Goal: Information Seeking & Learning: Learn about a topic

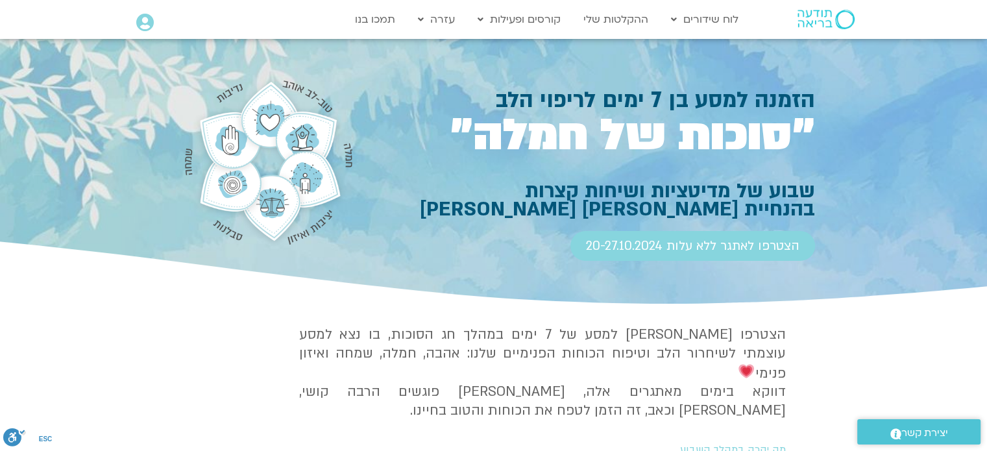
drag, startPoint x: 847, startPoint y: 186, endPoint x: 864, endPoint y: 252, distance: 68.3
click at [865, 254] on section "הזמנה למסע בן 7 ימים לריפוי הלב ״סוכות של חמלה״ שבוע של מדיטציות ושיחות קצרות ב…" at bounding box center [493, 173] width 987 height 269
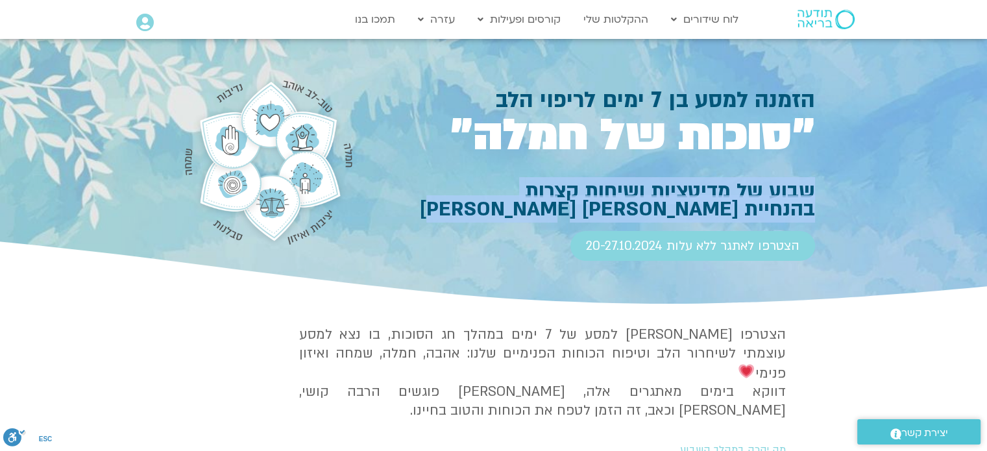
drag, startPoint x: 811, startPoint y: 186, endPoint x: 480, endPoint y: 216, distance: 332.8
click at [480, 216] on h1 "שבוע של מדיטציות ושיחות קצרות בהנחיית אלה טולנאי וסנדיה בר קמה" at bounding box center [589, 200] width 449 height 36
click at [610, 206] on h1 "שבוע של מדיטציות ושיחות קצרות בהנחיית אלה טולנאי וסנדיה בר קמה" at bounding box center [589, 200] width 449 height 36
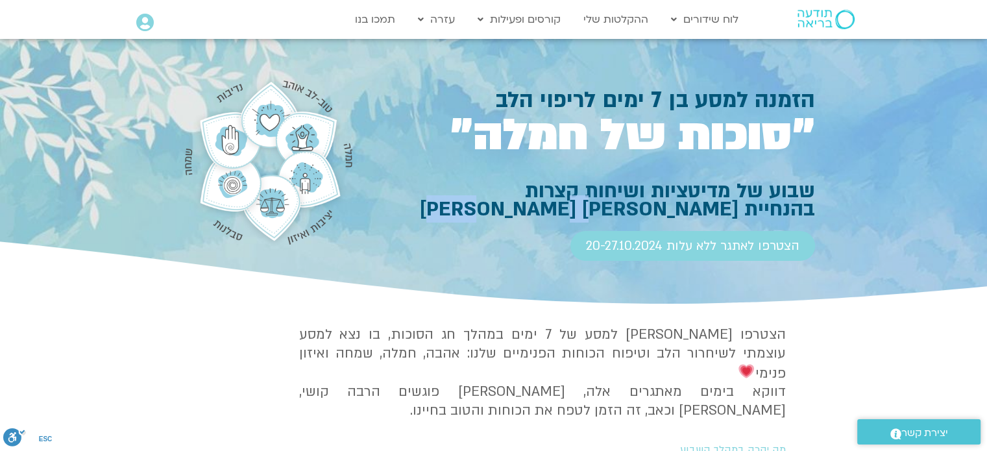
click at [610, 206] on h1 "שבוע של מדיטציות ושיחות קצרות בהנחיית אלה טולנאי וסנדיה בר קמה" at bounding box center [589, 200] width 449 height 36
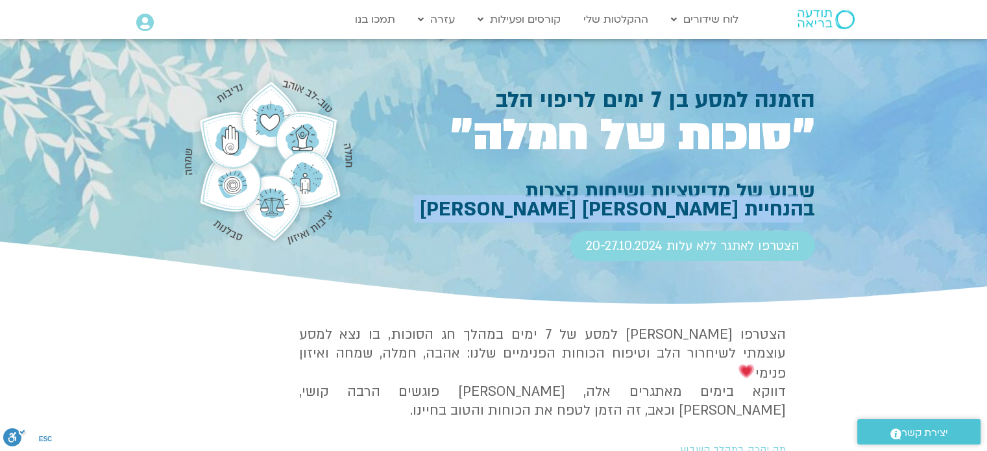
click at [610, 206] on h1 "שבוע של מדיטציות ושיחות קצרות בהנחיית אלה טולנאי וסנדיה בר קמה" at bounding box center [589, 200] width 449 height 36
click at [709, 202] on h1 "שבוע של מדיטציות ושיחות קצרות בהנחיית אלה טולנאי וסנדיה בר קמה" at bounding box center [589, 200] width 449 height 36
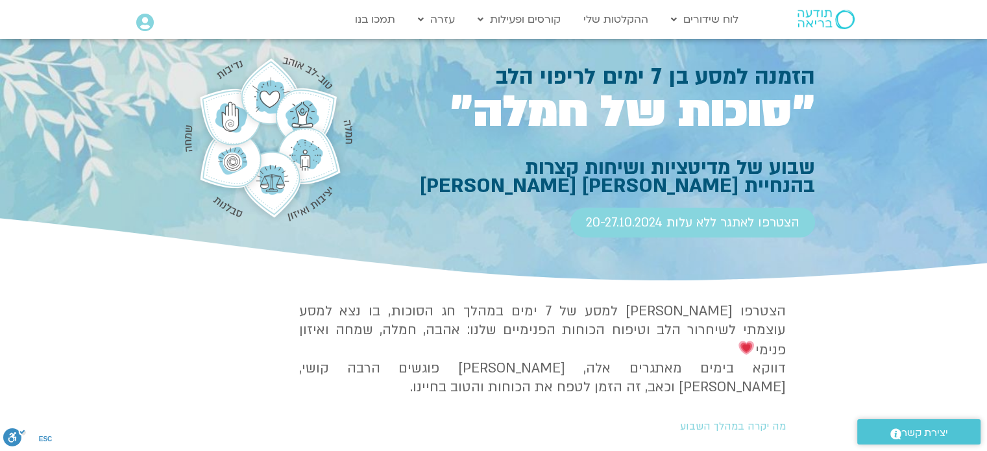
scroll to position [153, 0]
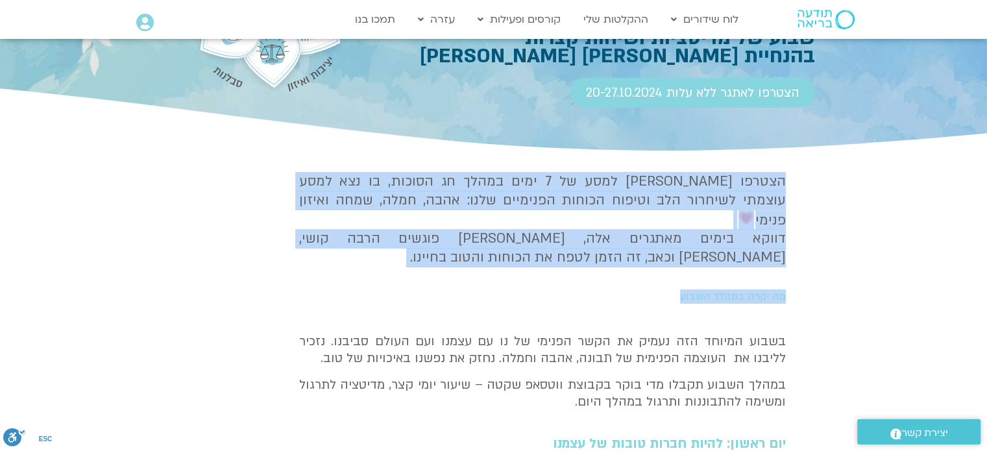
drag, startPoint x: 798, startPoint y: 179, endPoint x: 662, endPoint y: 274, distance: 166.4
copy div "הצטרפו אלינו למסע של 7 ימים במהלך חג הסוכות, בו נצא למסע עוצמתי לשיחרור הלב וטי…"
click at [778, 230] on h4 "הצטרפו אלינו למסע של 7 ימים במהלך חג הסוכות, בו נצא למסע עוצמתי לשיחרור הלב וטי…" at bounding box center [542, 220] width 486 height 95
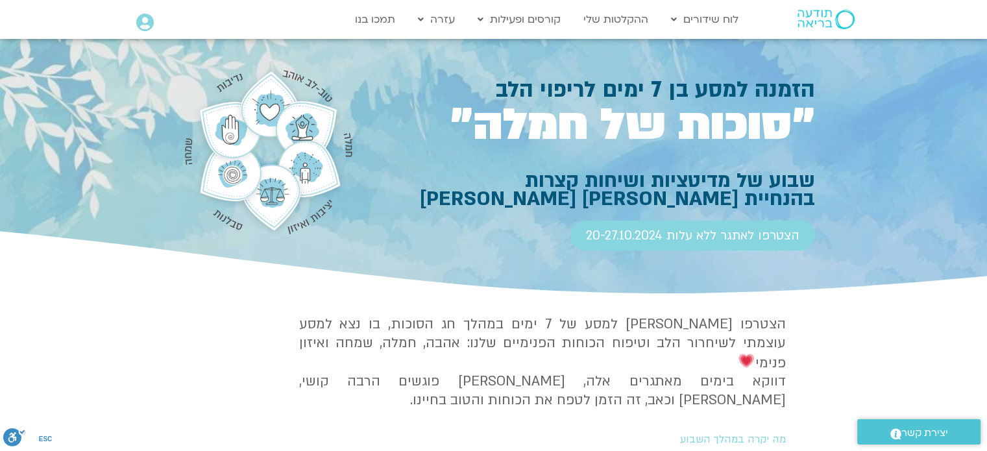
scroll to position [0, 0]
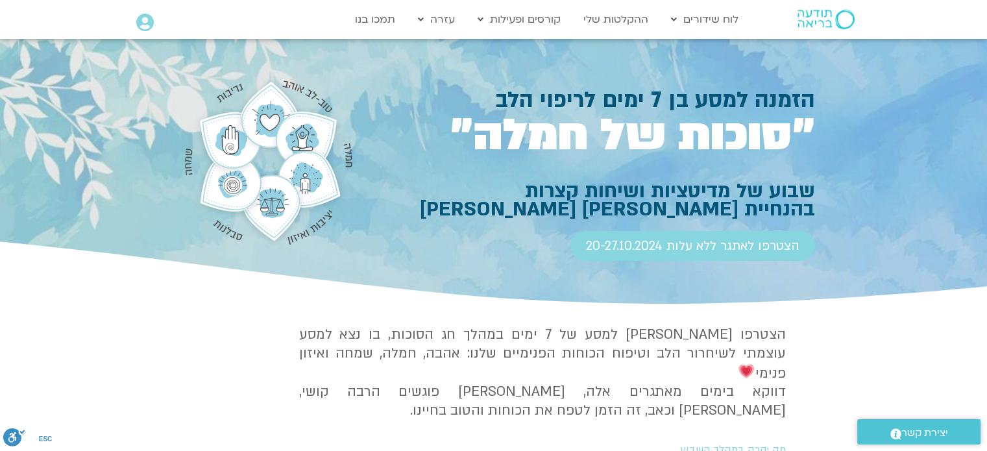
click at [924, 134] on div at bounding box center [493, 173] width 987 height 269
click at [886, 160] on div at bounding box center [493, 173] width 987 height 269
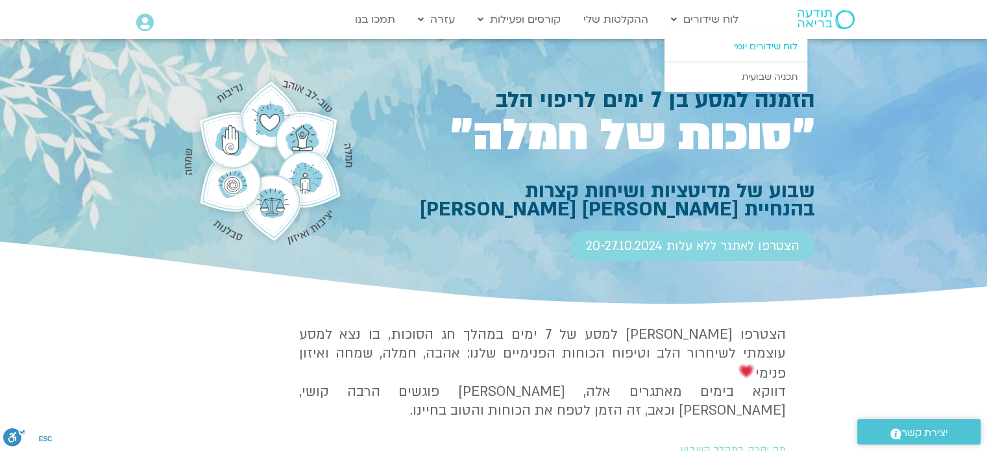
click at [756, 43] on link "לוח שידורים יומי" at bounding box center [735, 47] width 143 height 30
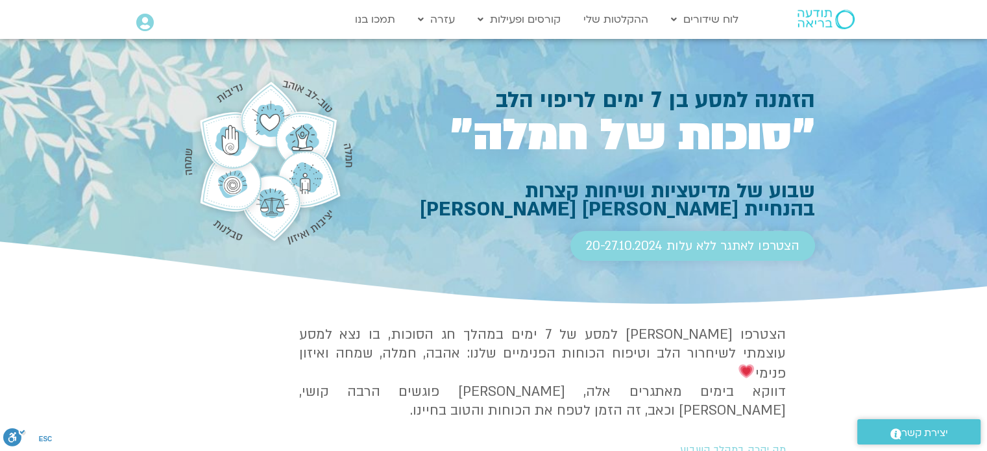
click at [786, 249] on span "הצטרפו לאתגר ללא עלות 20-27.10.2024" at bounding box center [692, 246] width 213 height 14
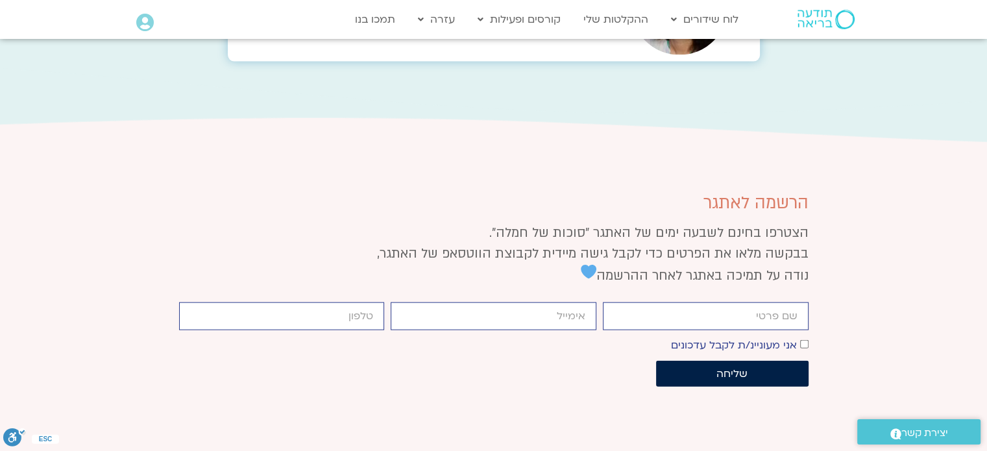
scroll to position [2881, 0]
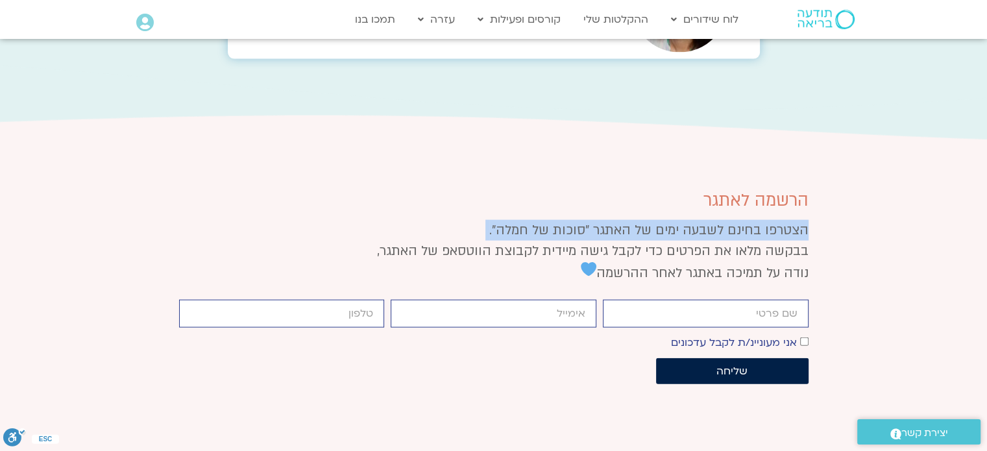
drag, startPoint x: 821, startPoint y: 95, endPoint x: 851, endPoint y: 105, distance: 31.6
click at [851, 114] on section "הרשמה לאתגר הצטרפו בחינם לשבעה ימים של האתגר "סוכות של חמלה". בבקשה מלאו את הפר…" at bounding box center [493, 295] width 987 height 363
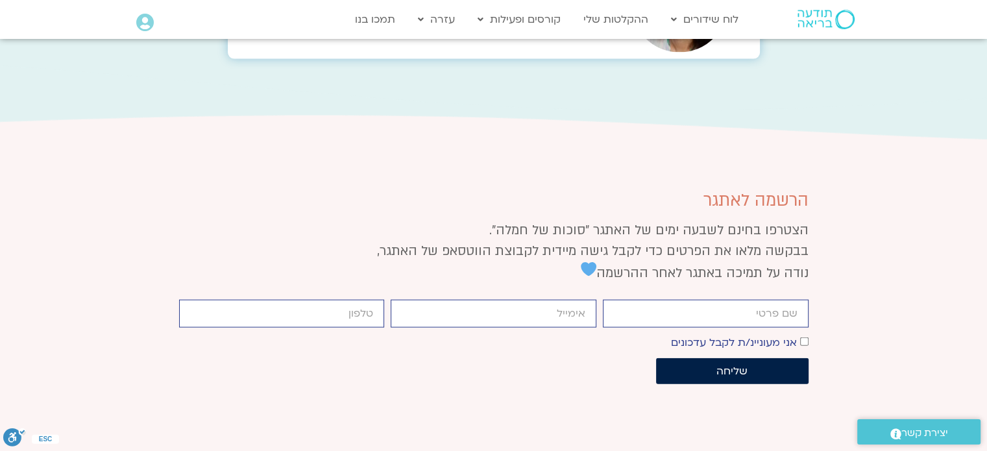
drag, startPoint x: 905, startPoint y: 186, endPoint x: 990, endPoint y: 289, distance: 133.5
click at [905, 186] on section "הרשמה לאתגר הצטרפו בחינם לשבעה ימים של האתגר "סוכות של חמלה". בבקשה מלאו את הפר…" at bounding box center [493, 295] width 987 height 363
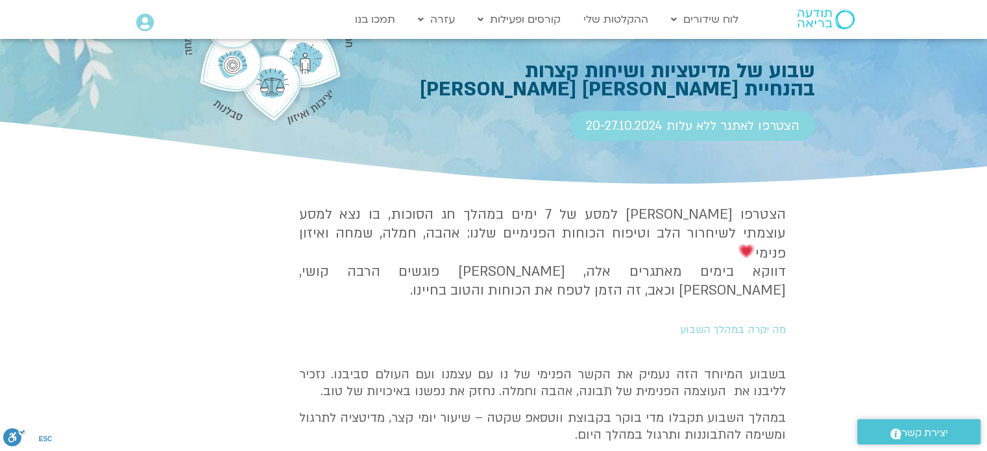
scroll to position [151, 0]
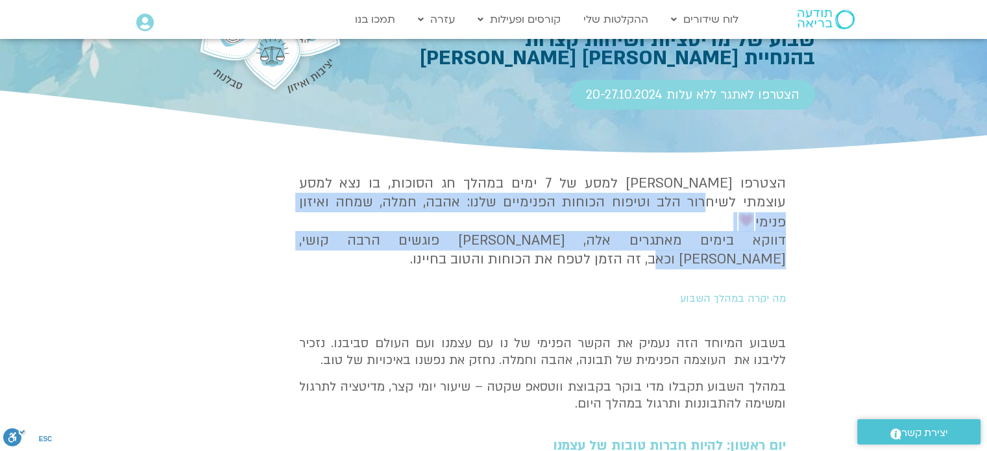
drag, startPoint x: 816, startPoint y: 211, endPoint x: 816, endPoint y: 257, distance: 45.4
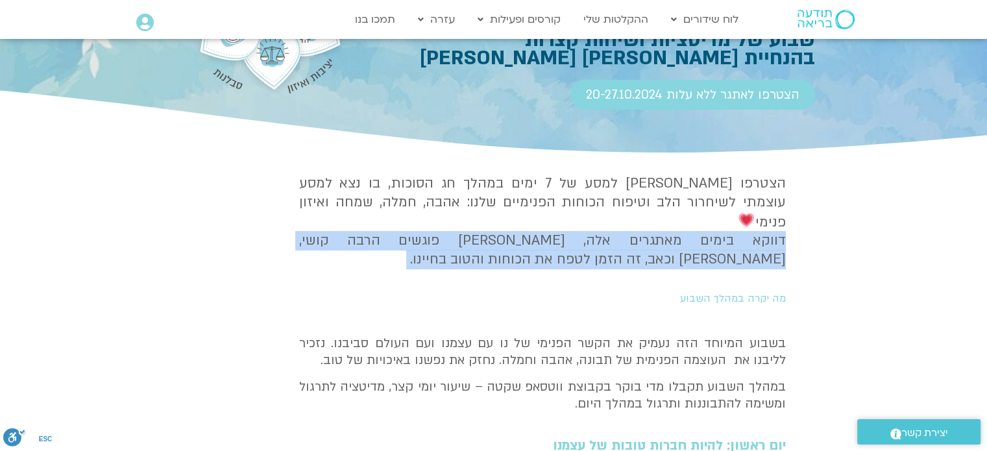
drag, startPoint x: 809, startPoint y: 235, endPoint x: 924, endPoint y: 253, distance: 116.2
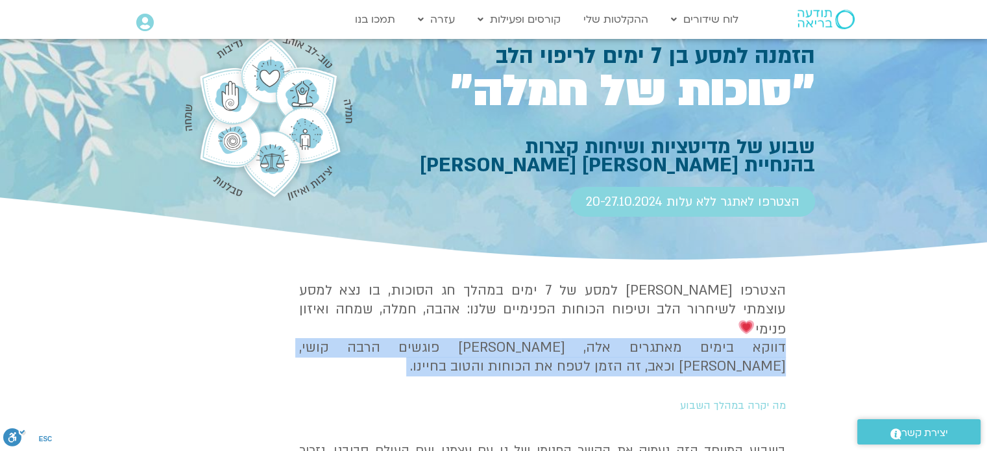
scroll to position [21, 0]
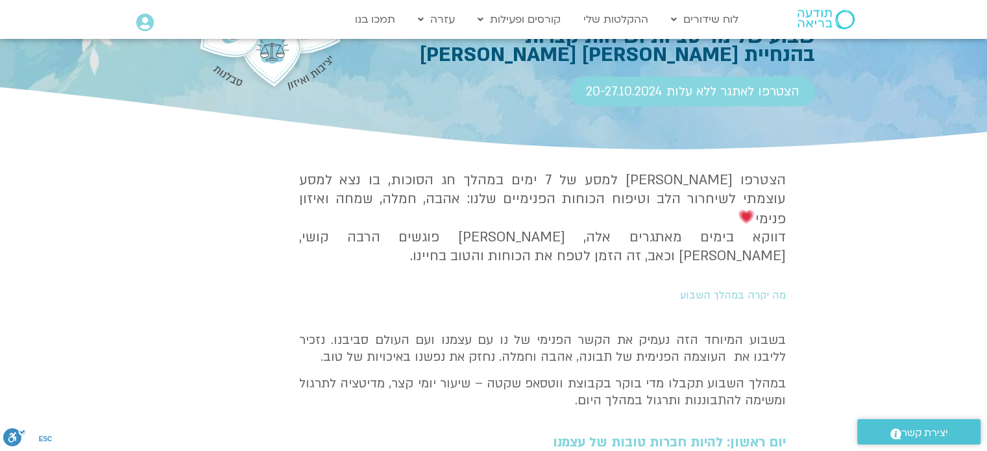
scroll to position [281, 0]
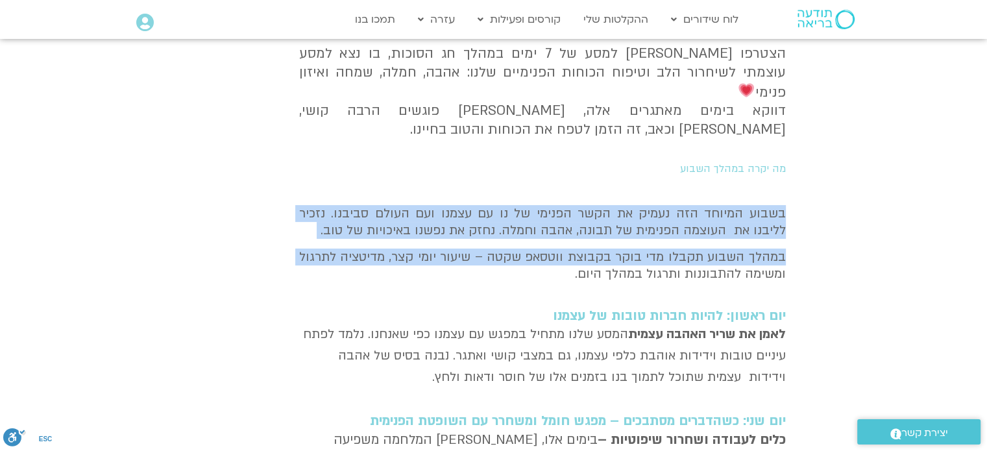
drag, startPoint x: 807, startPoint y: 191, endPoint x: 806, endPoint y: 259, distance: 68.1
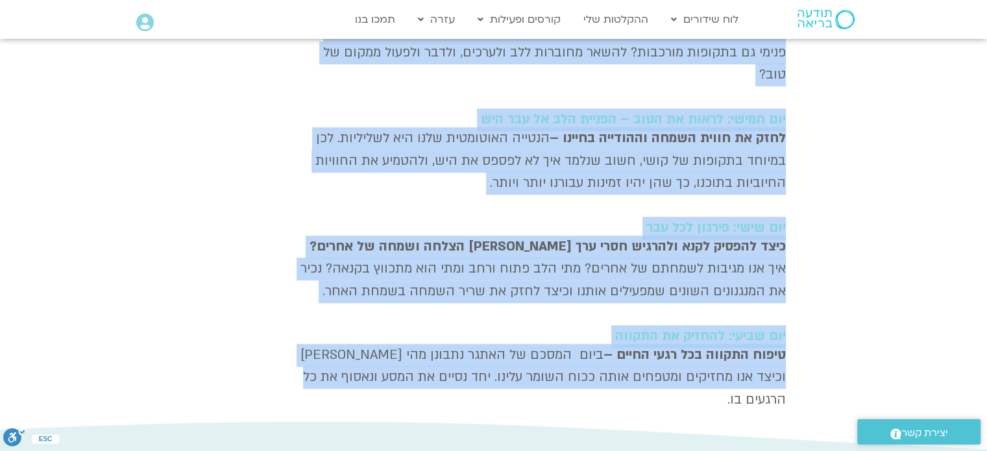
scroll to position [1059, 0]
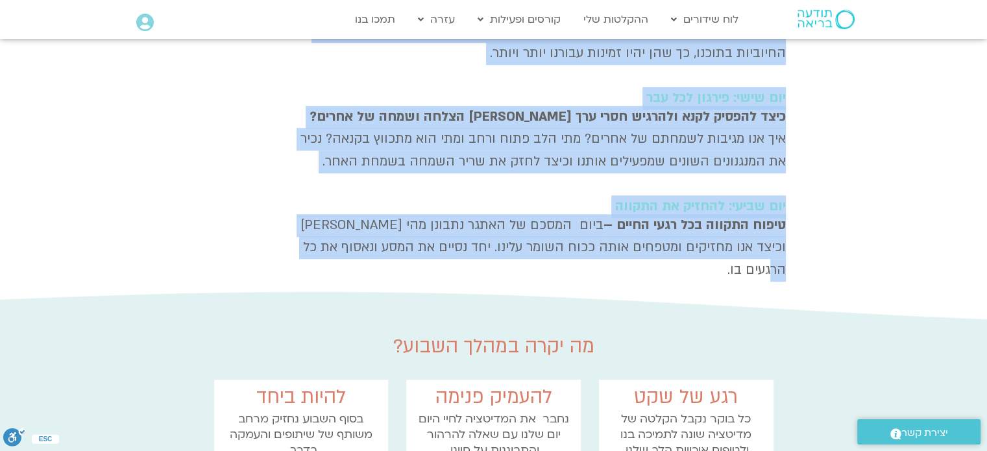
drag, startPoint x: 812, startPoint y: 145, endPoint x: 739, endPoint y: 222, distance: 106.5
copy div "מה יקרה במהלך השבוע בשבוע המיוחד הזה נעמיק את הקשר הפנימי של נו עם עצמנו ועם הע…"
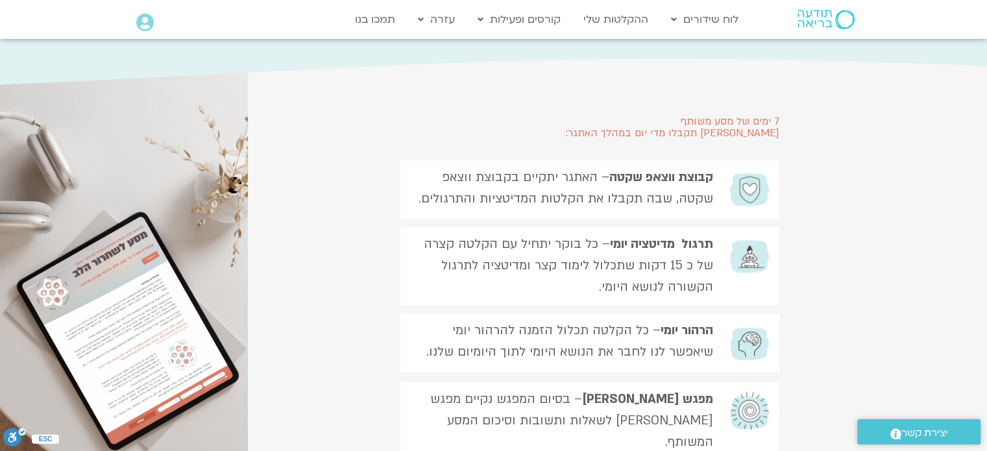
scroll to position [1578, 0]
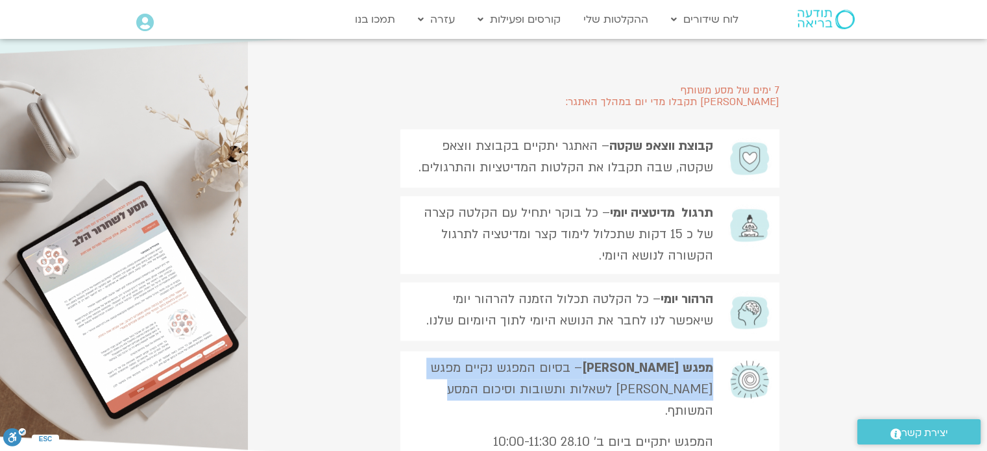
drag, startPoint x: 529, startPoint y: 322, endPoint x: 711, endPoint y: 307, distance: 182.2
click at [711, 357] on p "מפגש לייב – בסיום המפגש נקיים מפגש לייב לשאלות ותשובות וסיכום המסע המשותף." at bounding box center [560, 389] width 306 height 64
copy p "מפגש לייב – בסיום המפגש נקיים מפגש לייב לשאלות ותשובות וסיכום המסע המשותף."
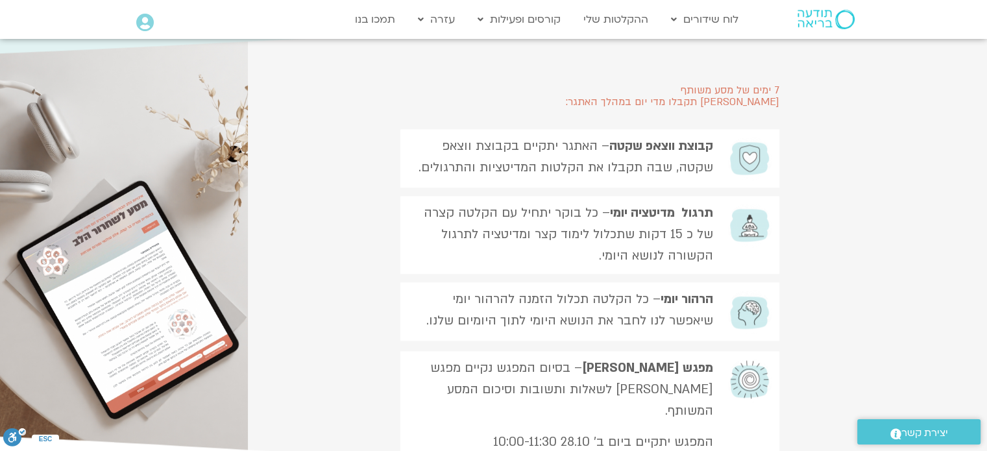
click at [914, 269] on section "7 ימים של מסע משותף בהם תקבלו מדי יום במהלך האתגר: קבוצת ווצאפ שקטה – האתגר יתק…" at bounding box center [493, 246] width 987 height 440
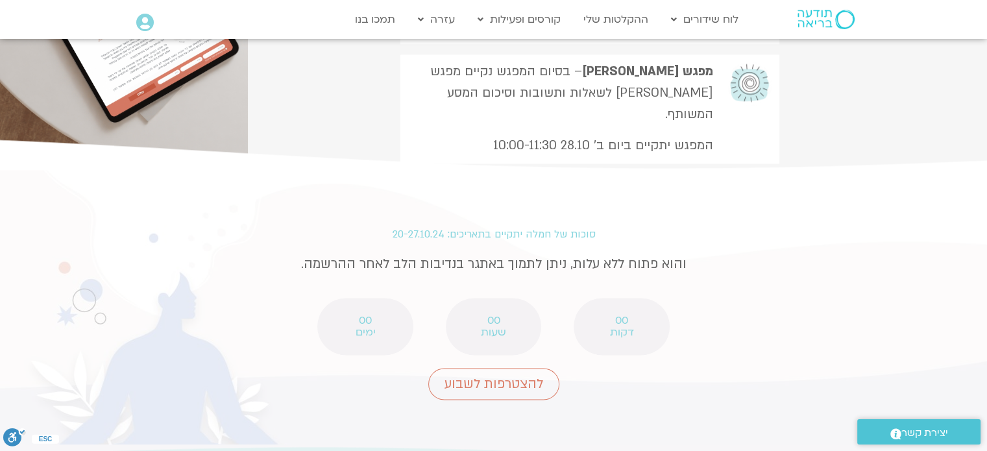
scroll to position [1879, 0]
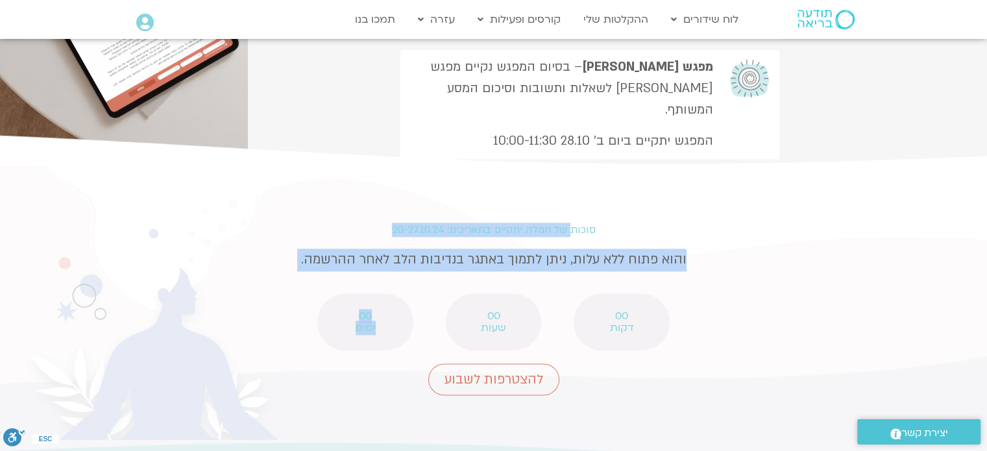
drag, startPoint x: 571, startPoint y: 152, endPoint x: 288, endPoint y: 246, distance: 298.6
click at [288, 246] on div "סוכות של חמלה יתקיים בתאריכים: 20-27.10.24 והוא פתוח ללא עלות, ניתן לתמוך באתגר…" at bounding box center [494, 302] width 584 height 275
click at [381, 310] on span "00" at bounding box center [365, 316] width 62 height 12
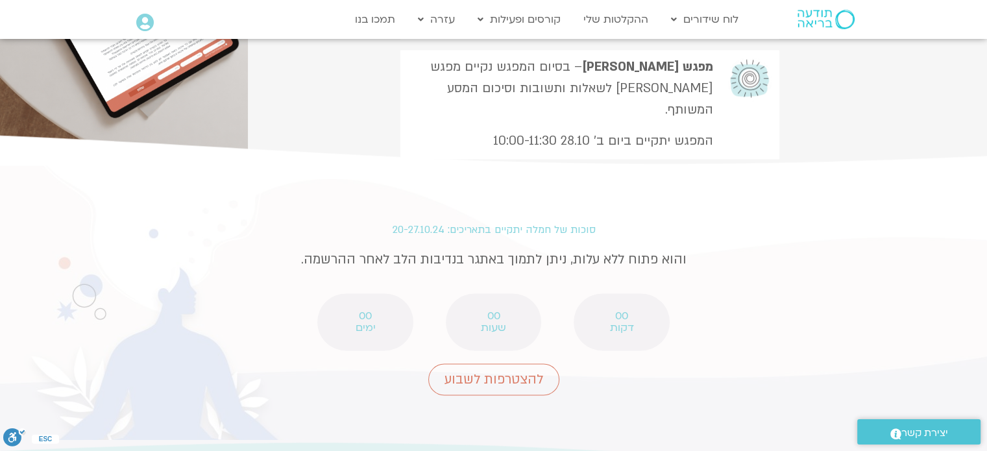
click at [638, 322] on span "דקות" at bounding box center [621, 328] width 62 height 12
click at [583, 248] on p "והוא פתוח ללא עלות, ניתן לתמוך באתגר בנדיבות הלב לאחר ההרשמה." at bounding box center [493, 259] width 571 height 23
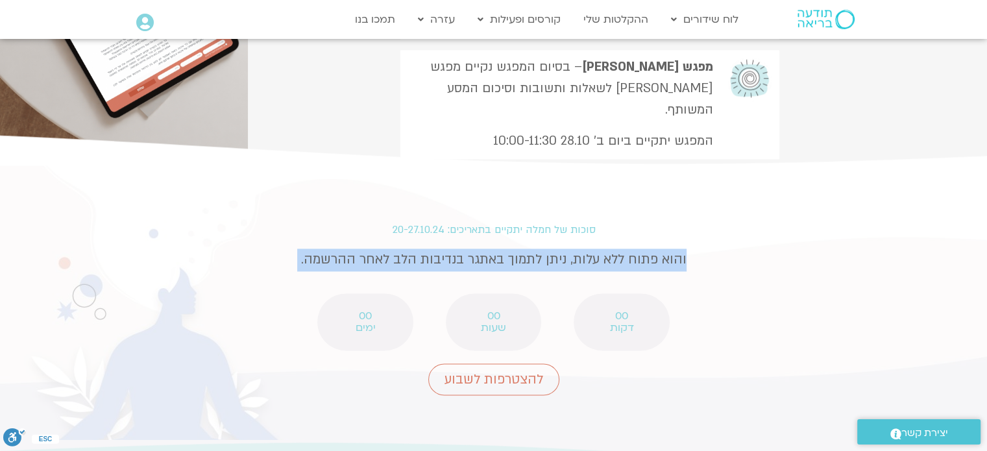
click at [583, 248] on p "והוא פתוח ללא עלות, ניתן לתמוך באתגר בנדיבות הלב לאחר ההרשמה." at bounding box center [493, 259] width 571 height 23
click at [562, 248] on p "והוא פתוח ללא עלות, ניתן לתמוך באתגר בנדיבות הלב לאחר ההרשמה." at bounding box center [493, 259] width 571 height 23
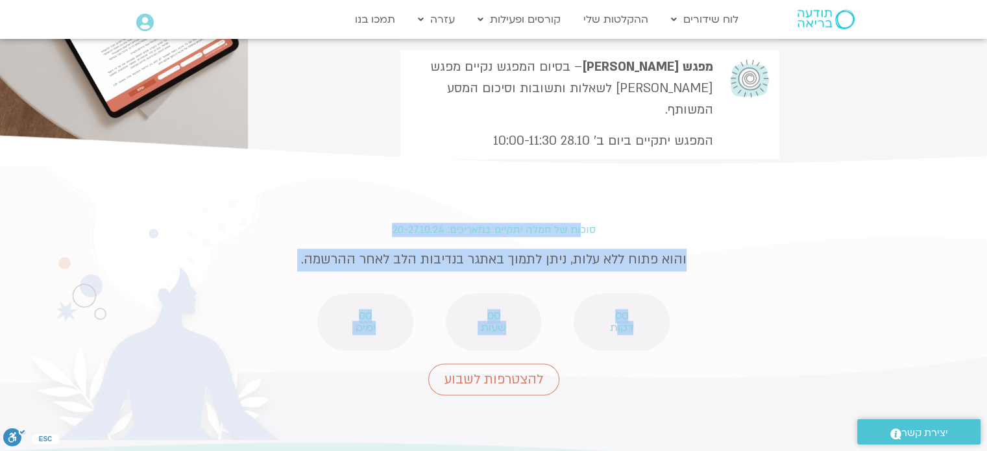
drag, startPoint x: 577, startPoint y: 139, endPoint x: 704, endPoint y: 233, distance: 157.2
click at [615, 240] on div "סוכות של חמלה יתקיים בתאריכים: 20-27.10.24 והוא פתוח ללא עלות, ניתן לתמוך באתגר…" at bounding box center [494, 302] width 584 height 275
click at [728, 248] on p "והוא פתוח ללא עלות, ניתן לתמוך באתגר בנדיבות הלב לאחר ההרשמה." at bounding box center [493, 259] width 571 height 23
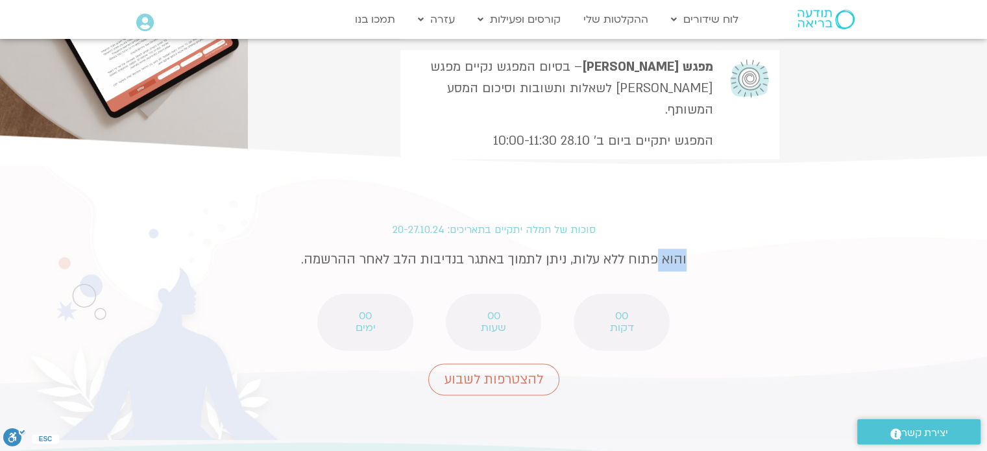
click at [728, 248] on p "והוא פתוח ללא עלות, ניתן לתמוך באתגר בנדיבות הלב לאחר ההרשמה." at bounding box center [493, 259] width 571 height 23
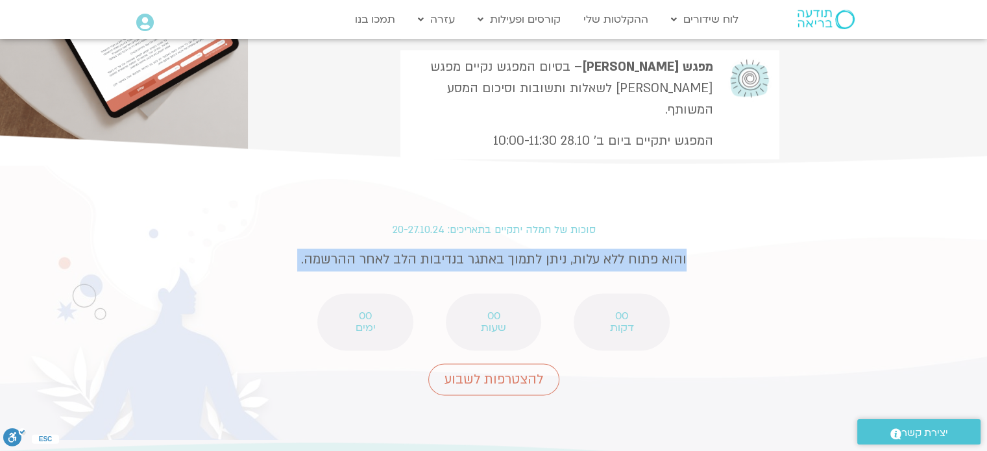
click at [728, 248] on p "והוא פתוח ללא עלות, ניתן לתמוך באתגר בנדיבות הלב לאחר ההרשמה." at bounding box center [493, 259] width 571 height 23
click at [684, 248] on p "והוא פתוח ללא עלות, ניתן לתמוך באתגר בנדיבות הלב לאחר ההרשמה." at bounding box center [493, 259] width 571 height 23
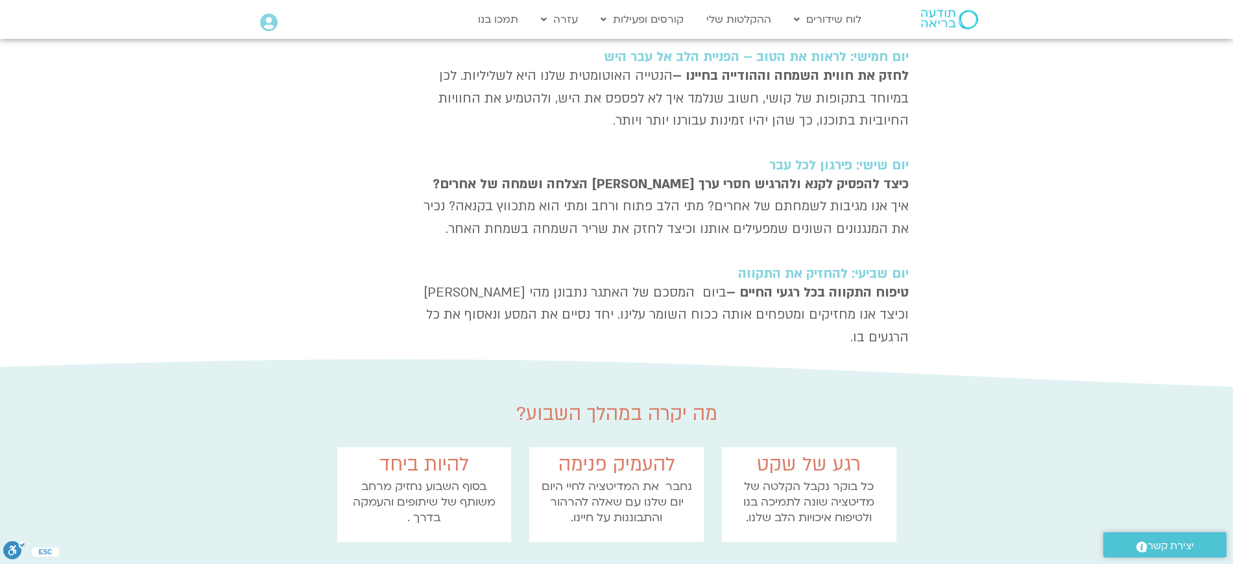
scroll to position [1146, 0]
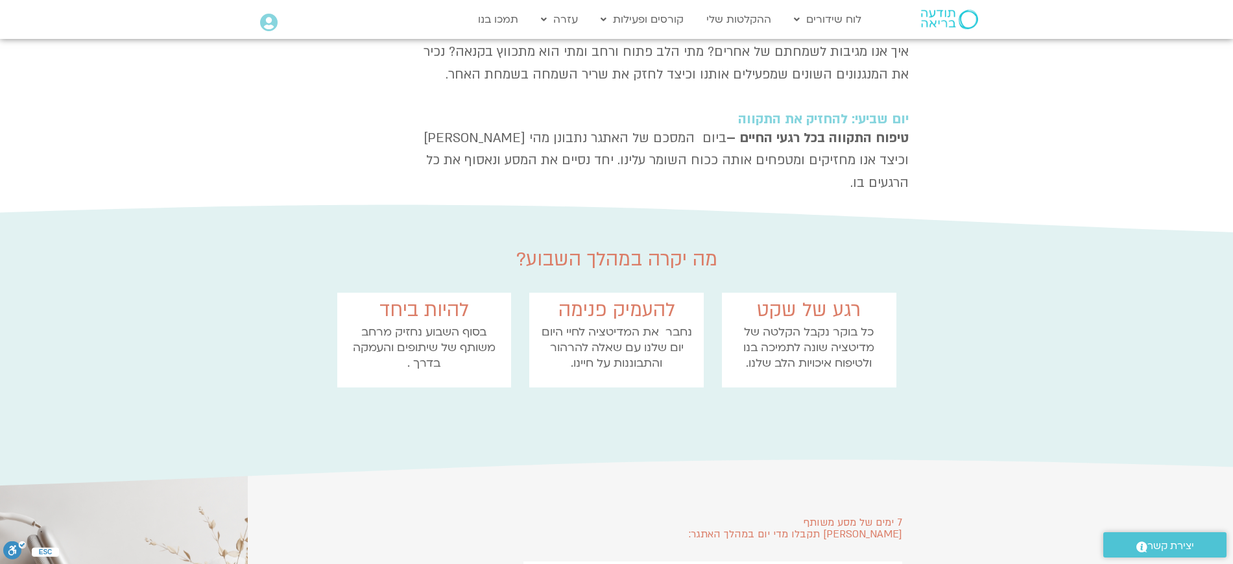
click at [654, 248] on h2 "מה יקרה במהלך השבוע?" at bounding box center [616, 259] width 577 height 22
copy div "מה יקרה במהלך השבוע?"
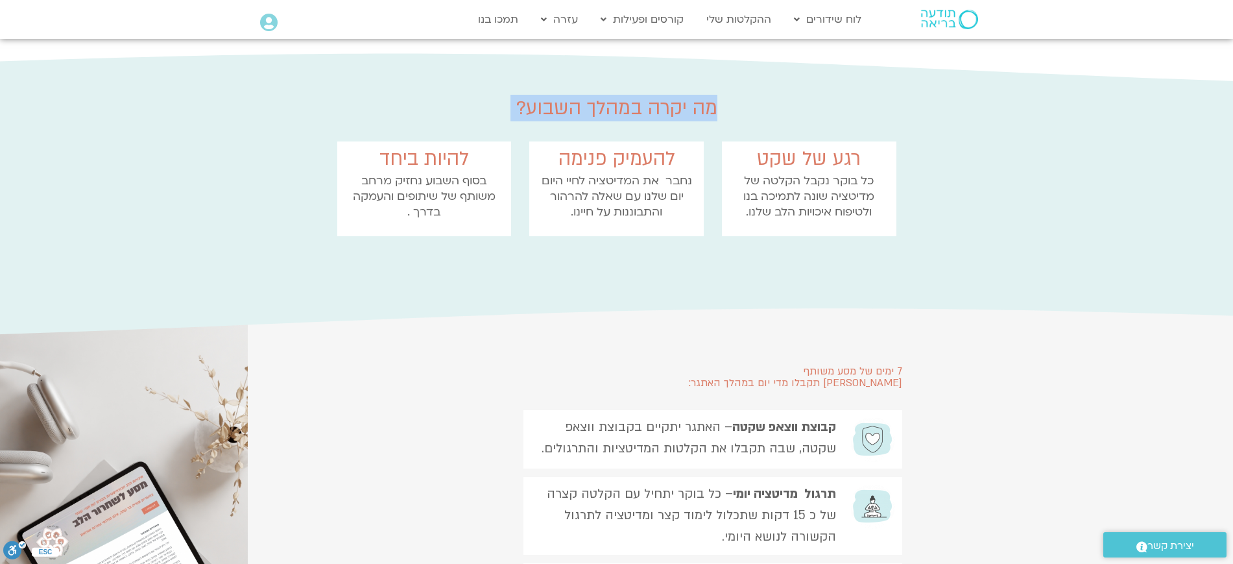
scroll to position [1135, 0]
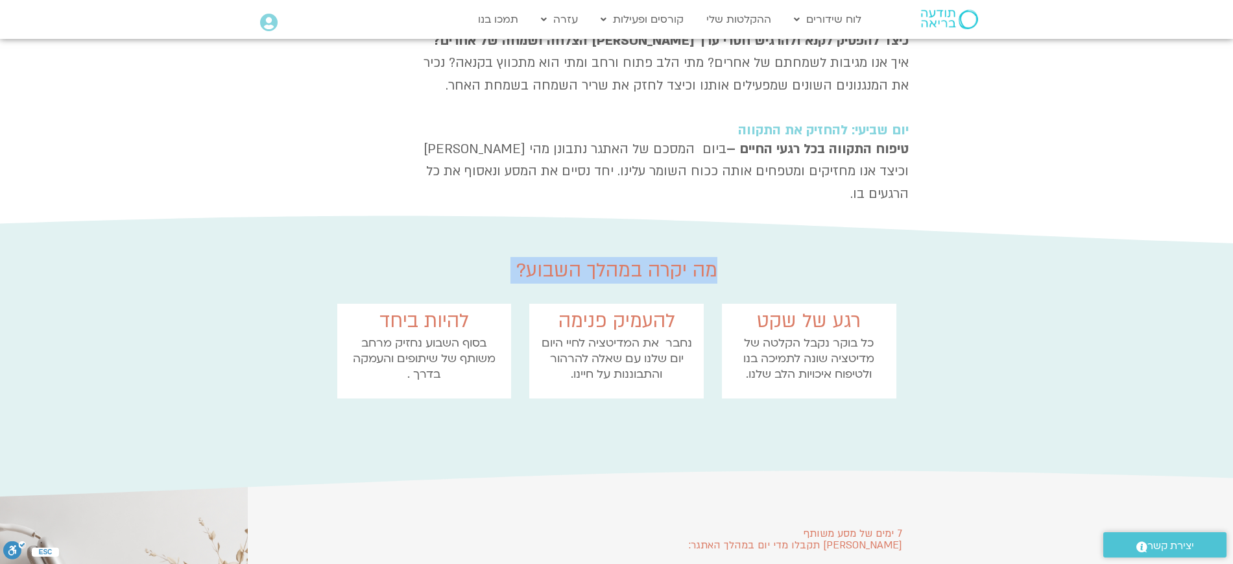
copy div "מה יקרה במהלך השבוע?"
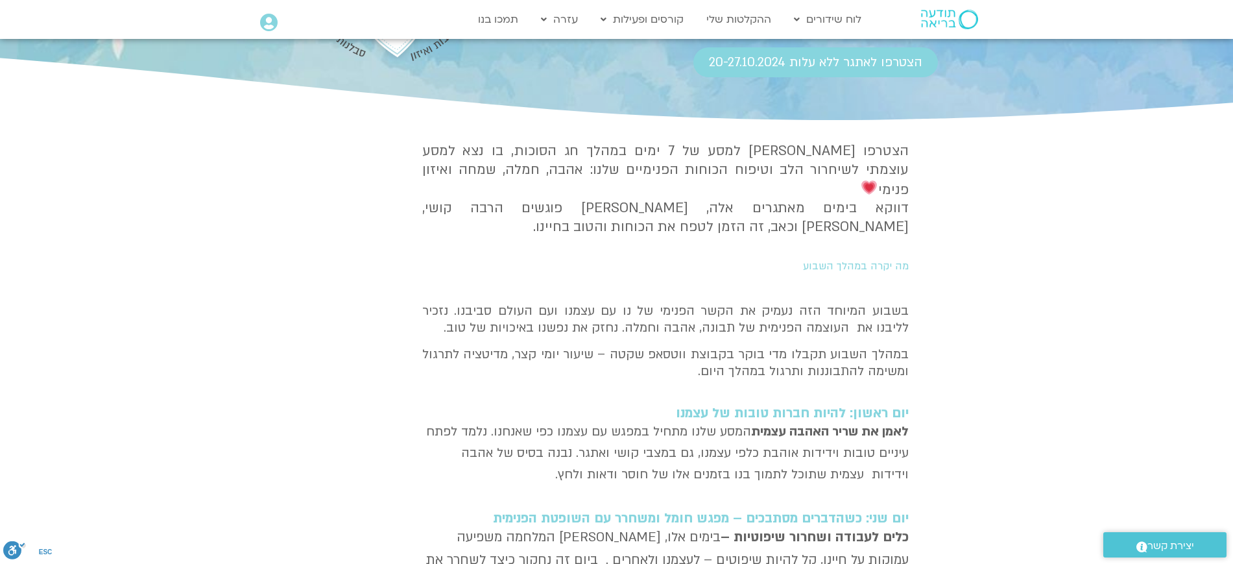
scroll to position [179, 0]
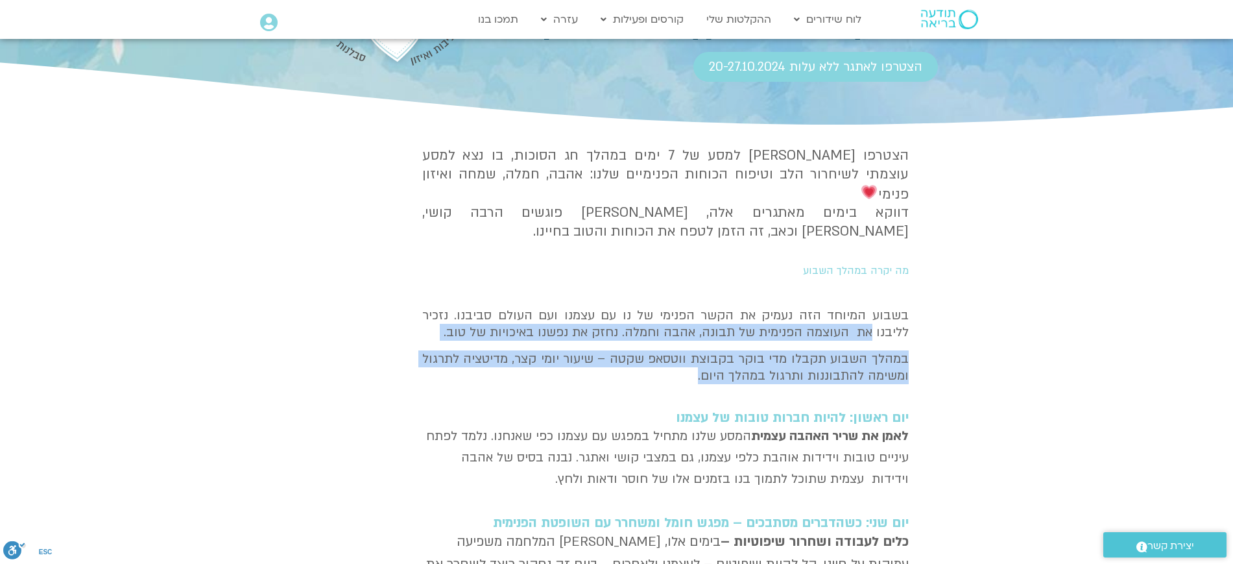
drag, startPoint x: 662, startPoint y: 354, endPoint x: 902, endPoint y: 347, distance: 240.1
click at [901, 350] on p "במהלך השבוע תקבלו מדי בוקר בקבוצת ווטסאפ שקטה – שיעור יומי קצר, מדיטציה לתרגול …" at bounding box center [665, 367] width 486 height 34
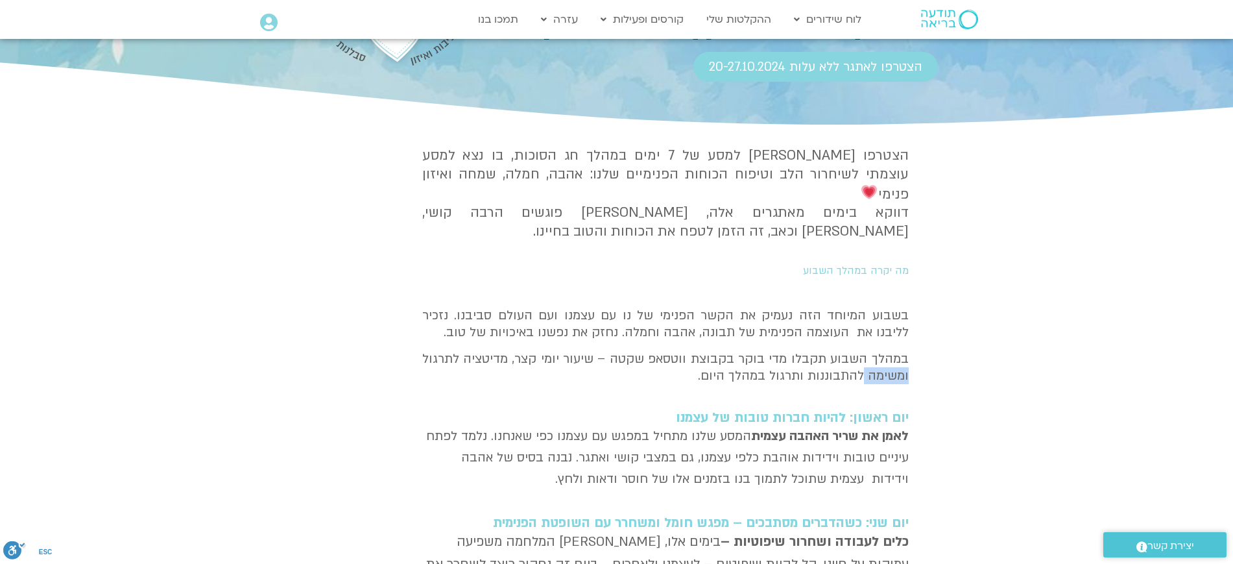
click at [901, 350] on p "במהלך השבוע תקבלו מדי בוקר בקבוצת ווטסאפ שקטה – שיעור יומי קצר, מדיטציה לתרגול …" at bounding box center [665, 367] width 486 height 34
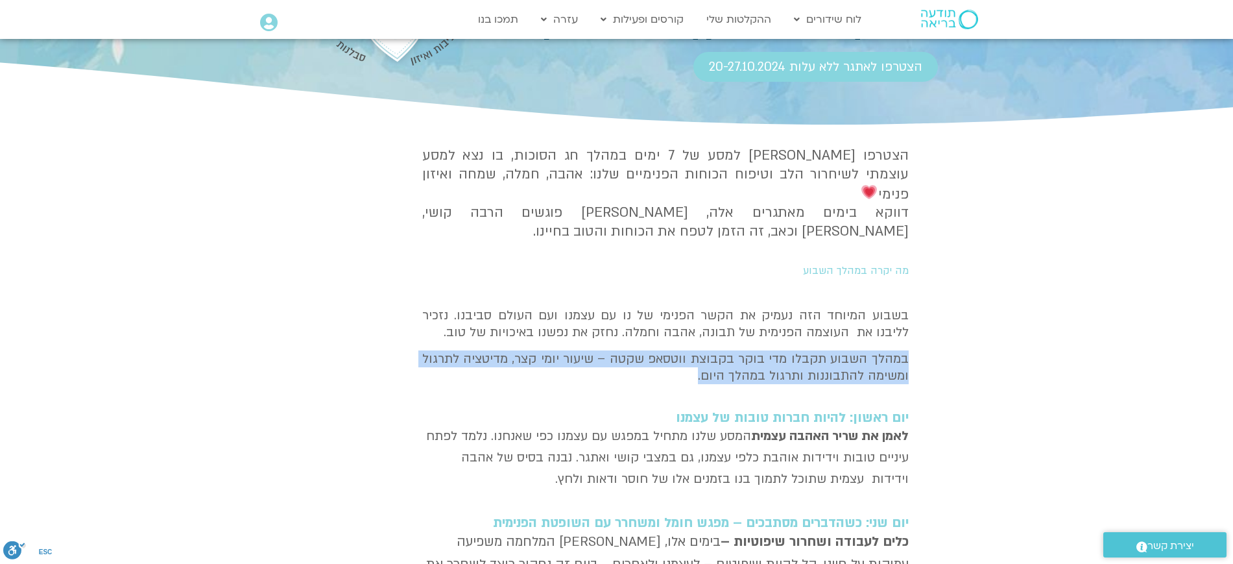
click at [901, 350] on p "במהלך השבוע תקבלו מדי בוקר בקבוצת ווטסאפ שקטה – שיעור יומי קצר, מדיטציה לתרגול …" at bounding box center [665, 367] width 486 height 34
click at [822, 352] on p "במהלך השבוע תקבלו מדי בוקר בקבוצת ווטסאפ שקטה – שיעור יומי קצר, מדיטציה לתרגול …" at bounding box center [665, 367] width 486 height 34
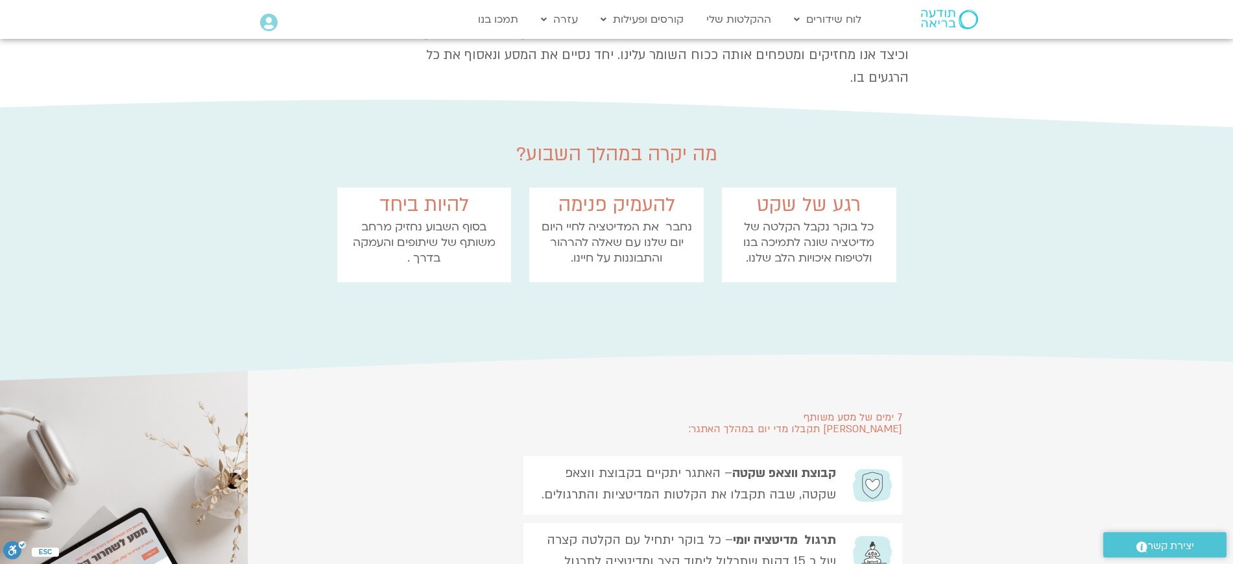
scroll to position [1152, 0]
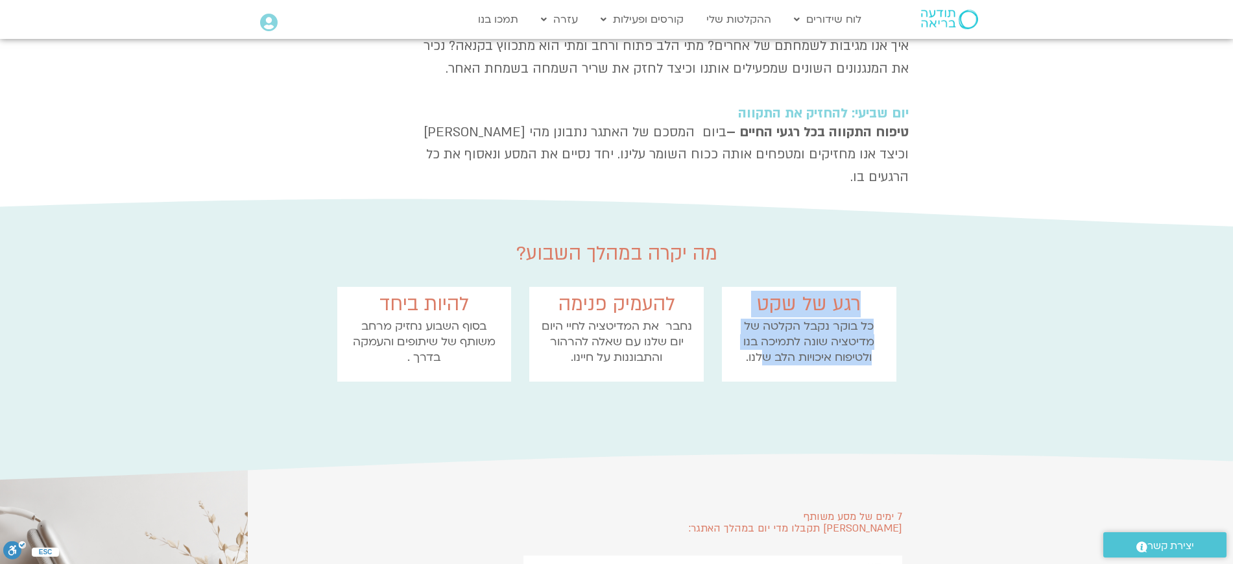
drag, startPoint x: 868, startPoint y: 235, endPoint x: 758, endPoint y: 298, distance: 127.5
click at [758, 298] on div "רגע של שקט כל בוקר נקבל הקלטה של מדיטציה שונה לתמיכה בנו ולטיפוח איכויות הלב של…" at bounding box center [809, 334] width 174 height 94
click at [789, 318] on p "כל בוקר נקבל הקלטה של מדיטציה שונה לתמיכה בנו ולטיפוח איכויות הלב שלנו." at bounding box center [809, 341] width 162 height 47
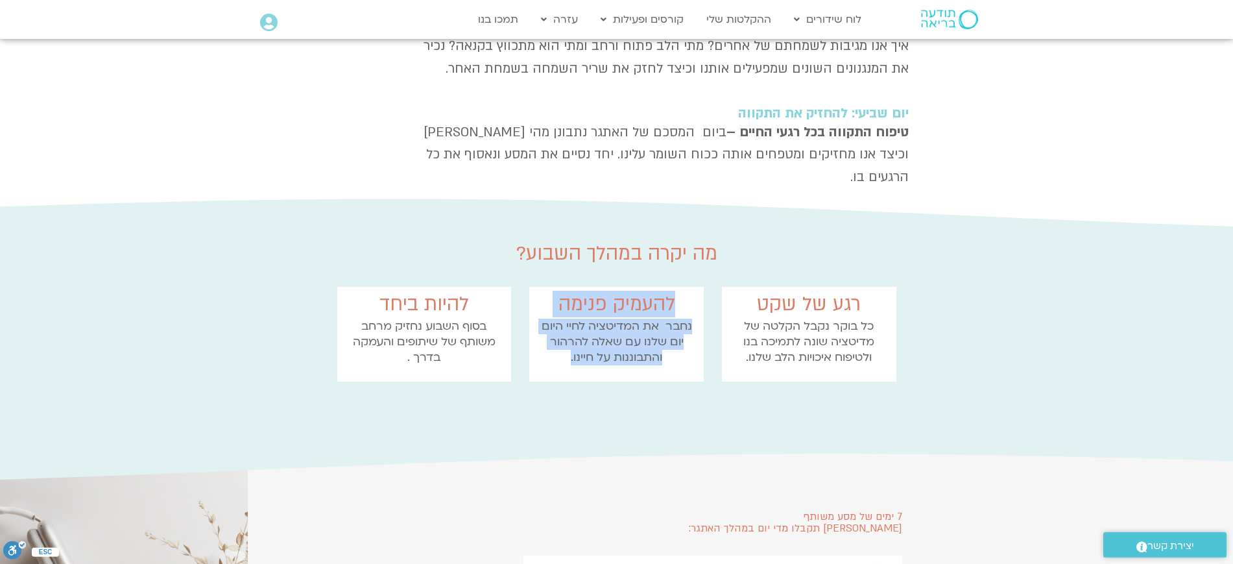
drag, startPoint x: 647, startPoint y: 258, endPoint x: 567, endPoint y: 294, distance: 87.9
click at [568, 294] on div "להעמיק פנימה נחבר את המדיטציה לחיי היום יום שלנו עם שאלה להרהור והתבוננות על חי…" at bounding box center [616, 334] width 174 height 94
click at [593, 318] on p "נחבר את המדיטציה לחיי היום יום שלנו עם שאלה להרהור והתבוננות על חיינו." at bounding box center [617, 341] width 162 height 47
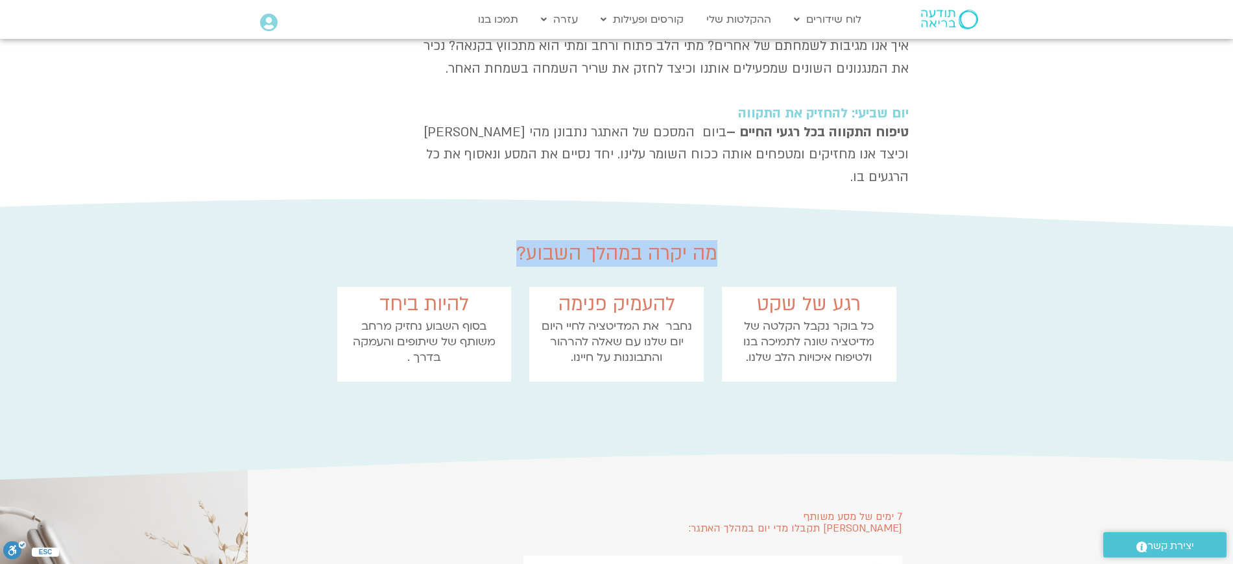
drag, startPoint x: 721, startPoint y: 187, endPoint x: 453, endPoint y: 177, distance: 268.1
click at [453, 236] on div "מה יקרה במהלך השבוע? רגע של שקט כל בוקר נקבל הקלטה של מדיטציה שונה לתמיכה בנו ו…" at bounding box center [617, 316] width 590 height 160
copy h2 "מה יקרה במהלך השבוע?"
click at [848, 293] on h2 "רגע של שקט" at bounding box center [809, 304] width 162 height 22
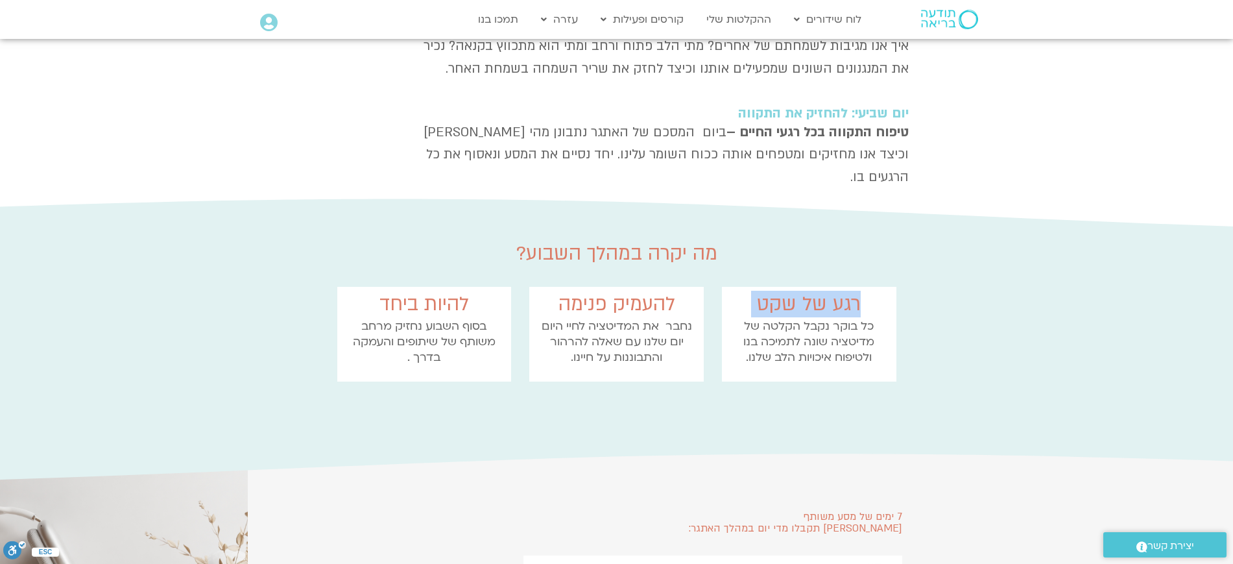
click at [848, 293] on h2 "רגע של שקט" at bounding box center [809, 304] width 162 height 22
click at [848, 318] on p "כל בוקר נקבל הקלטה של מדיטציה שונה לתמיכה בנו ולטיפוח איכויות הלב שלנו." at bounding box center [809, 341] width 162 height 47
drag, startPoint x: 860, startPoint y: 237, endPoint x: 744, endPoint y: 295, distance: 130.0
click at [744, 295] on div "רגע של שקט כל בוקר נקבל הקלטה של מדיטציה שונה לתמיכה בנו ולטיפוח איכויות הלב של…" at bounding box center [809, 334] width 174 height 94
copy div "רגע של שקט כל בוקר נקבל הקלטה של מדיטציה שונה לתמיכה בנו ולטיפוח איכויות הלב של…"
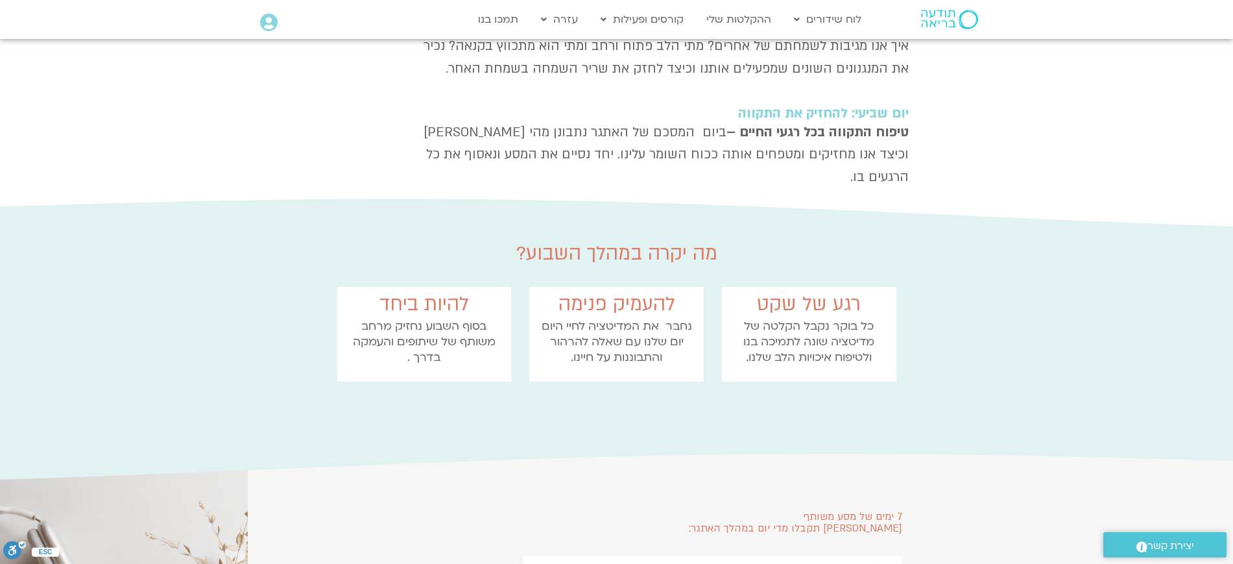
click at [647, 318] on p "נחבר את המדיטציה לחיי היום יום שלנו עם שאלה להרהור והתבוננות על חיינו." at bounding box center [617, 341] width 162 height 47
copy div "נחבר את המדיטציה לחיי היום יום שלנו עם שאלה להרהור והתבוננות על חיינו."
click at [653, 318] on p "נחבר את המדיטציה לחיי היום יום שלנו עם שאלה להרהור והתבוננות על חיינו." at bounding box center [617, 341] width 162 height 47
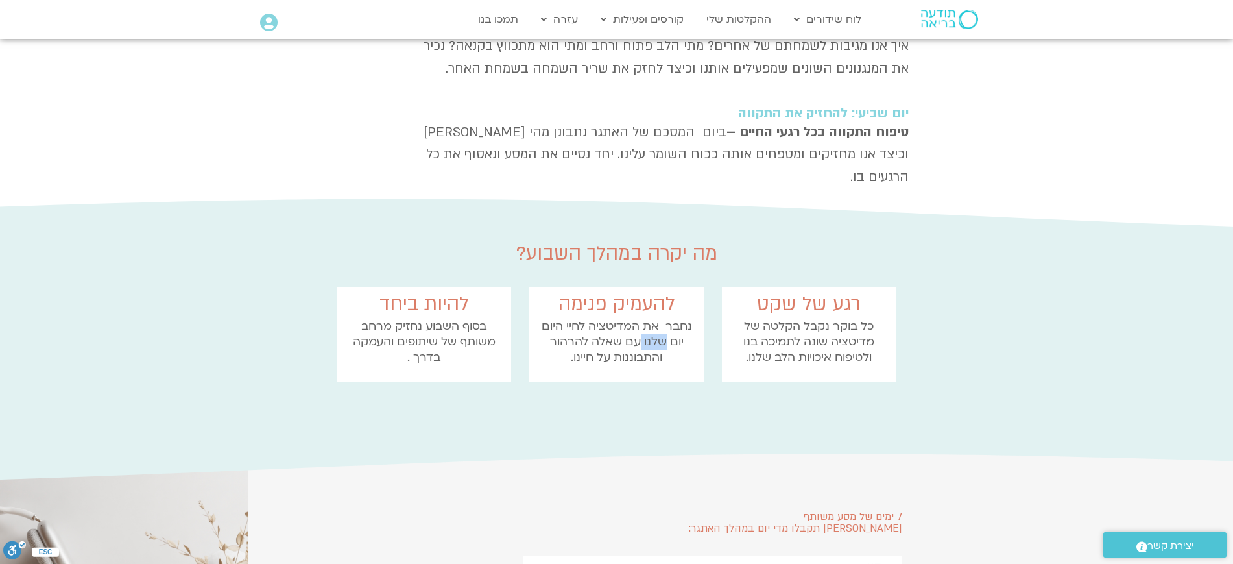
click at [653, 318] on p "נחבר את המדיטציה לחיי היום יום שלנו עם שאלה להרהור והתבוננות על חיינו." at bounding box center [617, 341] width 162 height 47
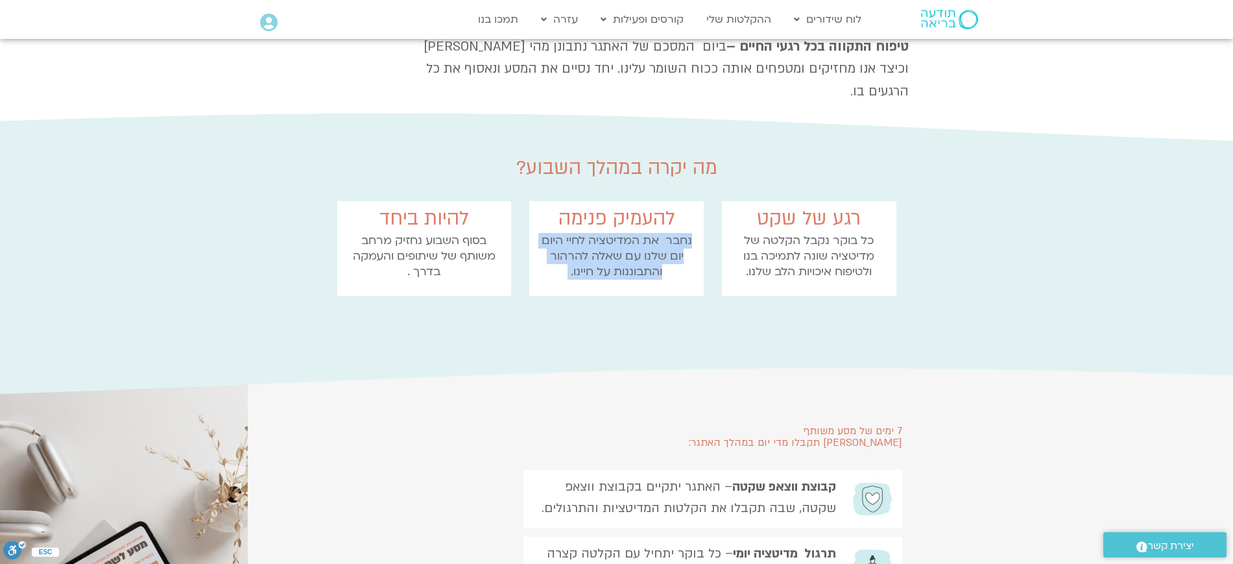
scroll to position [1314, 0]
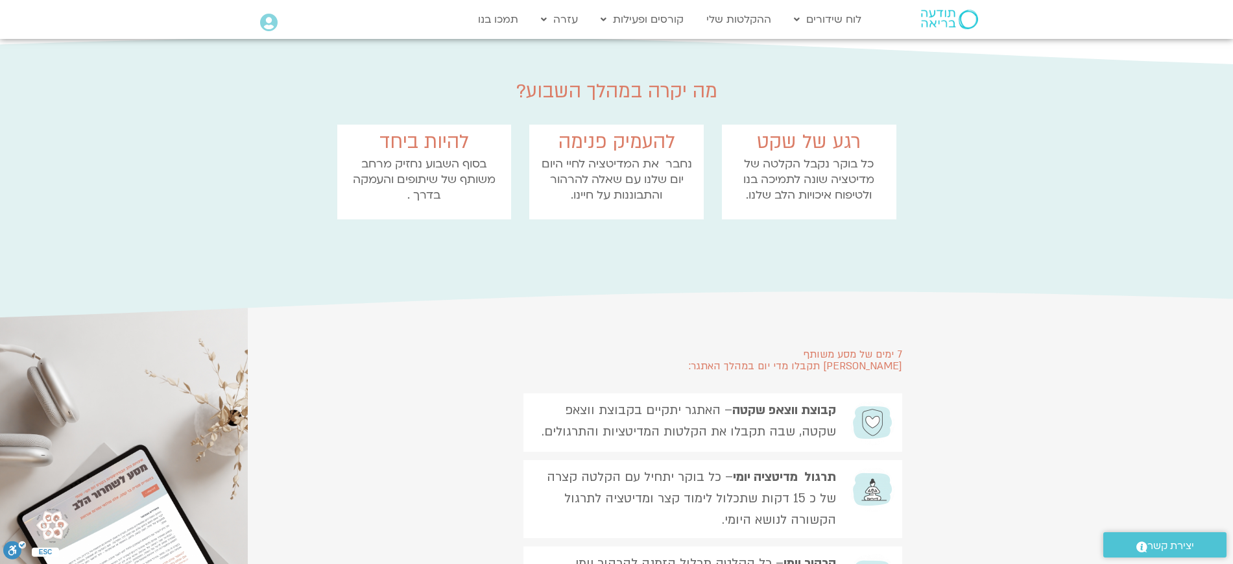
click at [981, 309] on section "7 ימים של מסע משותף בהם תקבלו מדי יום במהלך האתגר: קבוצת ווצאפ שקטה – האתגר יתק…" at bounding box center [616, 510] width 1233 height 440
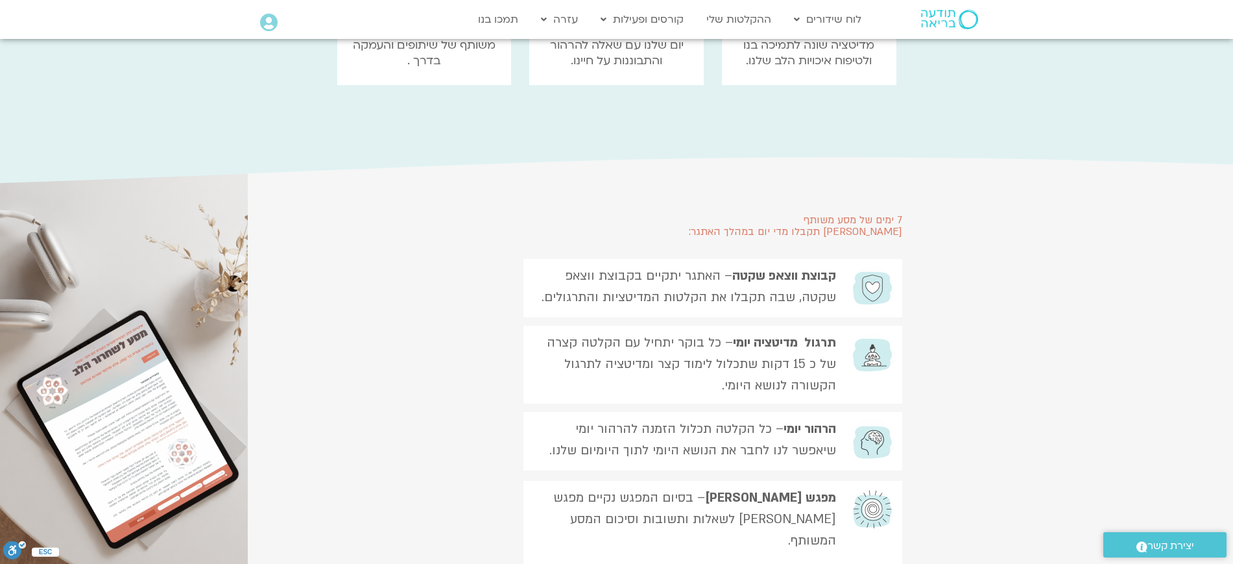
scroll to position [1476, 0]
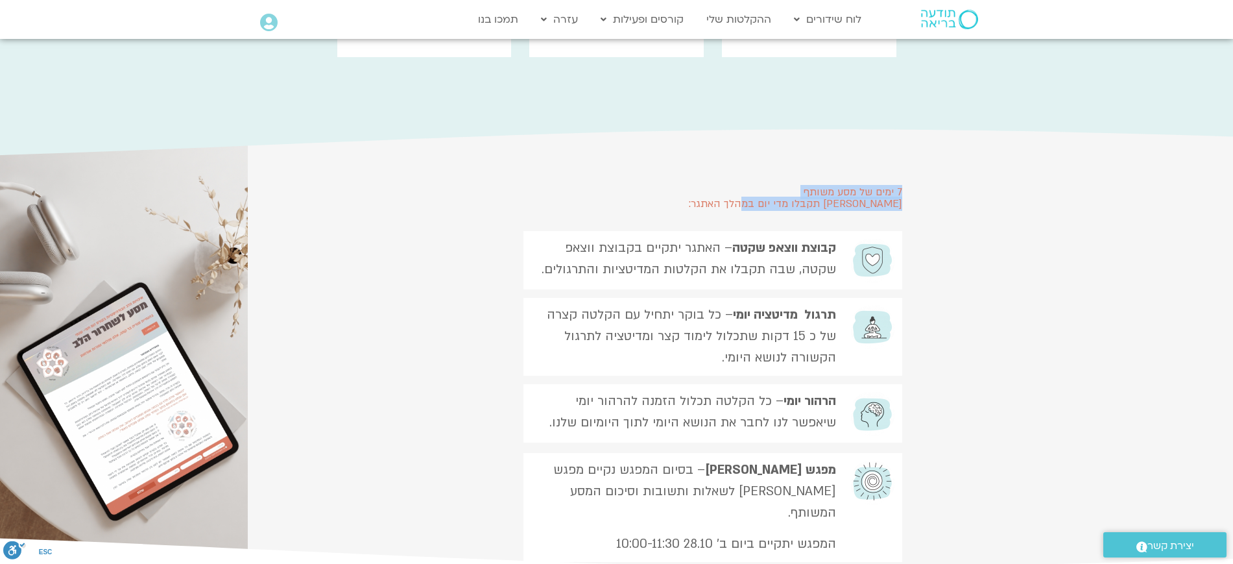
drag, startPoint x: 914, startPoint y: 119, endPoint x: 709, endPoint y: 149, distance: 207.0
click at [709, 149] on section "7 ימים של מסע משותף בהם תקבלו מדי יום במהלך האתגר: קבוצת ווצאפ שקטה – האתגר יתק…" at bounding box center [616, 348] width 1233 height 440
click at [722, 186] on h2 "7 ימים של מסע משותף בהם תקבלו מדי יום במהלך האתגר:" at bounding box center [616, 197] width 571 height 23
drag, startPoint x: 711, startPoint y: 142, endPoint x: 955, endPoint y: 125, distance: 245.2
click at [955, 128] on section "7 ימים של מסע משותף בהם תקבלו מדי יום במהלך האתגר: קבוצת ווצאפ שקטה – האתגר יתק…" at bounding box center [616, 348] width 1233 height 440
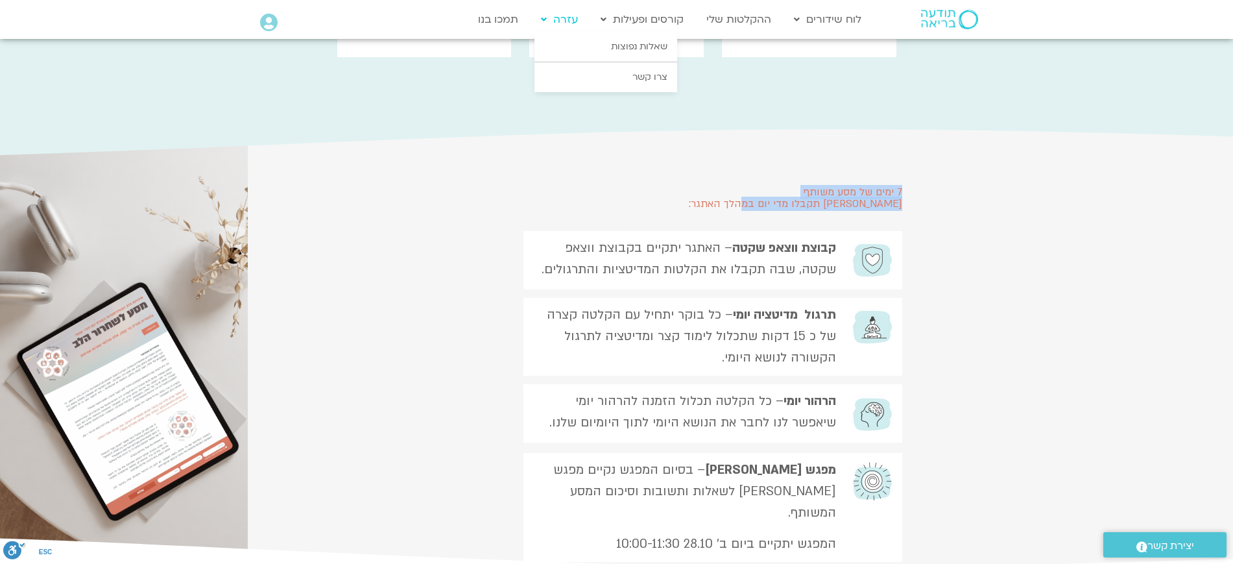
copy h2 "7 ימים של מסע משותף בהם תקבלו מדי יום במהלך האתגר:"
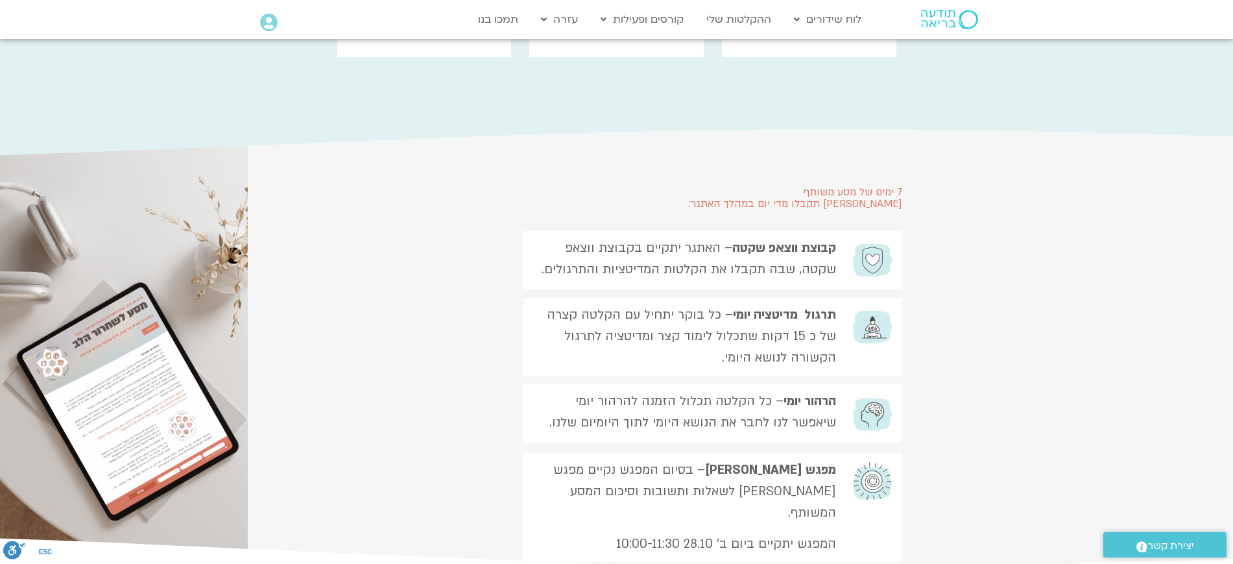
click at [953, 202] on section "7 ימים של מסע משותף בהם תקבלו מדי יום במהלך האתגר: קבוצת ווצאפ שקטה – האתגר יתק…" at bounding box center [616, 348] width 1233 height 440
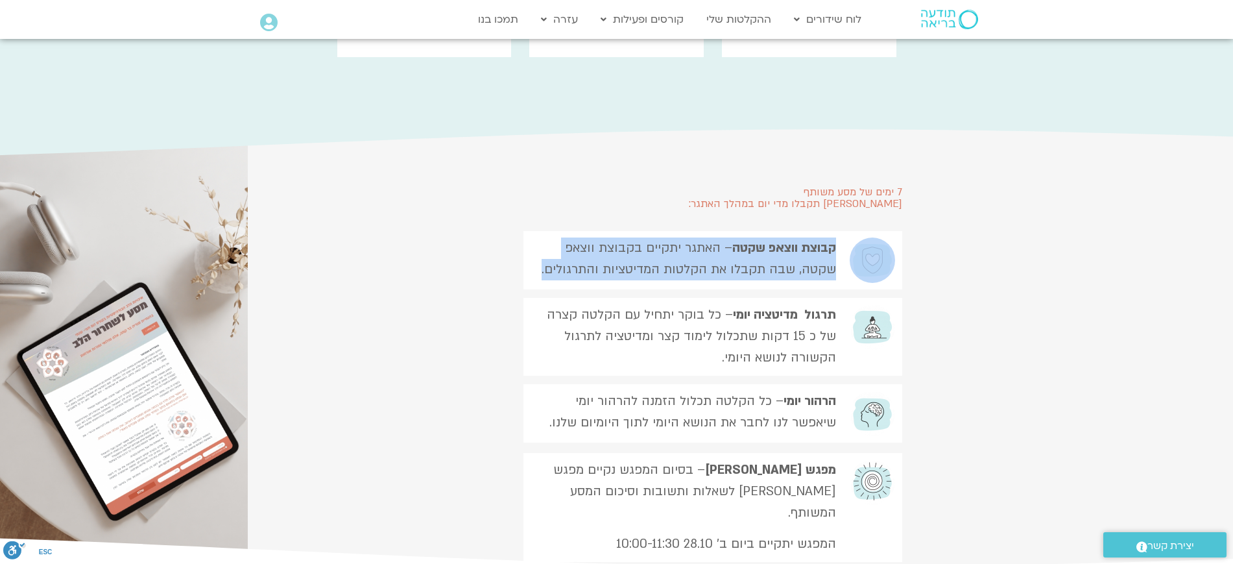
drag, startPoint x: 928, startPoint y: 229, endPoint x: 927, endPoint y: 245, distance: 15.6
click at [927, 245] on section "7 ימים של מסע משותף בהם תקבלו מדי יום במהלך האתגר: קבוצת ווצאפ שקטה – האתגר יתק…" at bounding box center [616, 348] width 1233 height 440
copy div "קבוצת ווצאפ שקטה – האתגר יתקיים בקבוצת ווצאפ שקטה, שבה תקבלו את הקלטות המדיטציו…"
click at [986, 285] on section "7 ימים של מסע משותף בהם תקבלו מדי יום במהלך האתגר: קבוצת ווצאפ שקטה – האתגר יתק…" at bounding box center [616, 348] width 1233 height 440
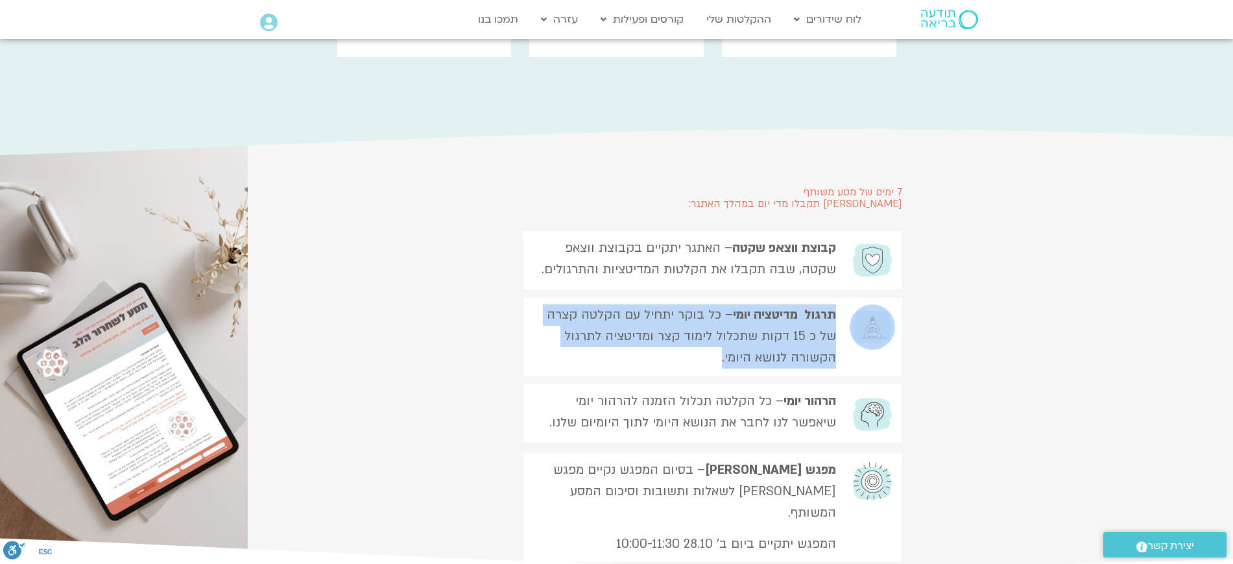
drag, startPoint x: 936, startPoint y: 247, endPoint x: 940, endPoint y: 322, distance: 75.3
click at [940, 322] on section "7 ימים של מסע משותף בהם תקבלו מדי יום במהלך האתגר: קבוצת ווצאפ שקטה – האתגר יתק…" at bounding box center [616, 348] width 1233 height 440
drag, startPoint x: 549, startPoint y: 357, endPoint x: 893, endPoint y: 343, distance: 344.7
click at [893, 384] on div "הרהור יומי – כל הקלטה תכלול הזמנה להרהור יומי שיאפשר לנו לחבר את הנושא היומי לת…" at bounding box center [616, 413] width 571 height 58
click at [941, 347] on section "7 ימים של מסע משותף בהם תקבלו מדי יום במהלך האתגר: קבוצת ווצאפ שקטה – האתגר יתק…" at bounding box center [616, 348] width 1233 height 440
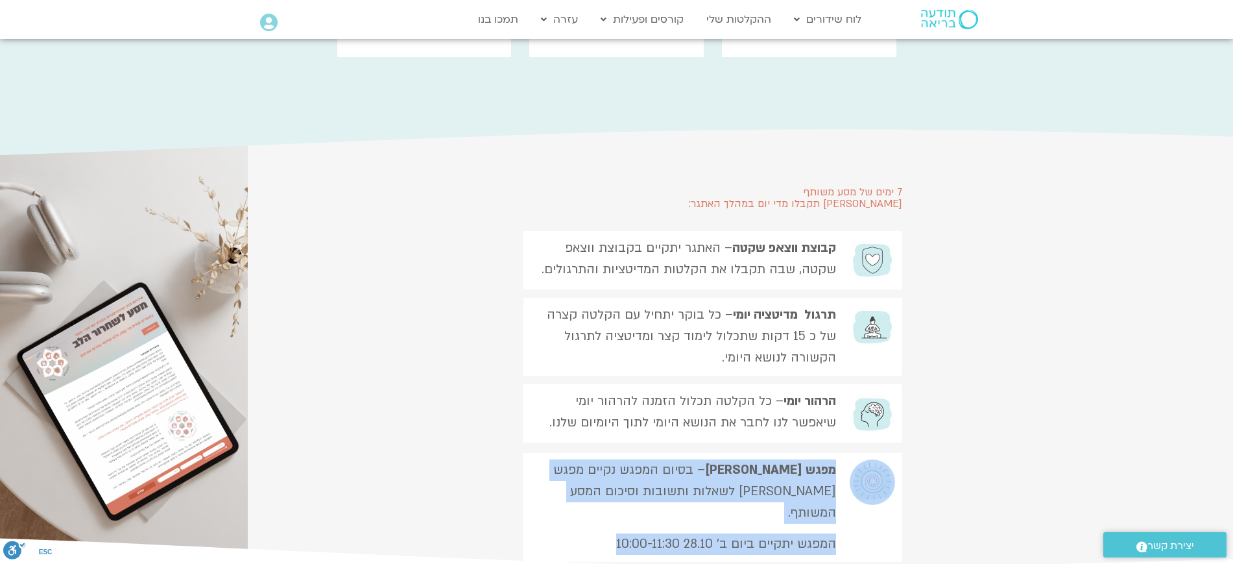
drag, startPoint x: 583, startPoint y: 461, endPoint x: 891, endPoint y: 412, distance: 311.4
click at [891, 450] on div "מפגש לייב – בסיום המפגש נקיים מפגש לייב לשאלות ותשובות וסיכום המסע המשותף. המפג…" at bounding box center [616, 507] width 571 height 109
drag, startPoint x: 1061, startPoint y: 215, endPoint x: 1201, endPoint y: 245, distance: 143.2
click at [986, 215] on section "7 ימים של מסע משותף בהם תקבלו מדי יום במהלך האתגר: קבוצת ווצאפ שקטה – האתגר יתק…" at bounding box center [616, 348] width 1233 height 440
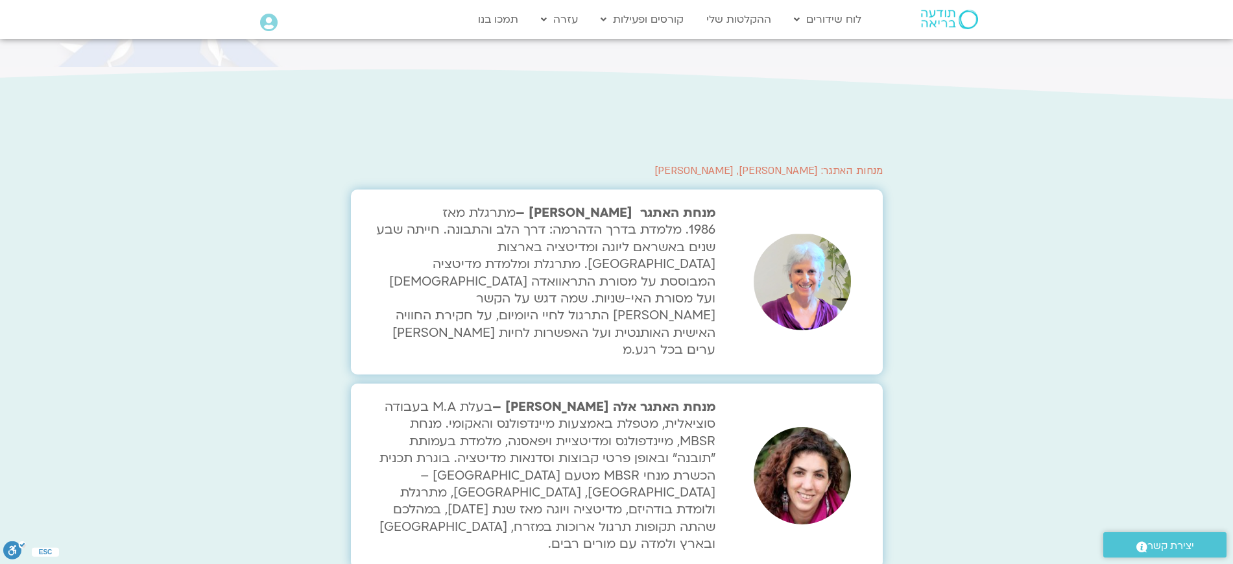
scroll to position [2238, 0]
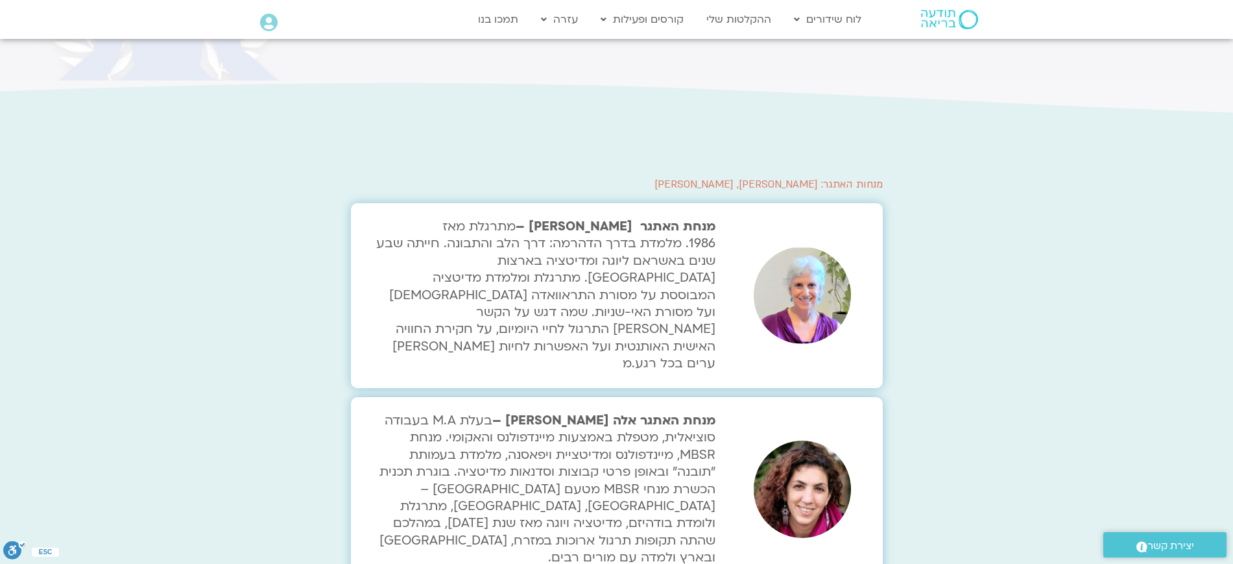
click at [825, 246] on img at bounding box center [802, 294] width 97 height 97
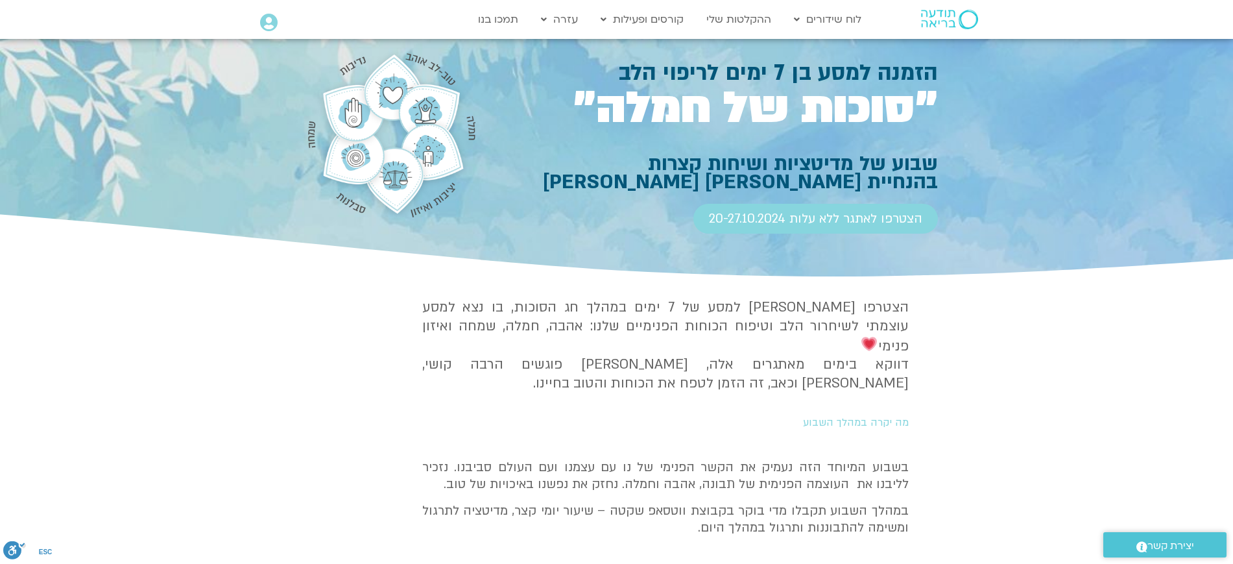
scroll to position [0, 0]
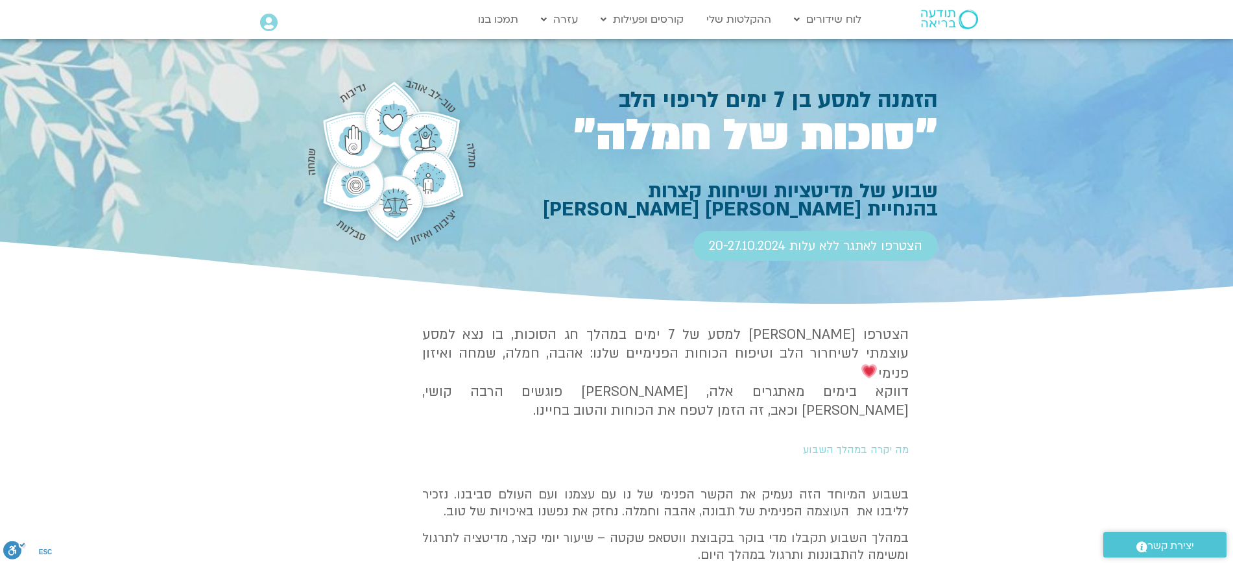
click at [986, 259] on icon at bounding box center [616, 263] width 3700 height 92
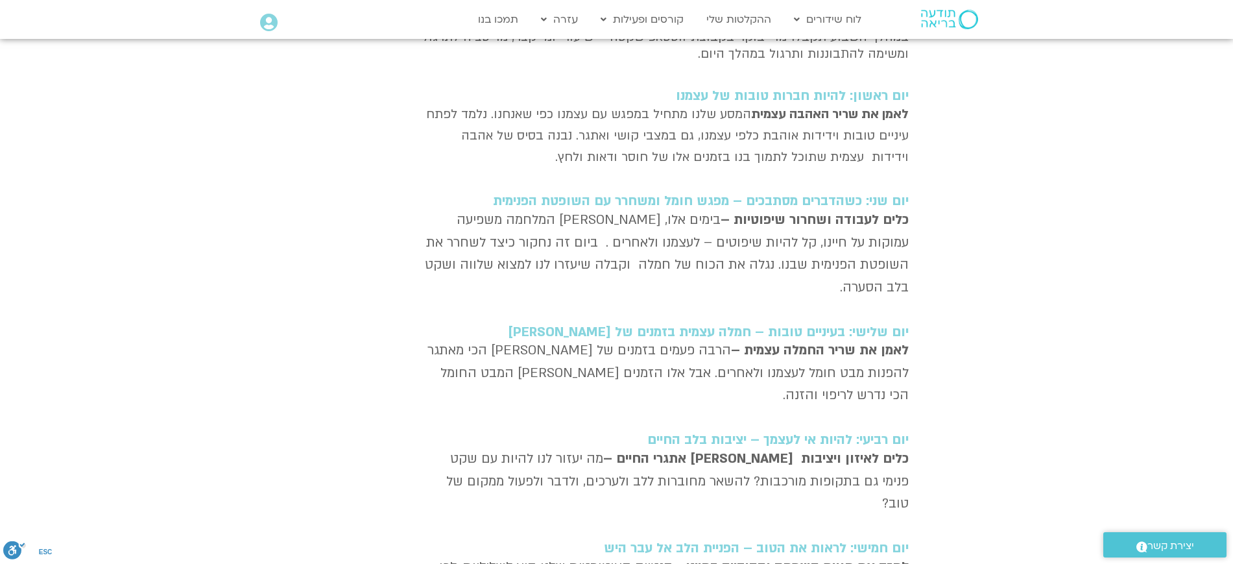
scroll to position [536, 0]
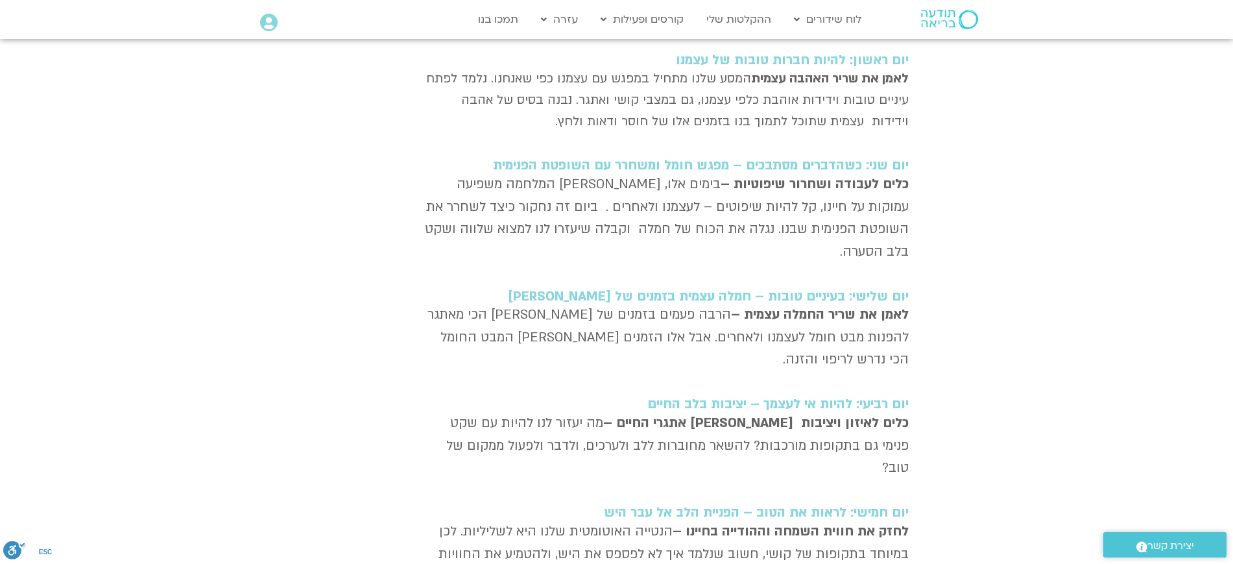
click at [986, 250] on section "הצטרפו אלינו למסע של 7 ימים במהלך חג הסוכות, בו נצא למסע עוצמתי לשיחרור הלב וטי…" at bounding box center [616, 292] width 1233 height 1041
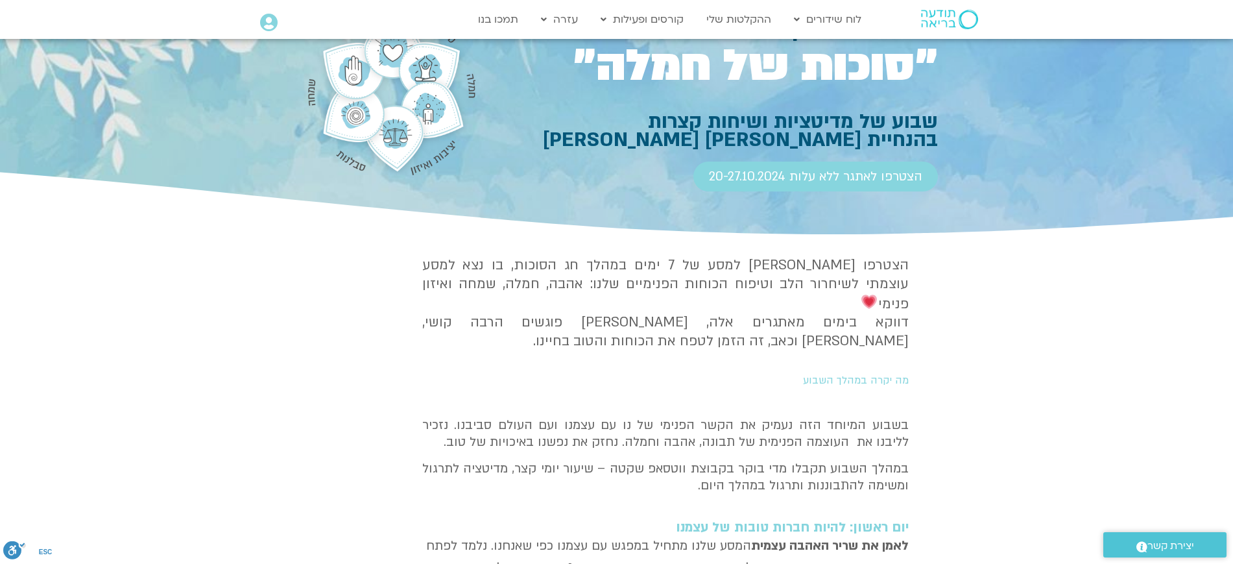
scroll to position [0, 0]
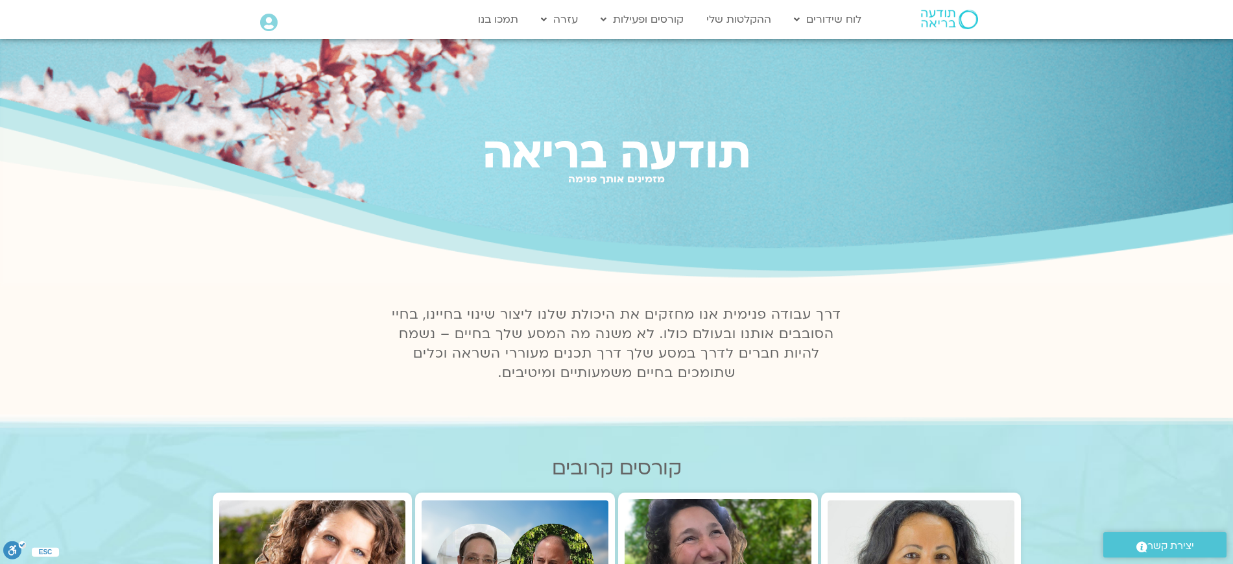
click at [274, 16] on icon at bounding box center [269, 23] width 18 height 18
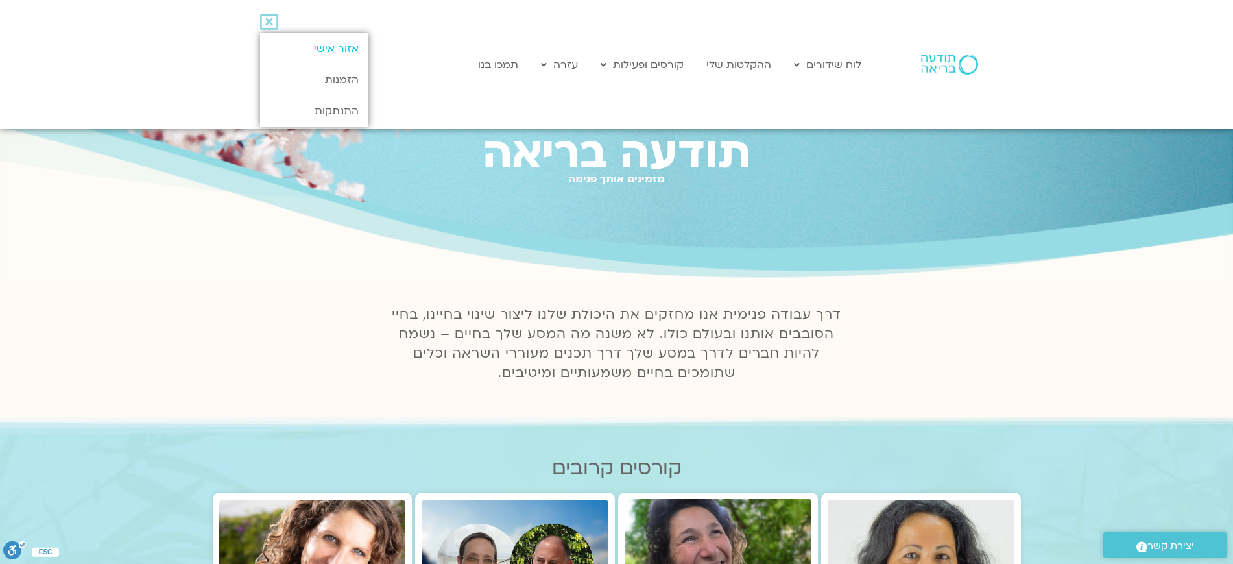
click at [346, 50] on link "אזור אישי" at bounding box center [314, 48] width 108 height 31
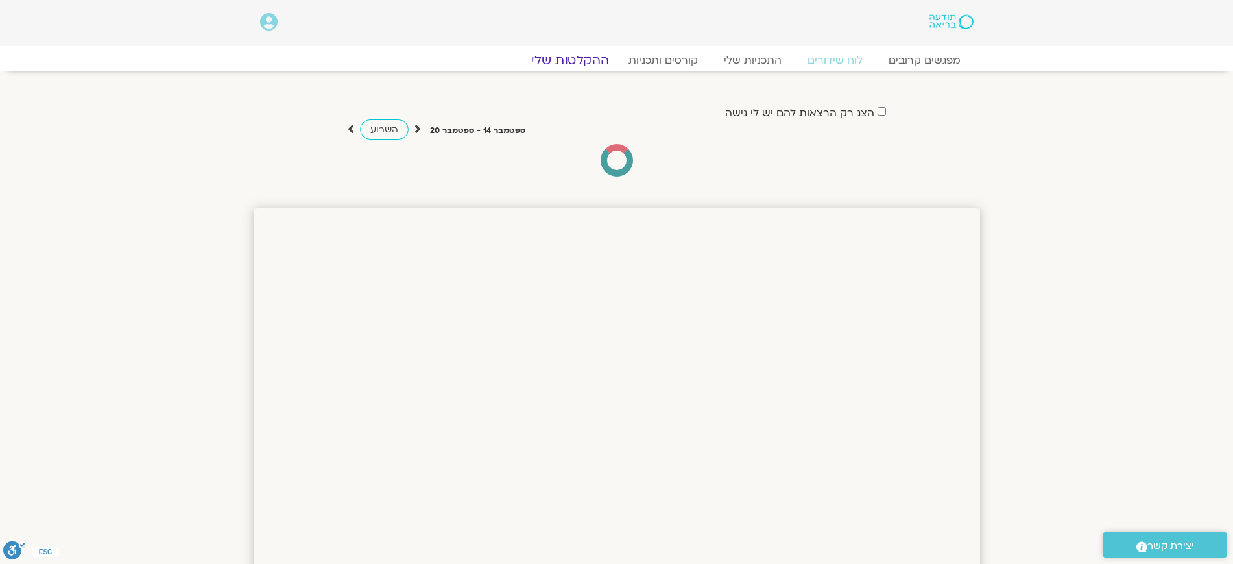
click at [576, 56] on link "ההקלטות שלי" at bounding box center [570, 61] width 109 height 16
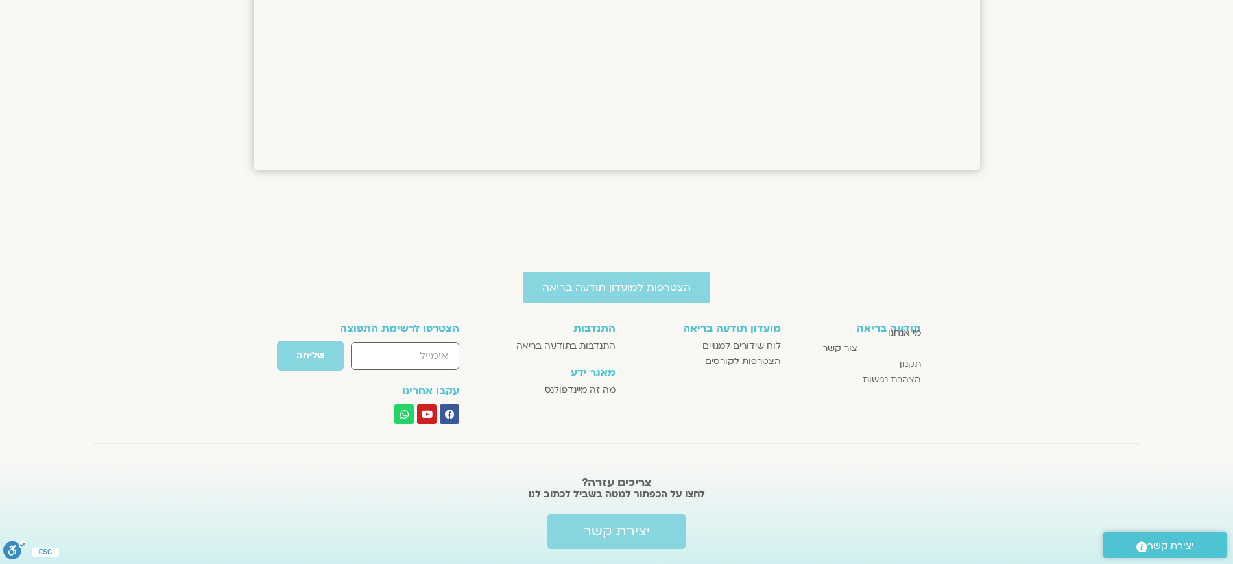
scroll to position [1025, 0]
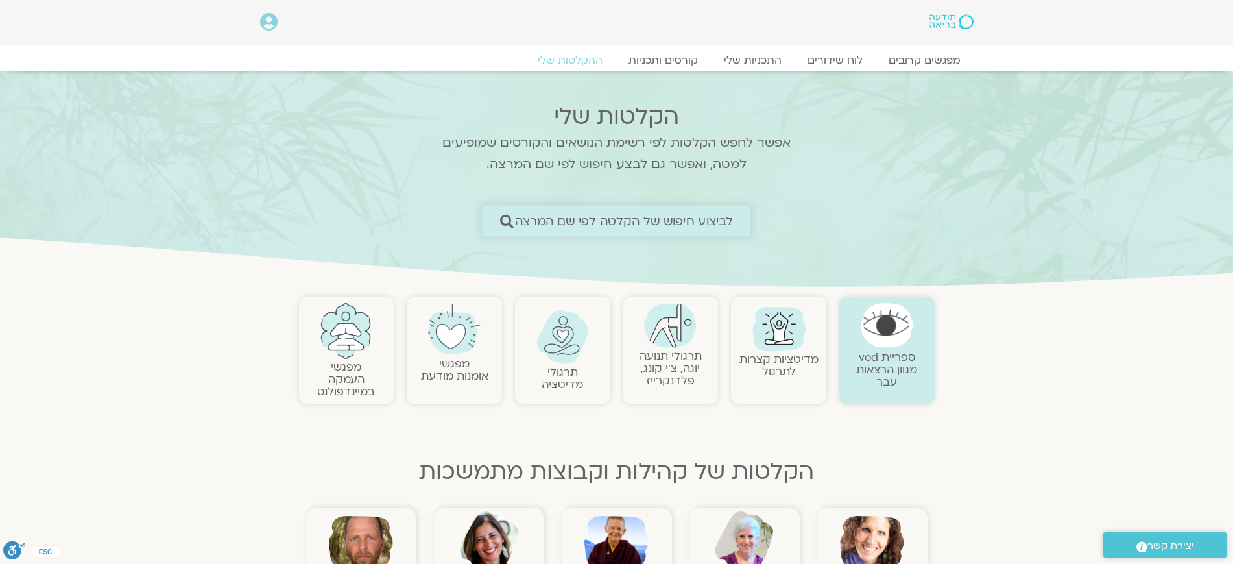
click at [699, 217] on span "לביצוע חיפוש של הקלטה לפי שם המרצה" at bounding box center [624, 221] width 219 height 14
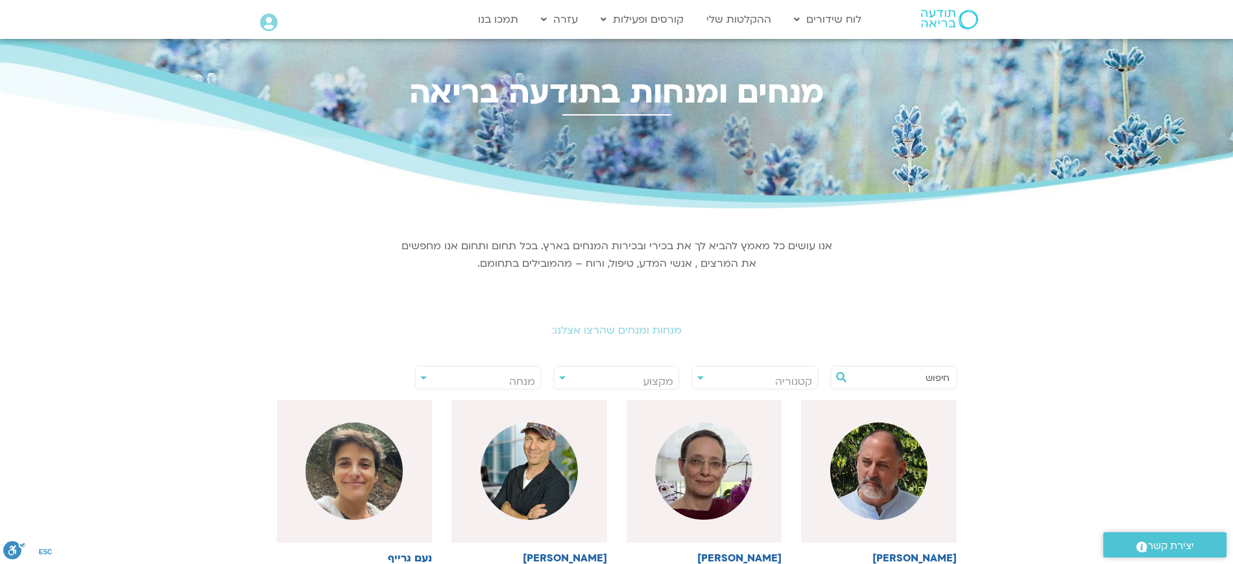
click at [931, 377] on input "text" at bounding box center [900, 377] width 99 height 22
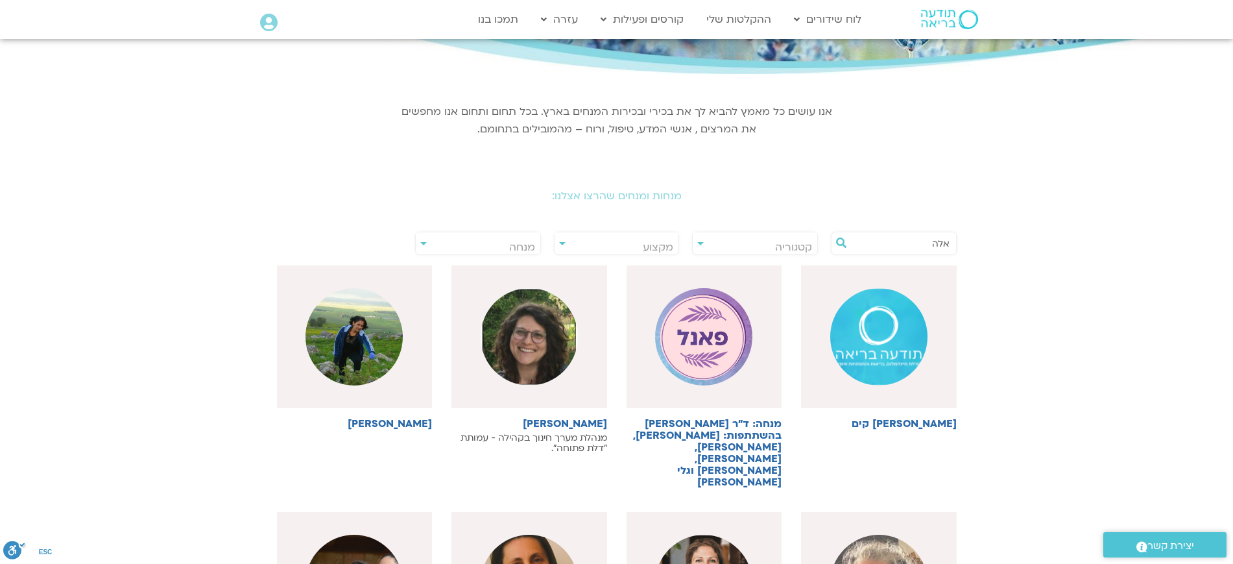
scroll to position [162, 0]
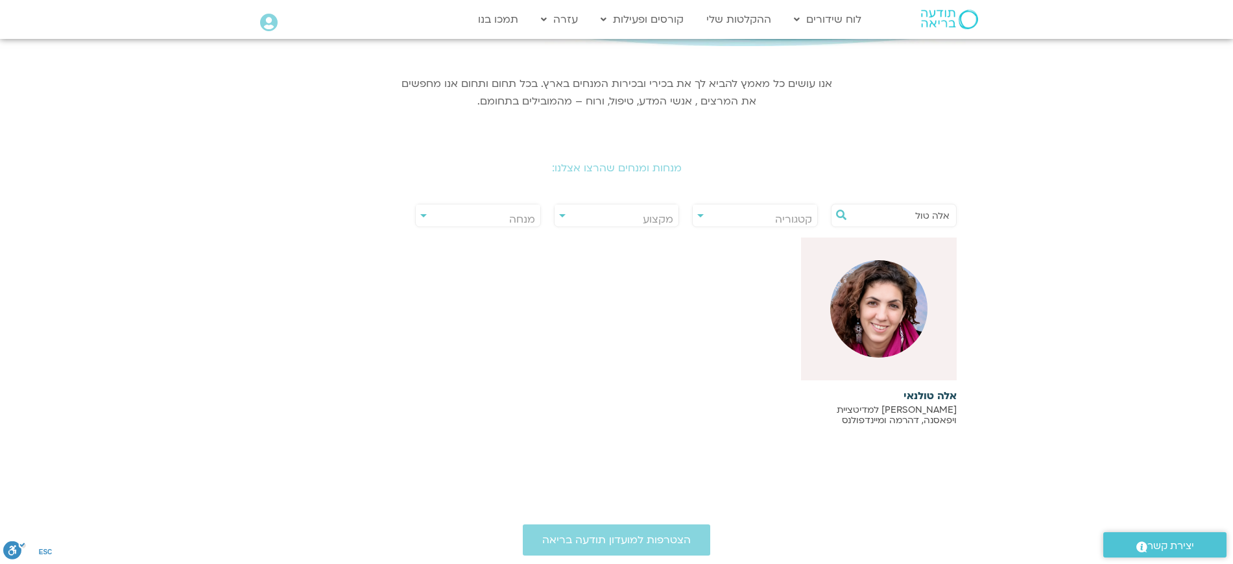
type input "אלה טול"
click at [923, 350] on div at bounding box center [879, 308] width 156 height 143
click at [940, 395] on h6 "אלה טולנאי" at bounding box center [879, 396] width 156 height 12
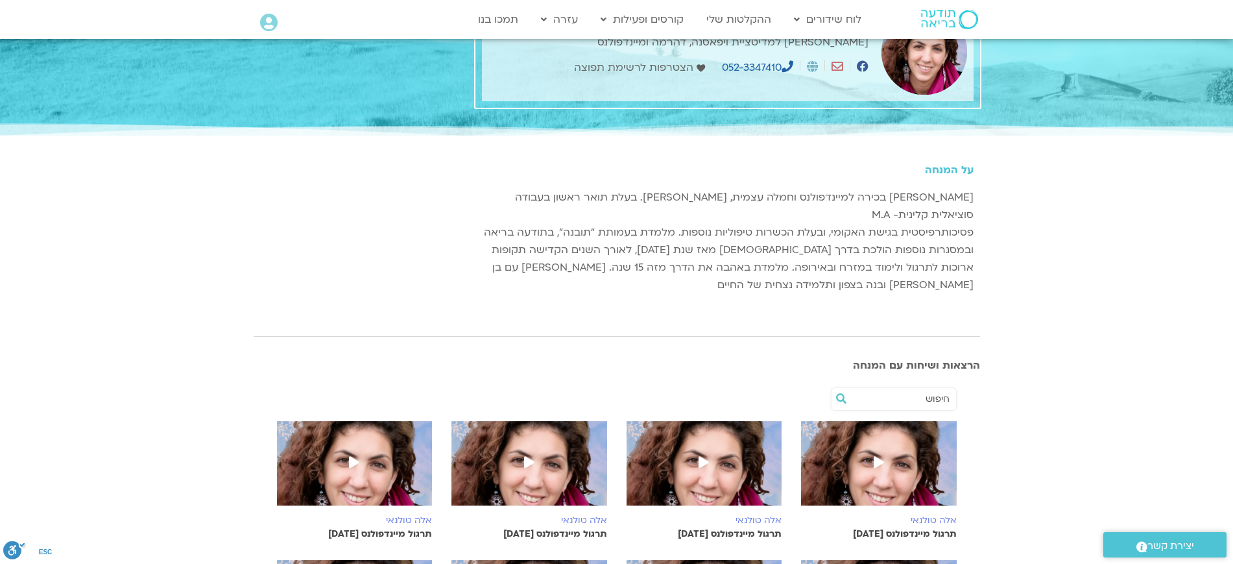
scroll to position [162, 0]
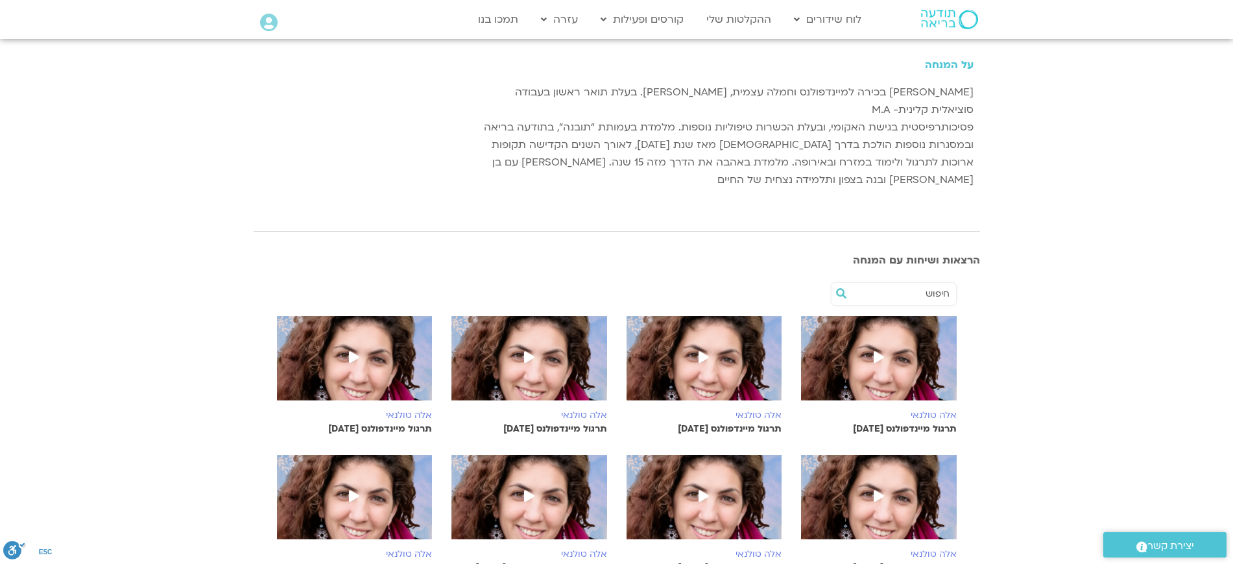
click at [887, 346] on span at bounding box center [878, 357] width 23 height 23
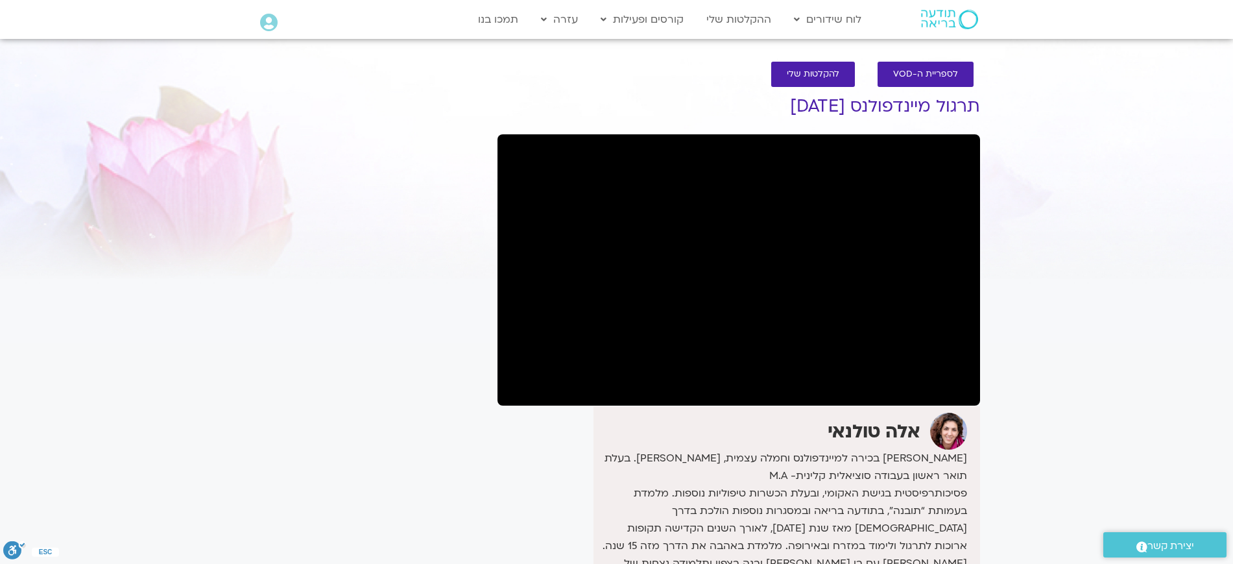
click at [1095, 303] on section "לספריית ה-VOD להקלטות שלי תרגול מיינדפולנס 14.9.25 אלה טולנאי מורה בכירה למיינד…" at bounding box center [616, 381] width 1233 height 664
click at [1116, 253] on section "לספריית ה-VOD להקלטות שלי תרגול מיינדפולנס 14.9.25 אלה טולנאי מורה בכירה למיינד…" at bounding box center [616, 381] width 1233 height 664
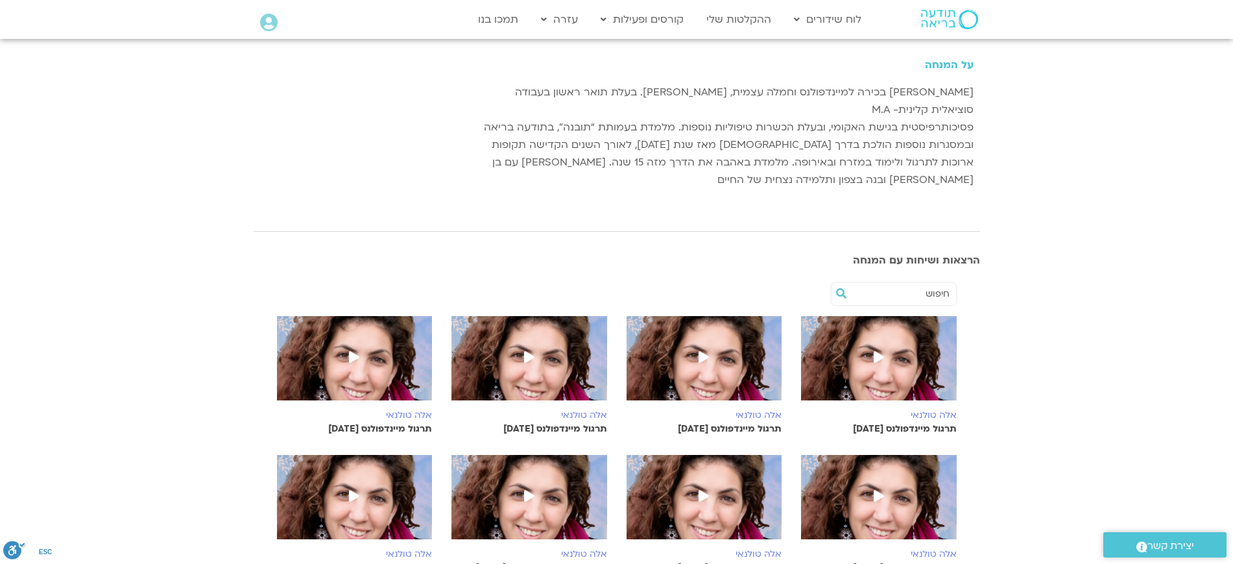
click at [728, 350] on img at bounding box center [705, 364] width 156 height 97
click at [501, 343] on img at bounding box center [529, 364] width 156 height 97
click at [374, 335] on img at bounding box center [355, 364] width 156 height 97
click at [671, 339] on img at bounding box center [705, 364] width 156 height 97
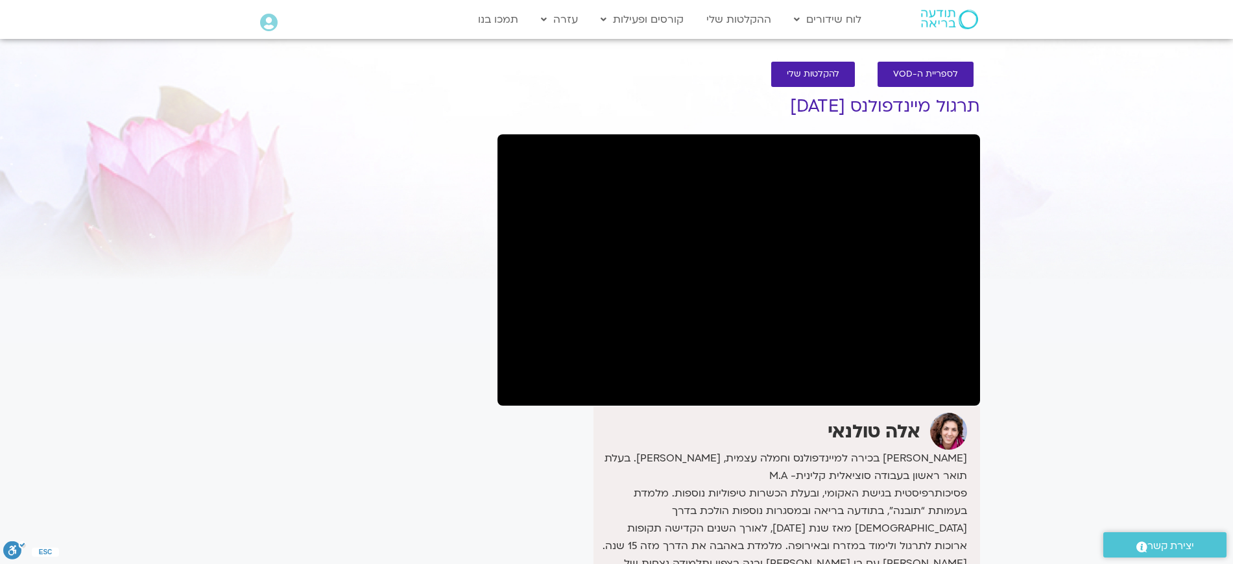
click at [1130, 313] on section "לספריית ה-VOD להקלטות שלי תרגול מיינדפולנס 7.9.25 אלה טולנאי מורה בכירה למיינדפ…" at bounding box center [616, 381] width 1233 height 664
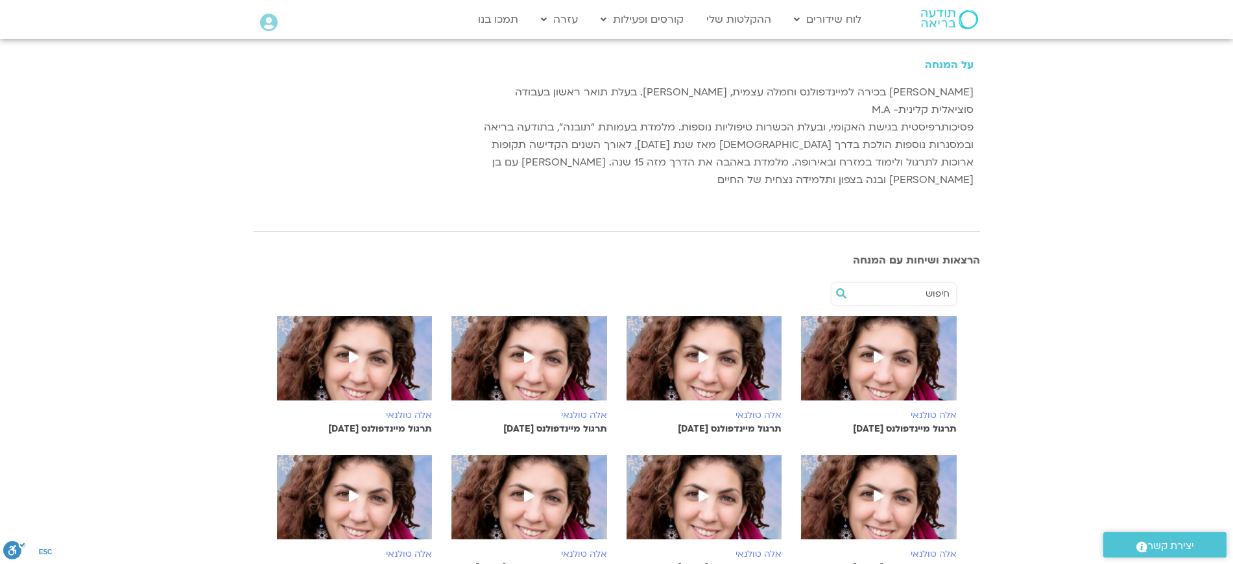
scroll to position [162, 0]
click at [534, 353] on img at bounding box center [529, 364] width 156 height 97
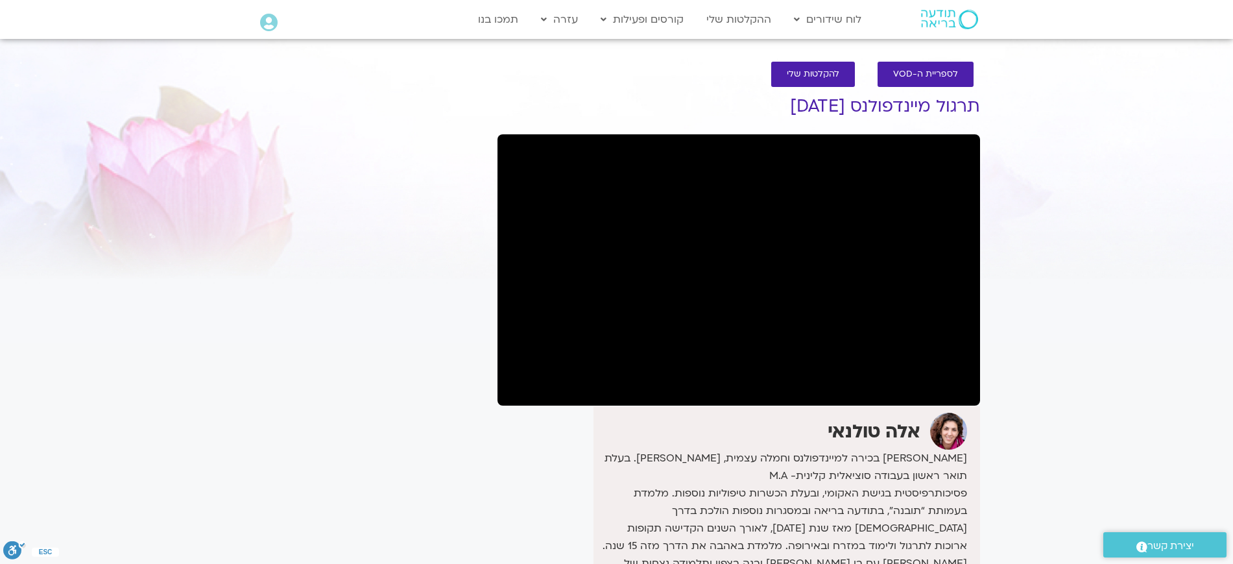
click at [1035, 280] on section "לספריית ה-VOD להקלטות שלי תרגול מיינדפולנס 31.8.25 אלה טולנאי מורה בכירה למיינד…" at bounding box center [616, 381] width 1233 height 664
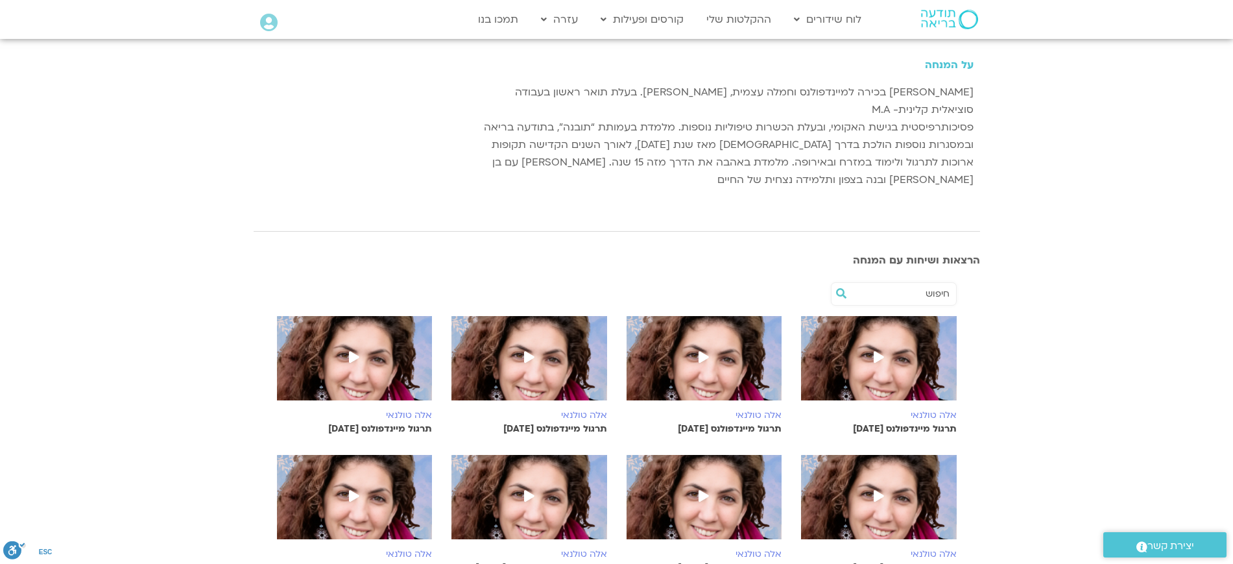
click at [922, 346] on img at bounding box center [879, 364] width 156 height 97
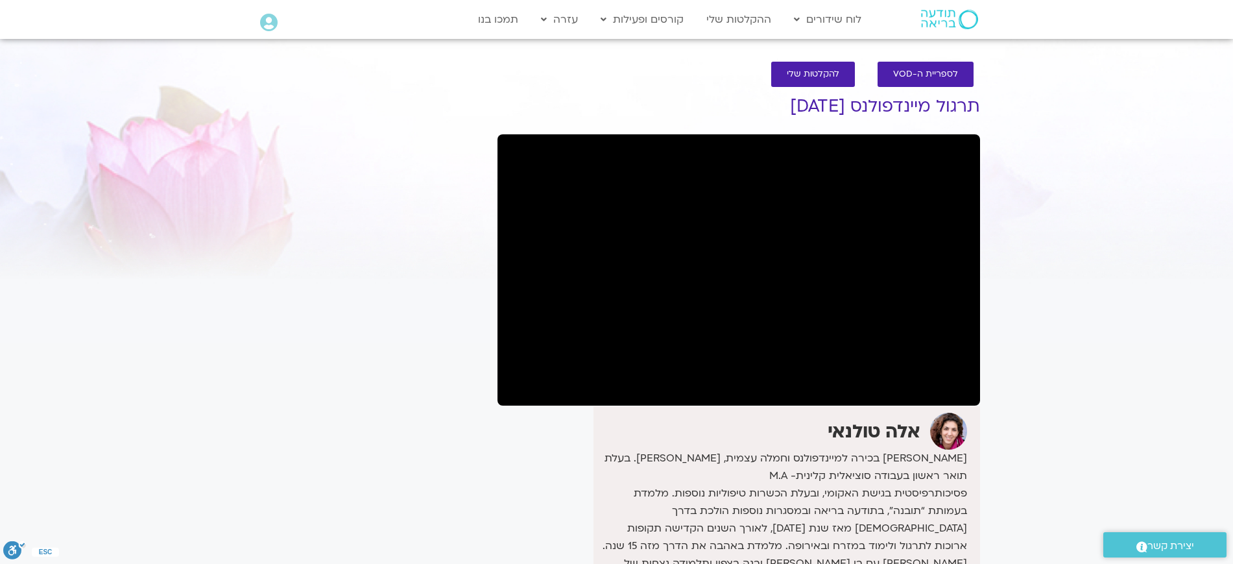
click at [1171, 247] on section "לספריית ה-VOD להקלטות שלי תרגול מיינדפולנס [DATE] אלה [PERSON_NAME] בכירה למיינ…" at bounding box center [616, 381] width 1233 height 664
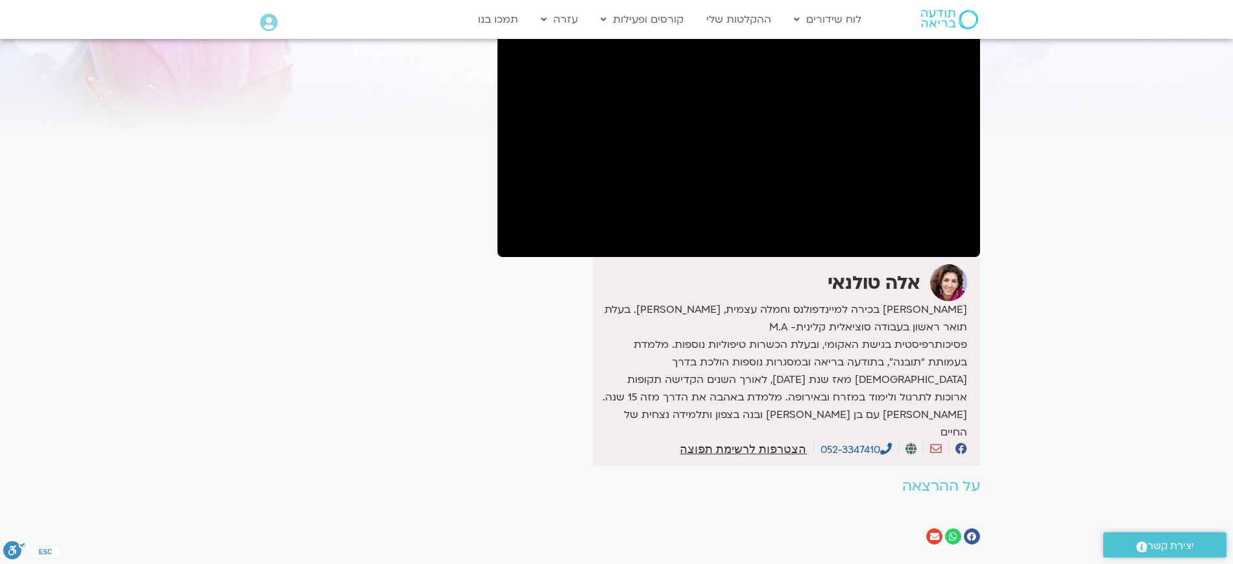
scroll to position [192, 0]
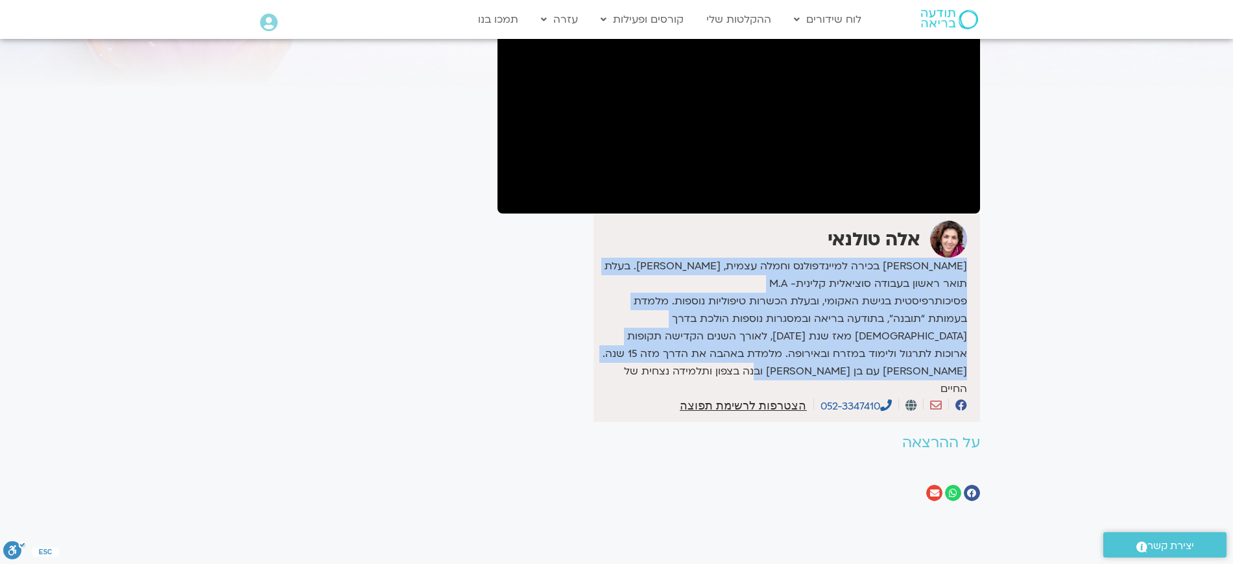
drag, startPoint x: 964, startPoint y: 261, endPoint x: 682, endPoint y: 367, distance: 301.3
click at [682, 367] on p "[PERSON_NAME] בכירה למיינדפולנס וחמלה עצמית, [PERSON_NAME]. בעלת תואר ראשון בעב…" at bounding box center [782, 328] width 370 height 140
copy p "[PERSON_NAME] בכירה למיינדפולנס וחמלה עצמית, [PERSON_NAME]. בעלת תואר ראשון בעב…"
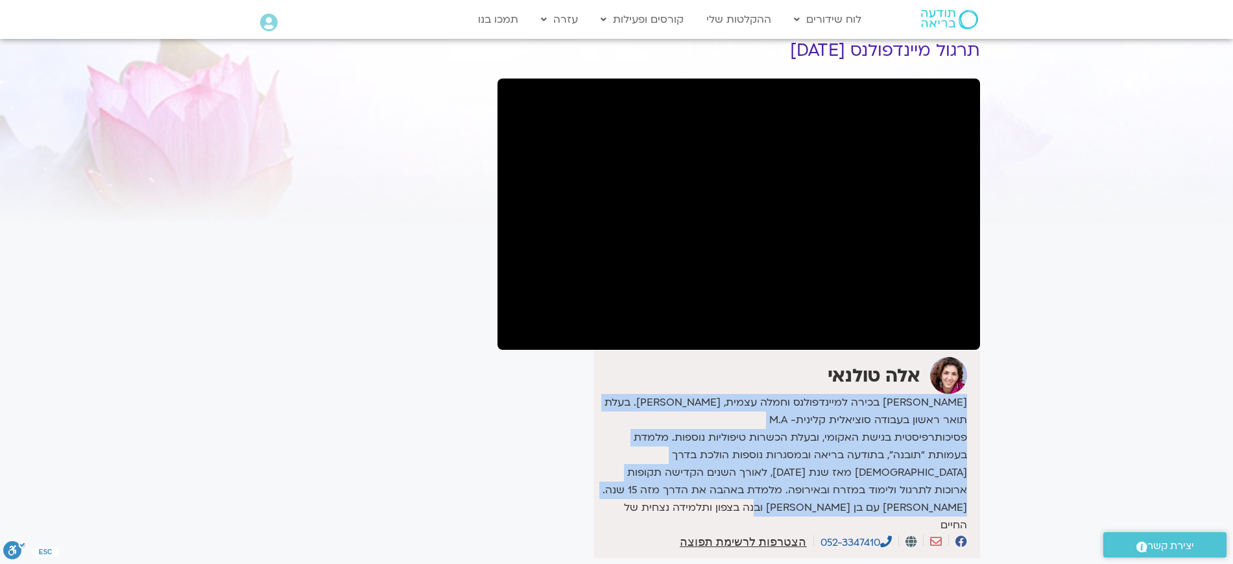
scroll to position [30, 0]
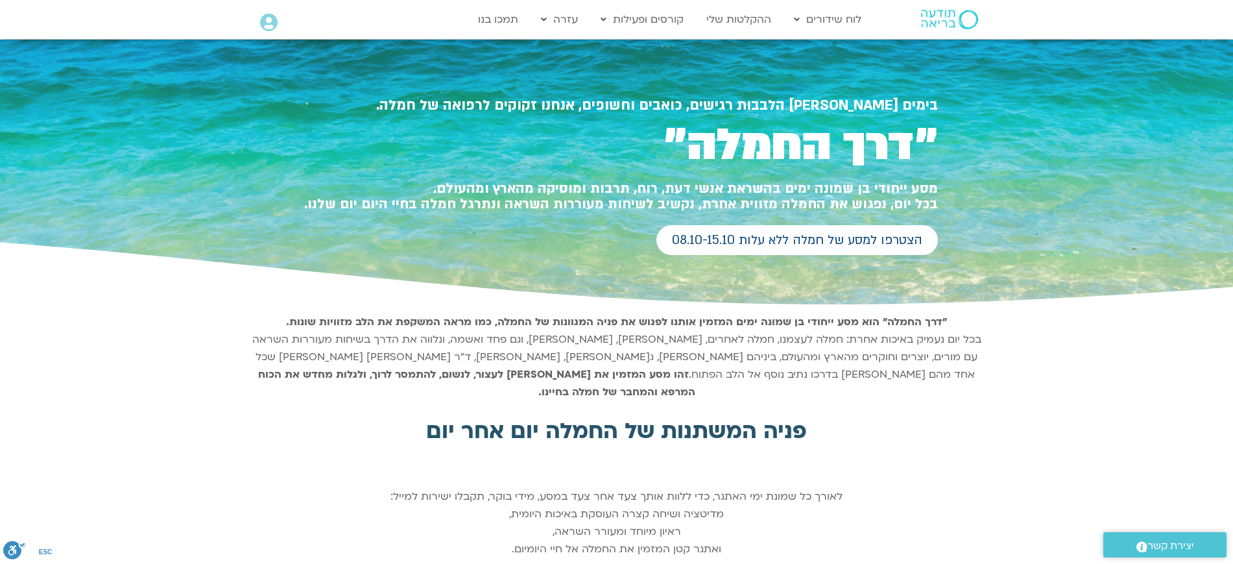
click at [991, 317] on div ""דרך החמלה" הוא מסע ייחודי בן שמונה ימים המזמין אותנו לפגוש את פניה המגוונות של…" at bounding box center [616, 357] width 1233 height 101
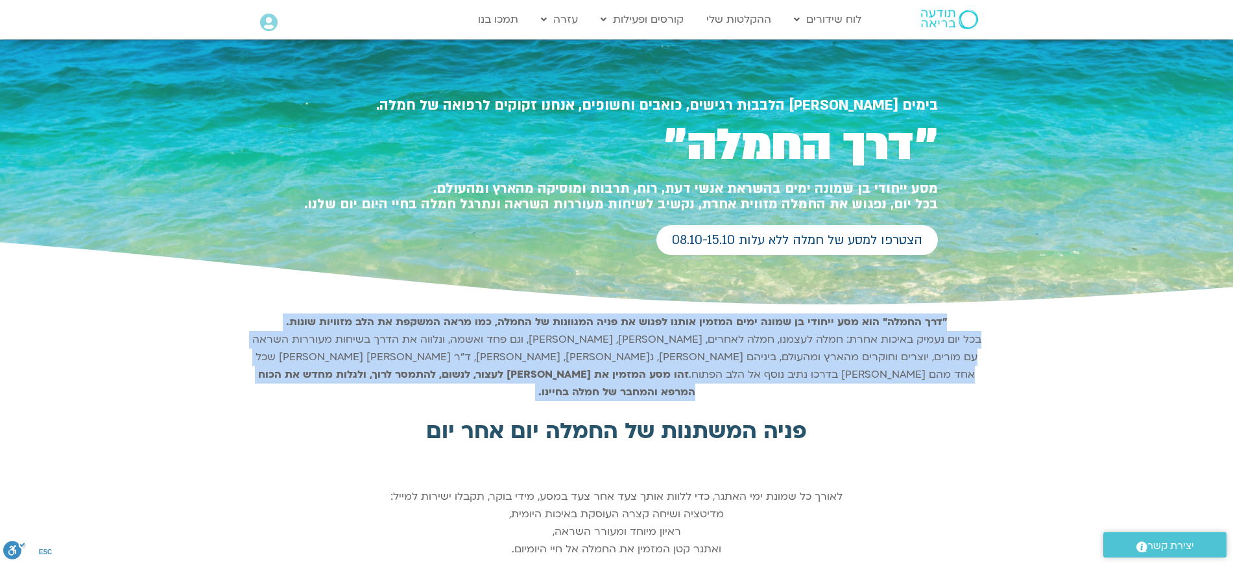
drag, startPoint x: 966, startPoint y: 321, endPoint x: 987, endPoint y: 402, distance: 83.9
click at [1009, 353] on div ""דרך החמלה" הוא מסע ייחודי בן שמונה ימים המזמין אותנו לפגוש את פניה המגוונות של…" at bounding box center [616, 357] width 1233 height 101
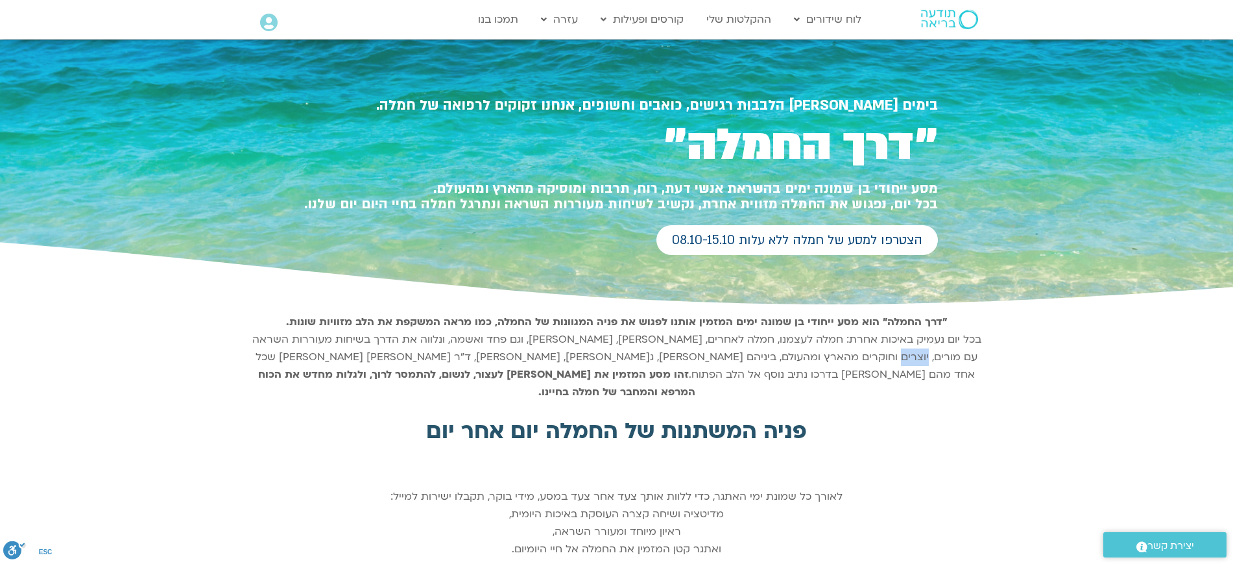
click at [1009, 353] on div ""דרך החמלה" הוא מסע ייחודי בן שמונה ימים המזמין אותנו לפגוש את פניה המגוונות של…" at bounding box center [616, 357] width 1233 height 101
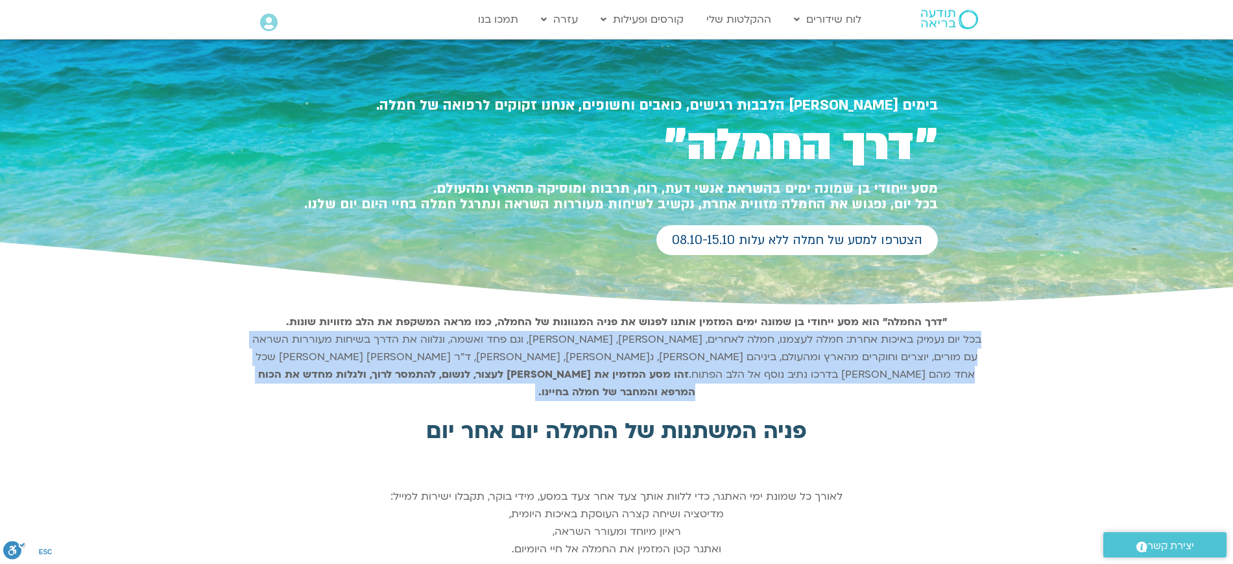
click at [1009, 353] on div ""דרך החמלה" הוא מסע ייחודי בן שמונה ימים המזמין אותנו לפגוש את פניה המגוונות של…" at bounding box center [616, 357] width 1233 height 101
click at [1023, 331] on div ""דרך החמלה" הוא מסע ייחודי בן שמונה ימים המזמין אותנו לפגוש את פניה המגוונות של…" at bounding box center [616, 357] width 1233 height 101
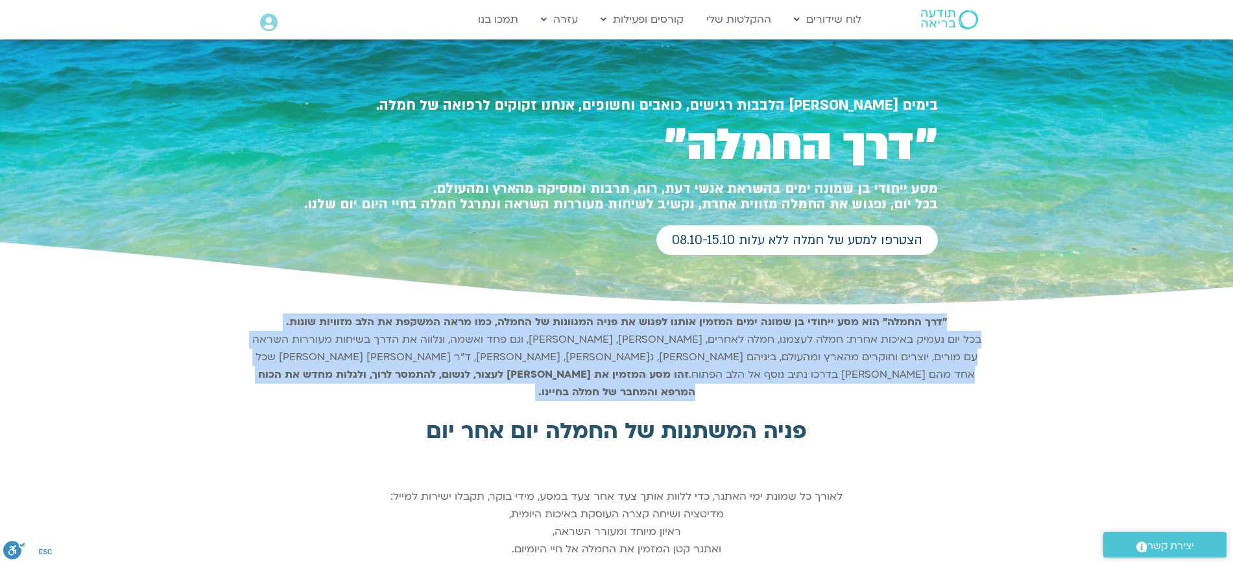
drag, startPoint x: 1025, startPoint y: 320, endPoint x: 1027, endPoint y: 398, distance: 77.8
click at [1037, 381] on div ""דרך החמלה" הוא מסע ייחודי בן שמונה ימים המזמין אותנו לפגוש את פניה המגוונות של…" at bounding box center [616, 357] width 1233 height 101
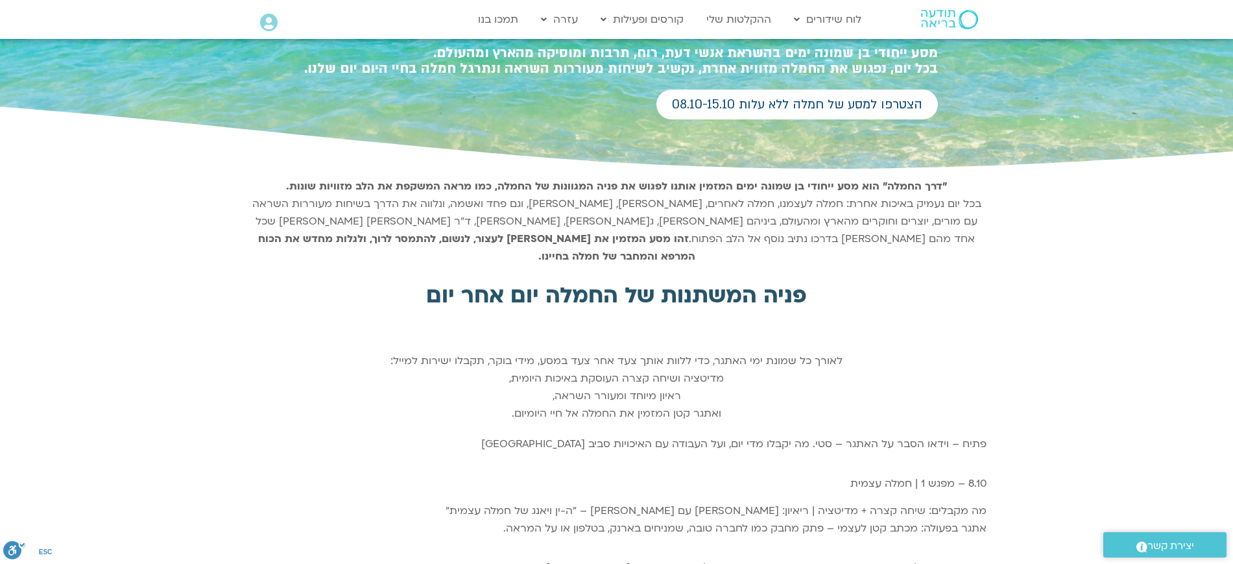
scroll to position [162, 0]
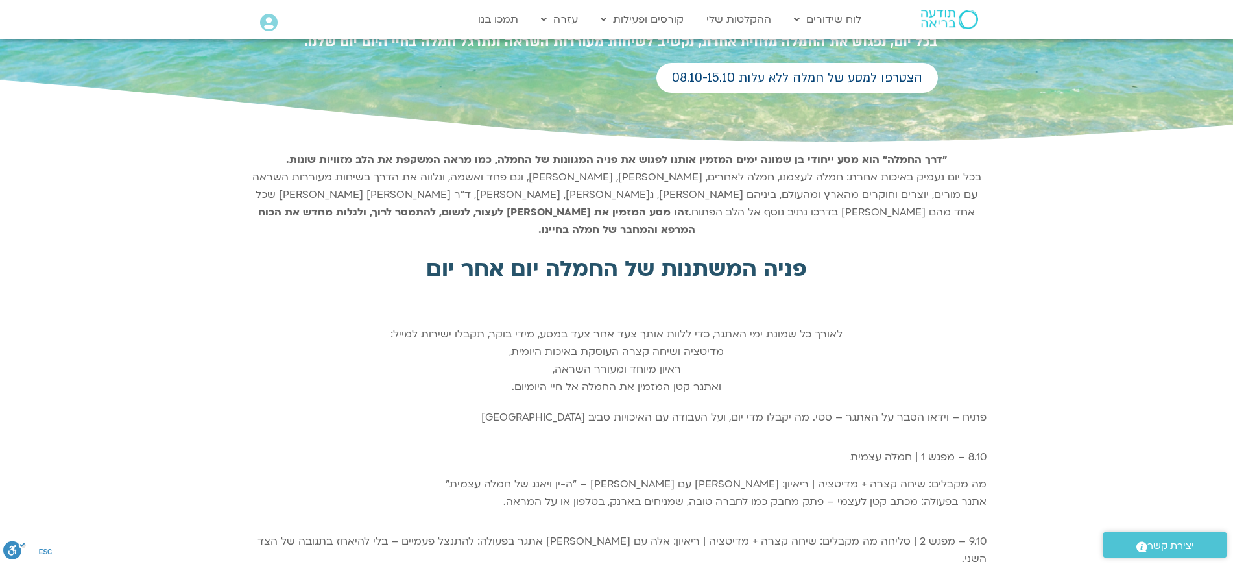
click at [1048, 283] on div "פניה המשתנות של החמלה יום אחר יום לאורך כל שמונת ימי האתגר, כדי ללוות אותך צעד …" at bounding box center [616, 323] width 1233 height 157
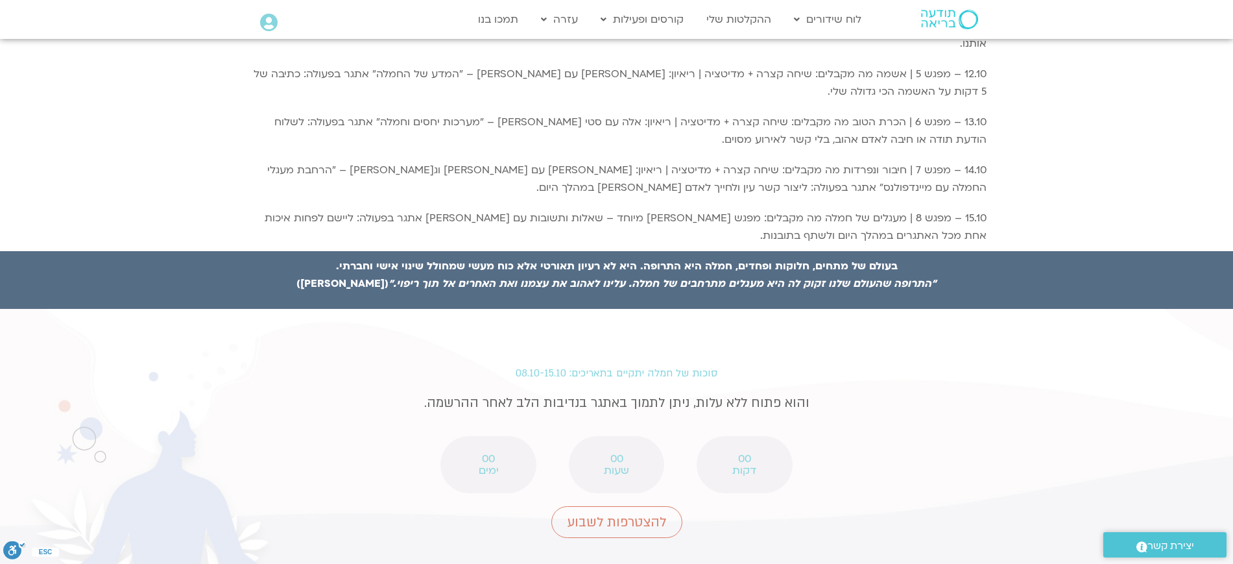
scroll to position [776, 0]
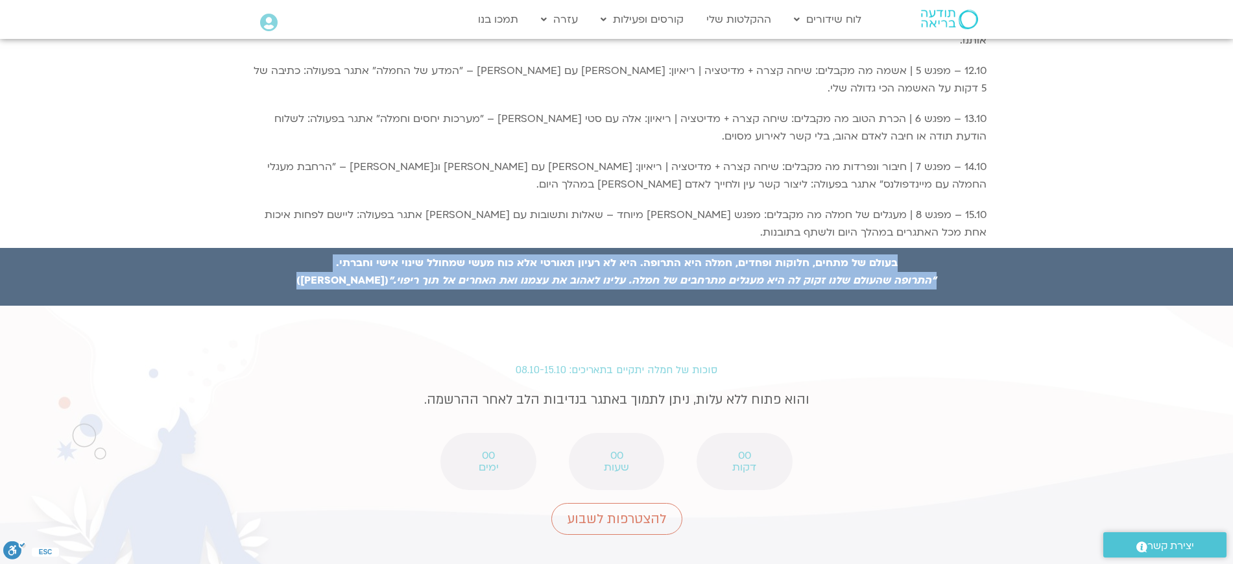
drag, startPoint x: 916, startPoint y: 206, endPoint x: 935, endPoint y: 252, distance: 49.7
click at [935, 255] on div "בימים בהם הלבבות רגישים, כואבים וחשופים, אנחנו זקוקים לרפואה של חמלה. ״דרך החמל…" at bounding box center [616, 381] width 1233 height 2236
click at [939, 254] on p "בעולם של מתחים, חלוקות ופחדים, חמלה היא התרופה. היא לא רעיון תאורטי אלא כוח מעש…" at bounding box center [616, 271] width 739 height 35
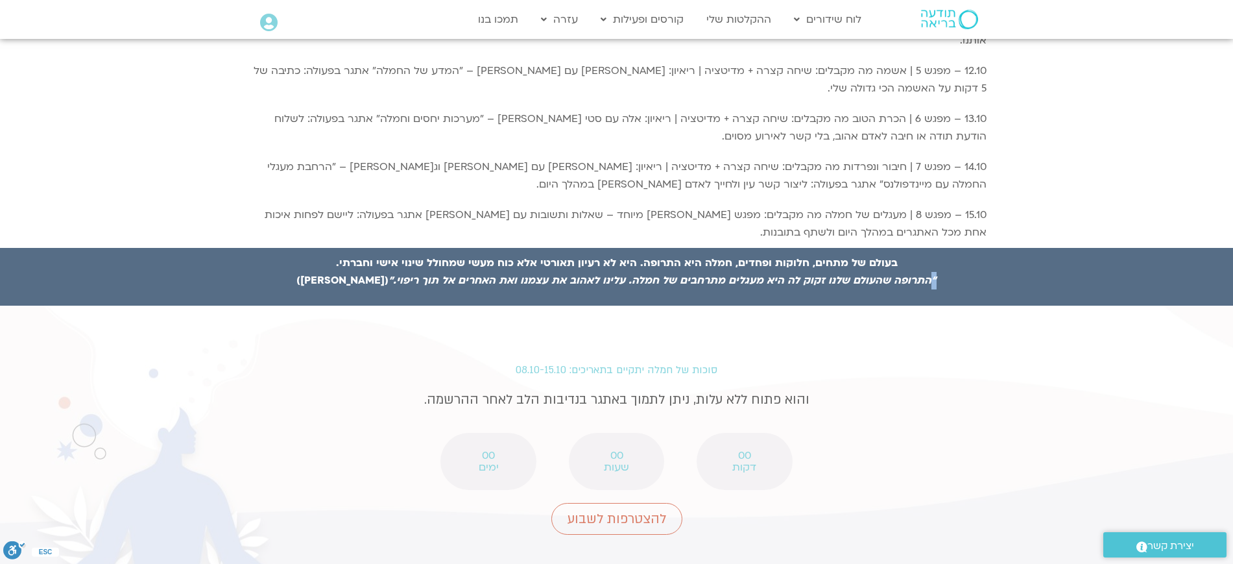
click at [939, 254] on p "בעולם של מתחים, חלוקות ופחדים, חמלה היא התרופה. היא לא רעיון תאורטי אלא כוח מעש…" at bounding box center [616, 271] width 739 height 35
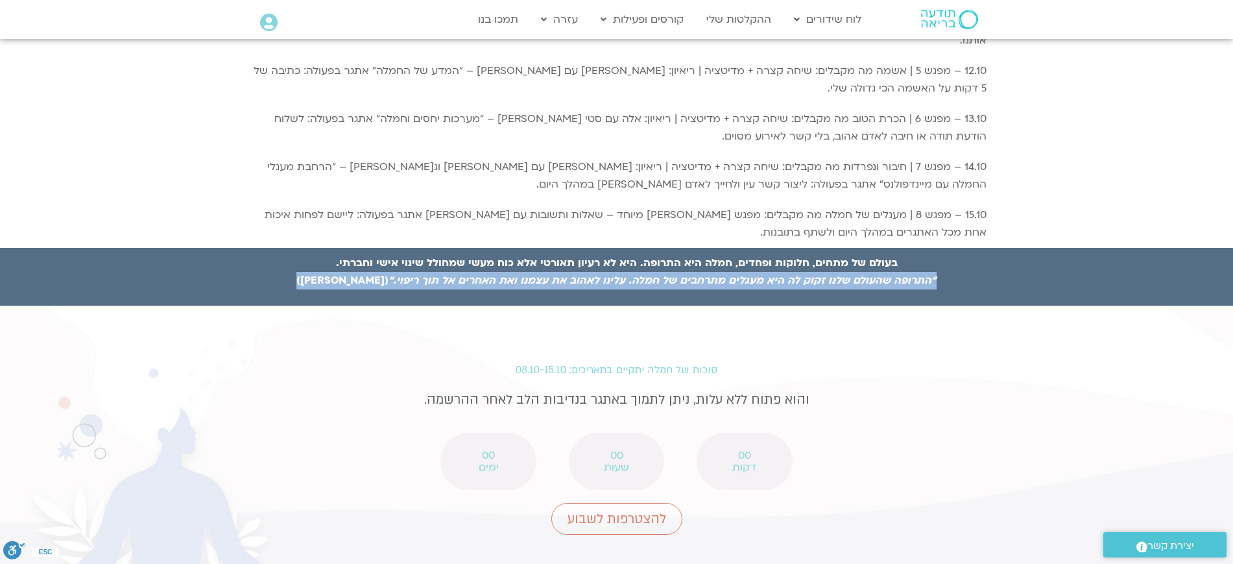
click at [939, 254] on p "בעולם של מתחים, חלוקות ופחדים, חמלה היא התרופה. היא לא רעיון תאורטי אלא כוח מעש…" at bounding box center [616, 271] width 739 height 35
click at [909, 254] on div "בעולם של מתחים, חלוקות ופחדים, חמלה היא התרופה. היא לא רעיון תאורטי אלא כוח מעש…" at bounding box center [616, 276] width 739 height 44
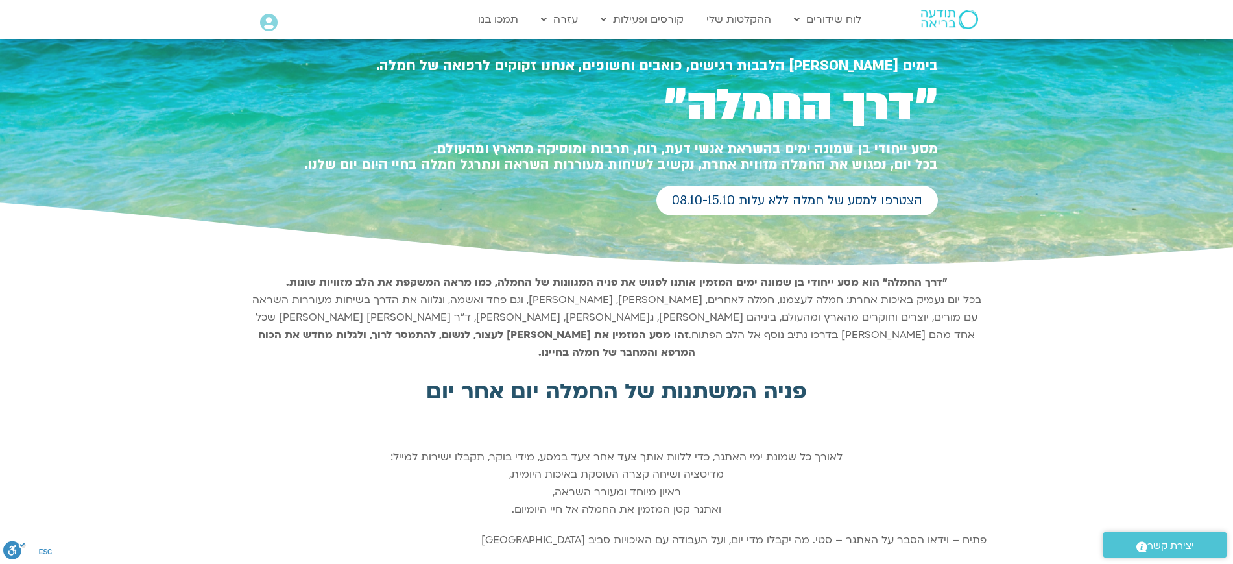
scroll to position [0, 0]
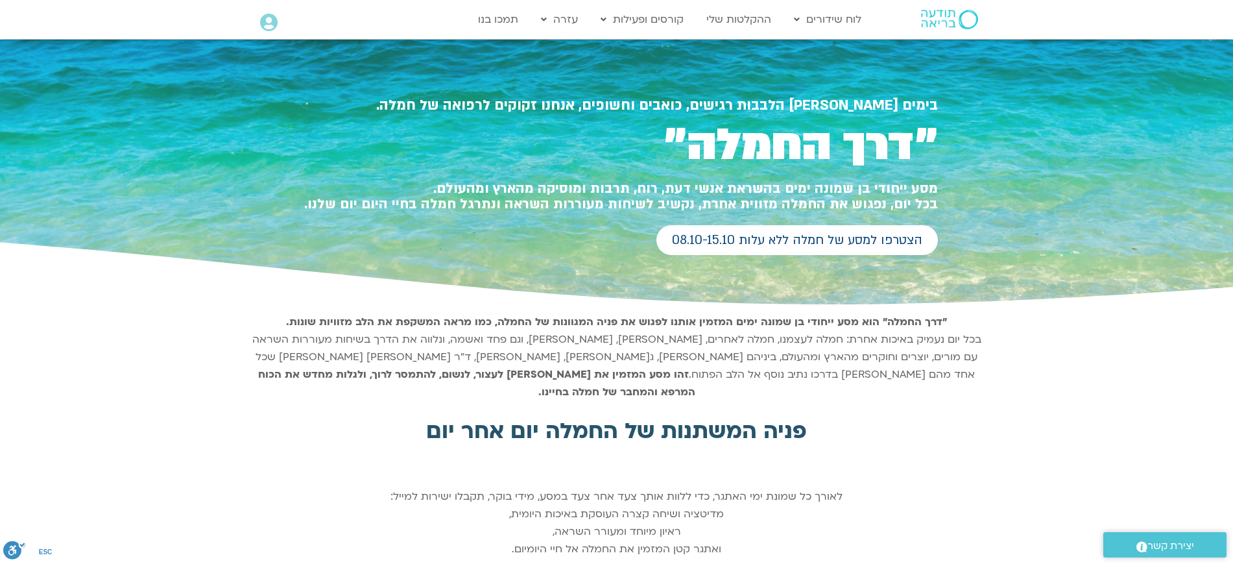
drag, startPoint x: 952, startPoint y: 133, endPoint x: 953, endPoint y: 245, distance: 111.6
click at [953, 245] on section "בימים בהם הלבבות רגישים, כואבים וחשופים, אנחנו זקוקים לרפואה של חמלה. ״דרך החמל…" at bounding box center [616, 174] width 1233 height 269
click at [918, 185] on h1 "מסע ייחודי בן שמונה ימים בהשראת אנשי דעת, רוח, תרבות ומוסיקה מהארץ ומהעולם. בכל…" at bounding box center [617, 196] width 642 height 31
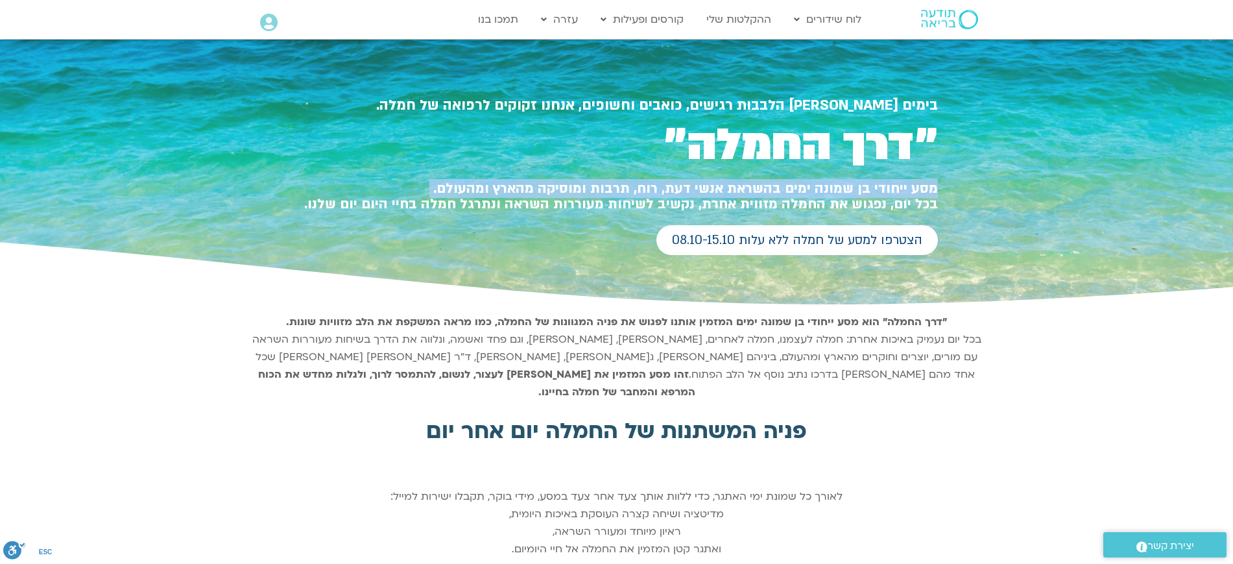
click at [918, 185] on h1 "מסע ייחודי בן שמונה ימים בהשראת אנשי דעת, רוח, תרבות ומוסיקה מהארץ ומהעולם. בכל…" at bounding box center [617, 196] width 642 height 31
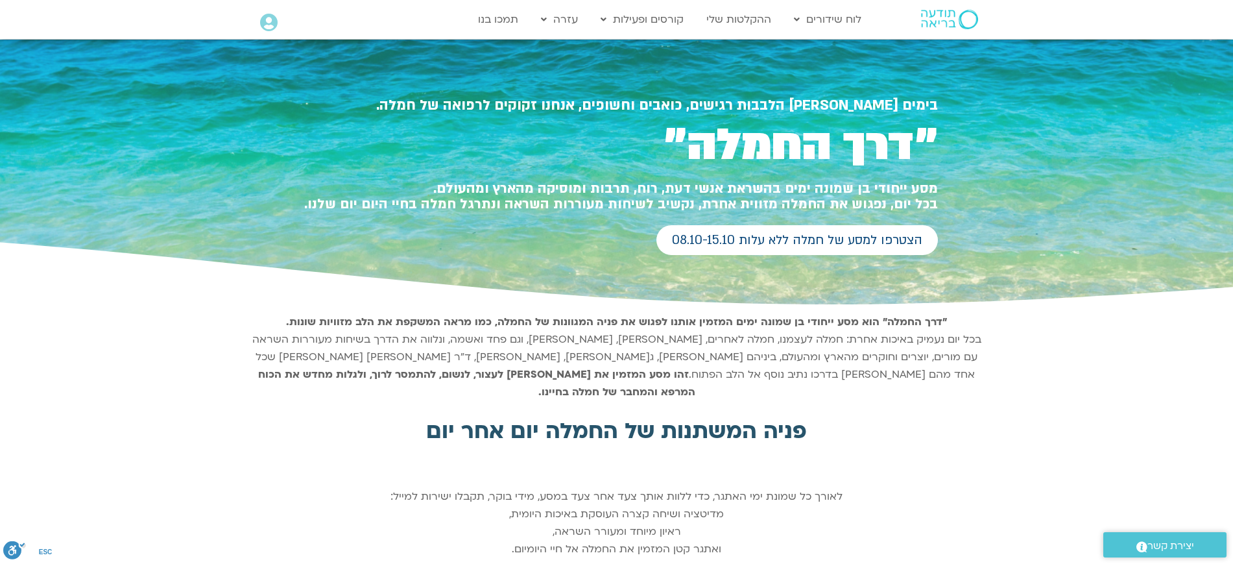
click at [961, 182] on div at bounding box center [616, 174] width 1233 height 269
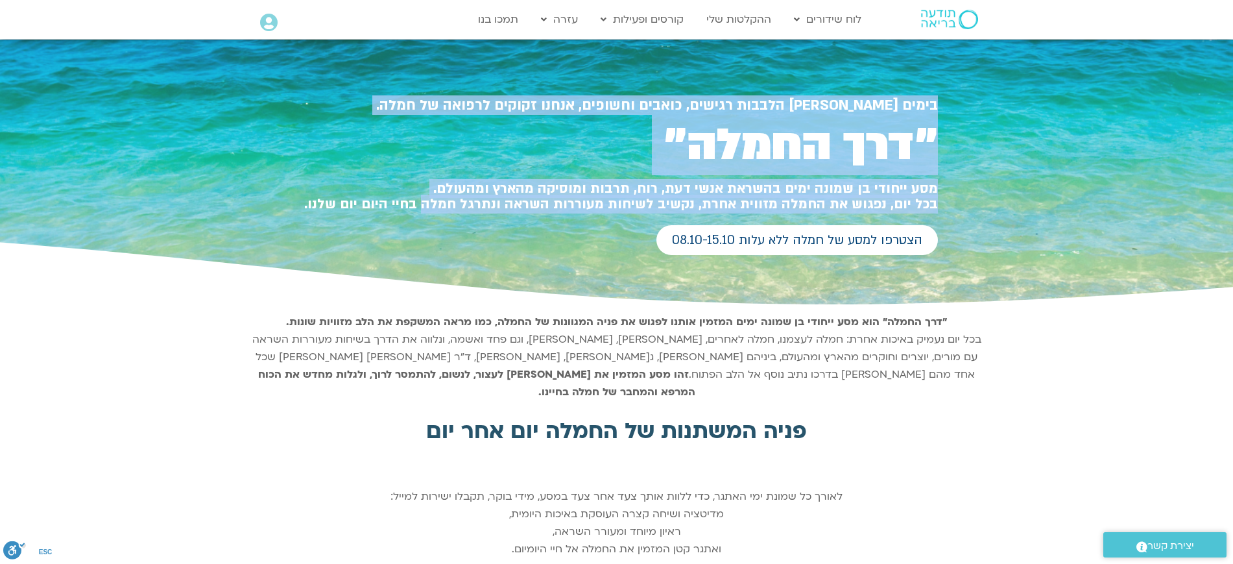
drag, startPoint x: 937, startPoint y: 187, endPoint x: 433, endPoint y: 201, distance: 504.2
click at [433, 201] on section "בימים בהם הלבבות רגישים, כואבים וחשופים, אנחנו זקוקים לרפואה של חמלה. ״דרך החמל…" at bounding box center [616, 174] width 1233 height 269
click at [433, 201] on h1 "מסע ייחודי בן שמונה ימים בהשראת אנשי דעת, רוח, תרבות ומוסיקה מהארץ ומהעולם. בכל…" at bounding box center [617, 196] width 642 height 31
drag, startPoint x: 433, startPoint y: 200, endPoint x: 1035, endPoint y: 90, distance: 612.0
click at [1035, 90] on section "בימים בהם הלבבות רגישים, כואבים וחשופים, אנחנו זקוקים לרפואה של חמלה. ״דרך החמל…" at bounding box center [616, 174] width 1233 height 269
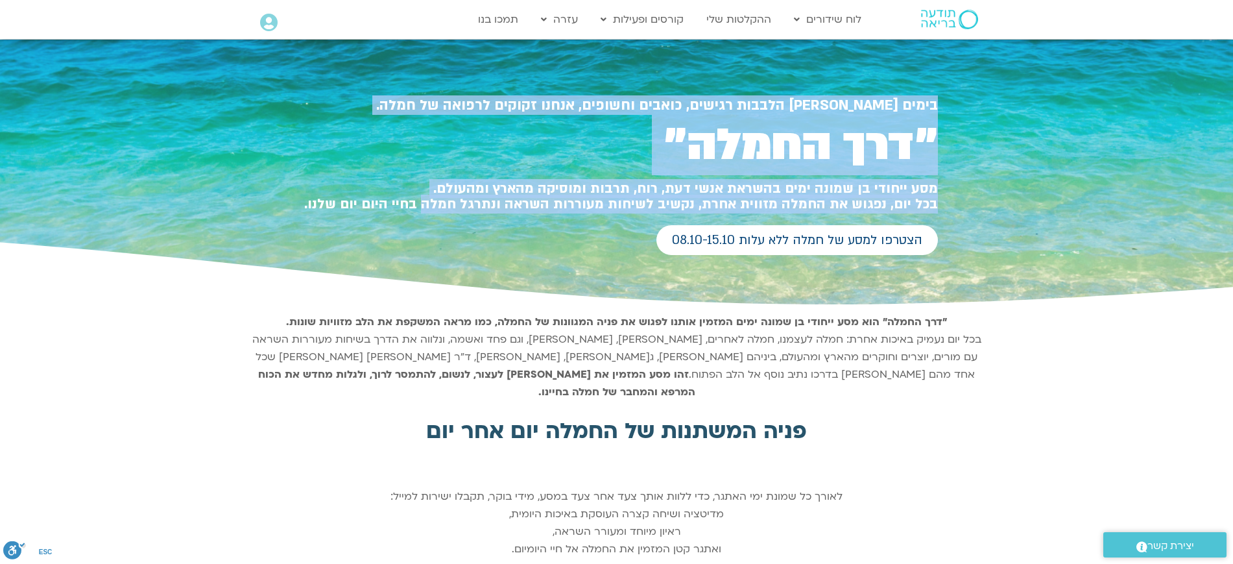
click at [994, 128] on div at bounding box center [616, 174] width 1233 height 269
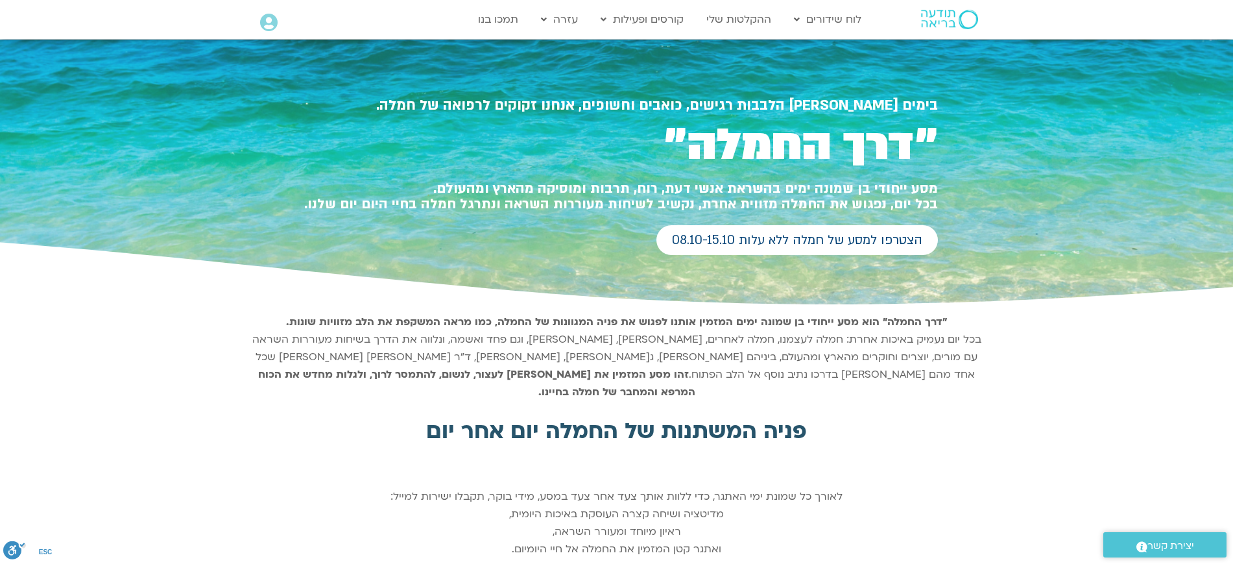
click at [951, 101] on div at bounding box center [616, 174] width 1233 height 269
click at [1022, 141] on div at bounding box center [616, 174] width 1233 height 269
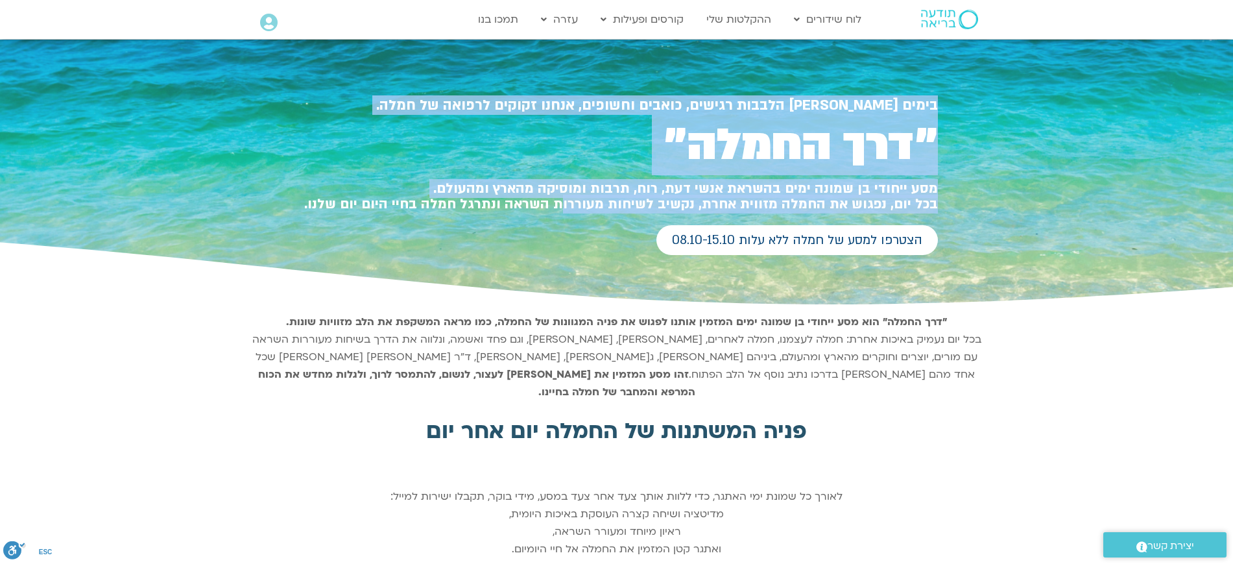
drag, startPoint x: 937, startPoint y: 106, endPoint x: 635, endPoint y: 191, distance: 313.8
click at [571, 196] on section "בימים בהם הלבבות רגישים, כואבים וחשופים, אנחנו זקוקים לרפואה של חמלה. ״דרך החמל…" at bounding box center [616, 174] width 1233 height 269
click at [781, 165] on h1 "״דרך החמלה״" at bounding box center [617, 145] width 642 height 40
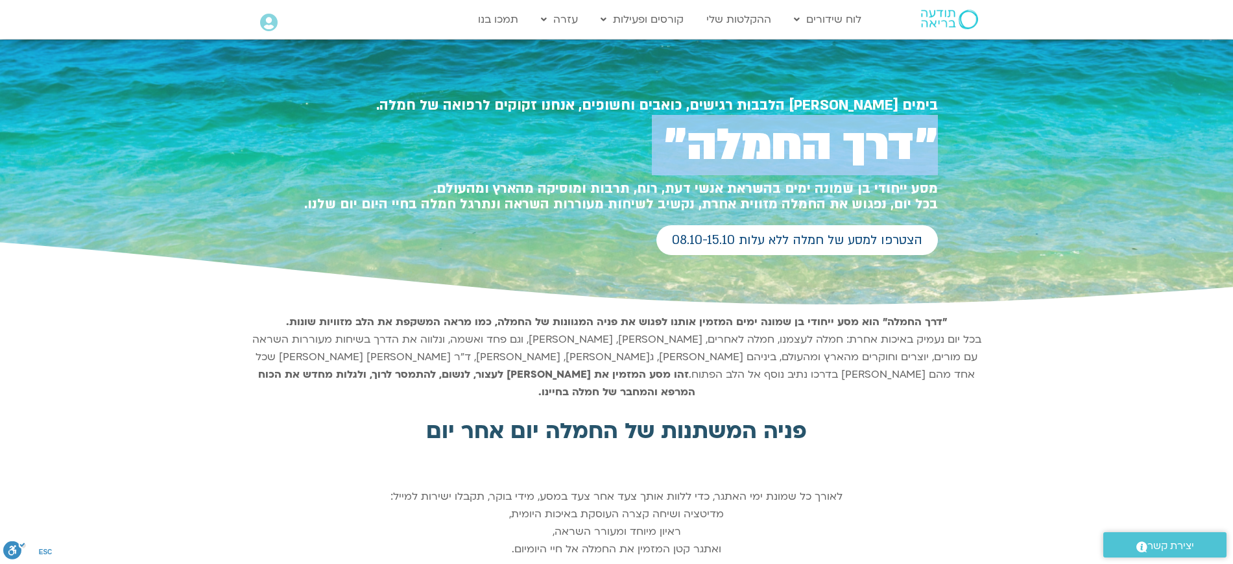
click at [781, 165] on h1 "״דרך החמלה״" at bounding box center [617, 145] width 642 height 40
click at [841, 164] on h1 "״דרך החמלה״" at bounding box center [617, 145] width 642 height 40
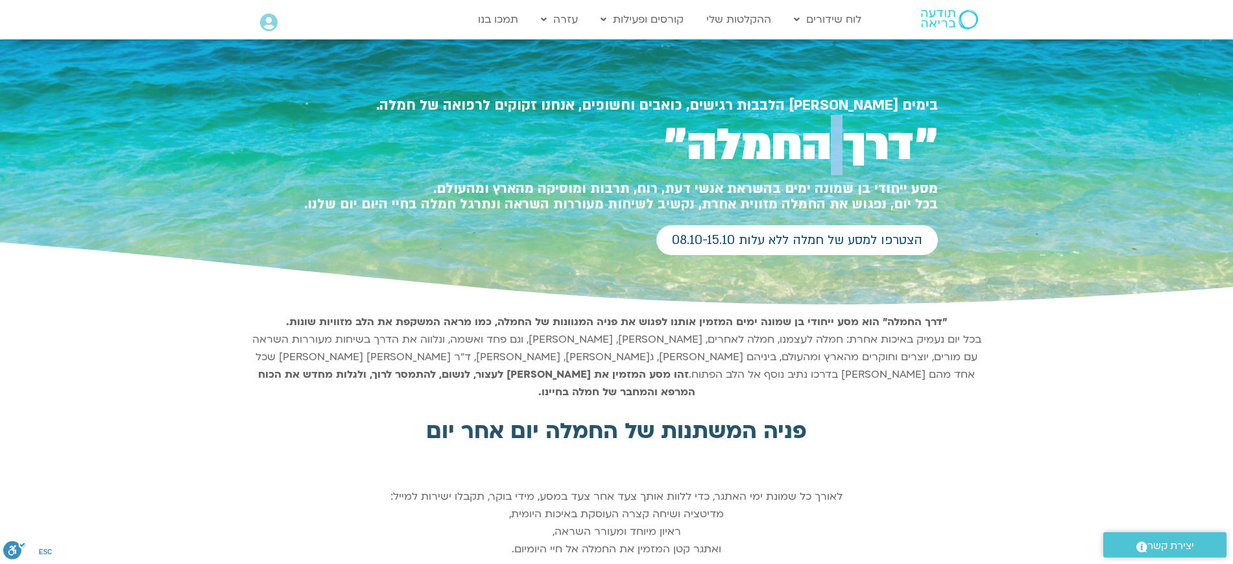
click at [841, 164] on h1 "״דרך החמלה״" at bounding box center [617, 145] width 642 height 40
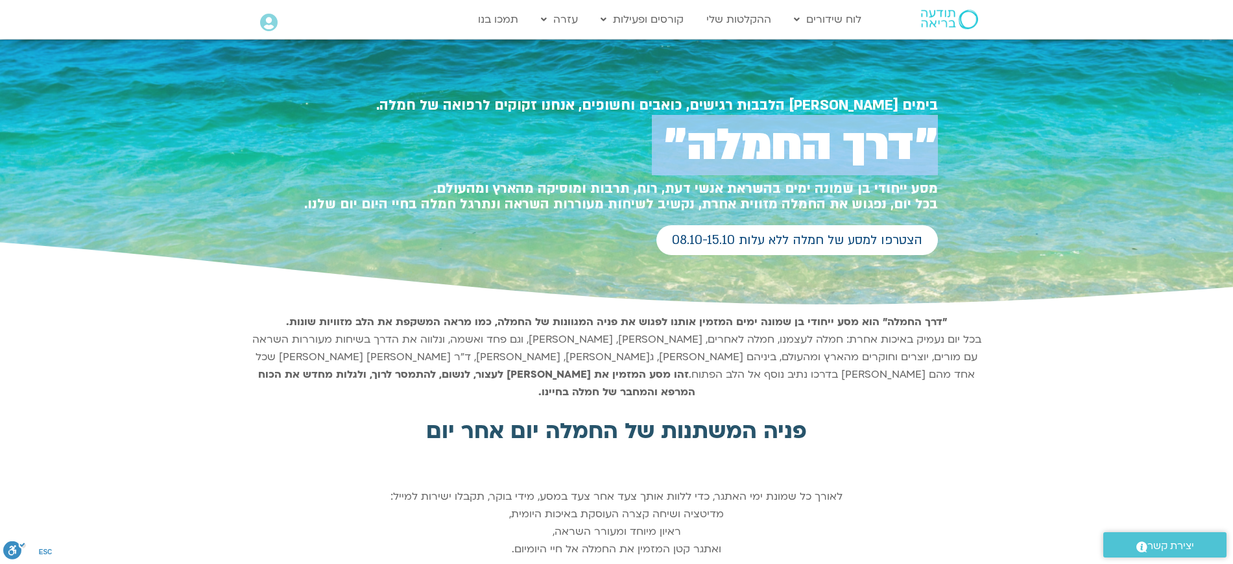
click at [841, 164] on h1 "״דרך החמלה״" at bounding box center [617, 145] width 642 height 40
click at [824, 165] on h1 "״דרך החמלה״" at bounding box center [617, 145] width 642 height 40
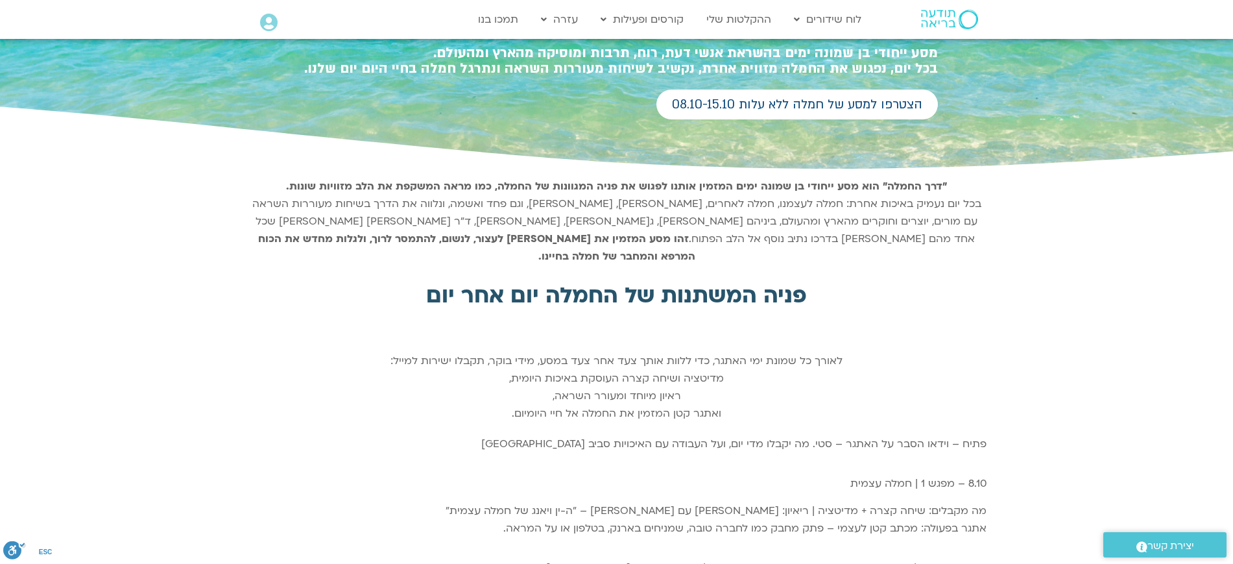
scroll to position [162, 0]
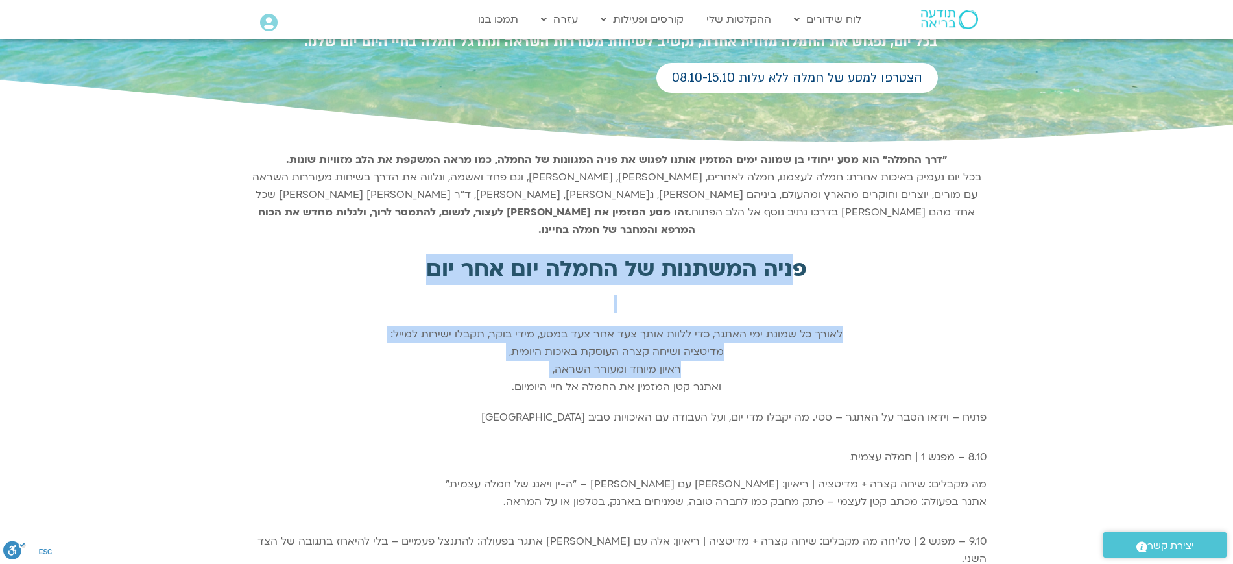
drag, startPoint x: 839, startPoint y: 268, endPoint x: 873, endPoint y: 384, distance: 121.1
click at [864, 359] on div "לאורך כל שמונת ימי האתגר, כדי ללוות אותך צעד אחר צעד במסע, מידי בוקר, תקבלו ישי…" at bounding box center [616, 361] width 739 height 70
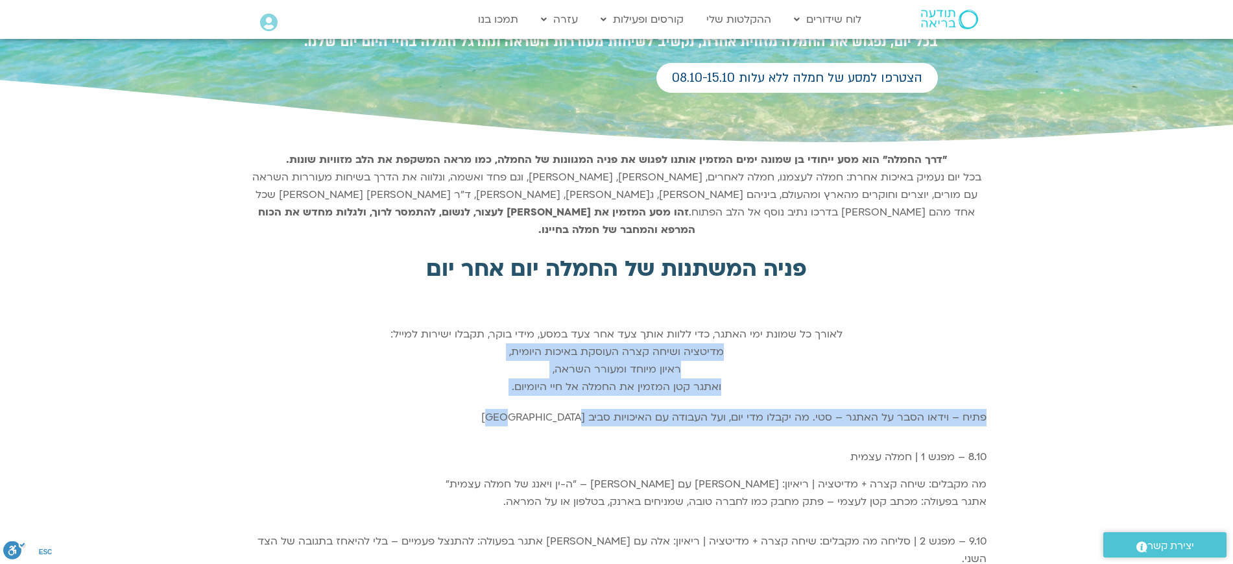
drag, startPoint x: 861, startPoint y: 329, endPoint x: 388, endPoint y: 392, distance: 477.0
click at [455, 381] on div "פניה המשתנות של החמלה יום אחר יום לאורך כל שמונת ימי האתגר, כדי ללוות אותך צעד …" at bounding box center [616, 323] width 739 height 157
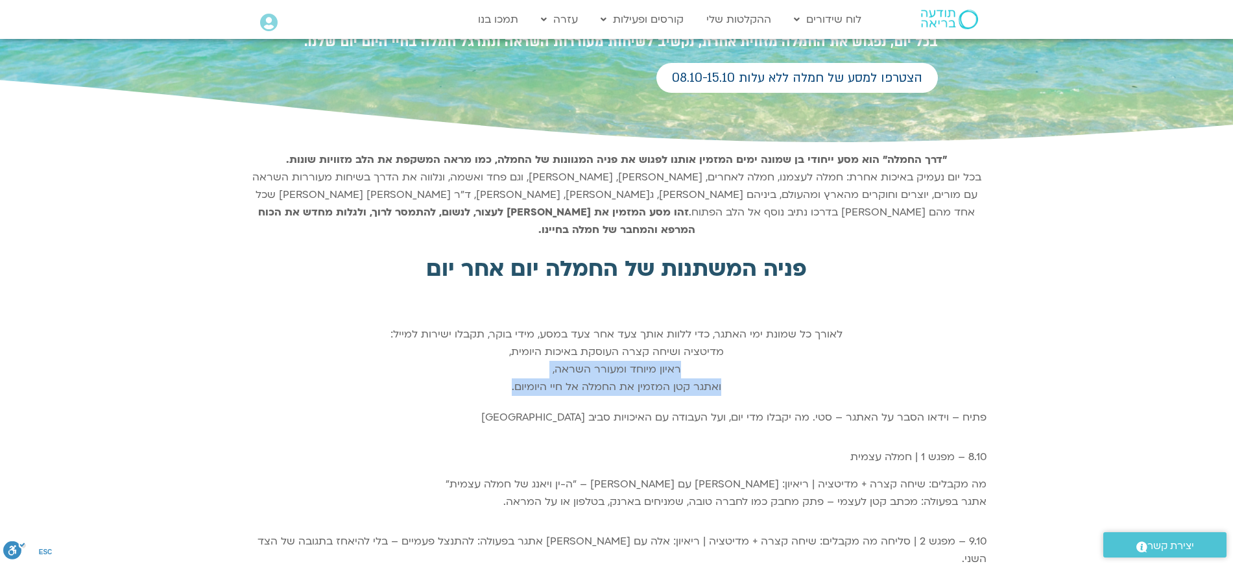
drag, startPoint x: 432, startPoint y: 381, endPoint x: 806, endPoint y: 342, distance: 376.2
click at [806, 342] on div "פניה המשתנות של החמלה יום אחר יום לאורך כל שמונת ימי האתגר, כדי ללוות אותך צעד …" at bounding box center [616, 323] width 739 height 157
click at [806, 342] on div "לאורך כל שמונת ימי האתגר, כדי ללוות אותך צעד אחר צעד במסע, מידי בוקר, תקבלו ישי…" at bounding box center [616, 361] width 739 height 70
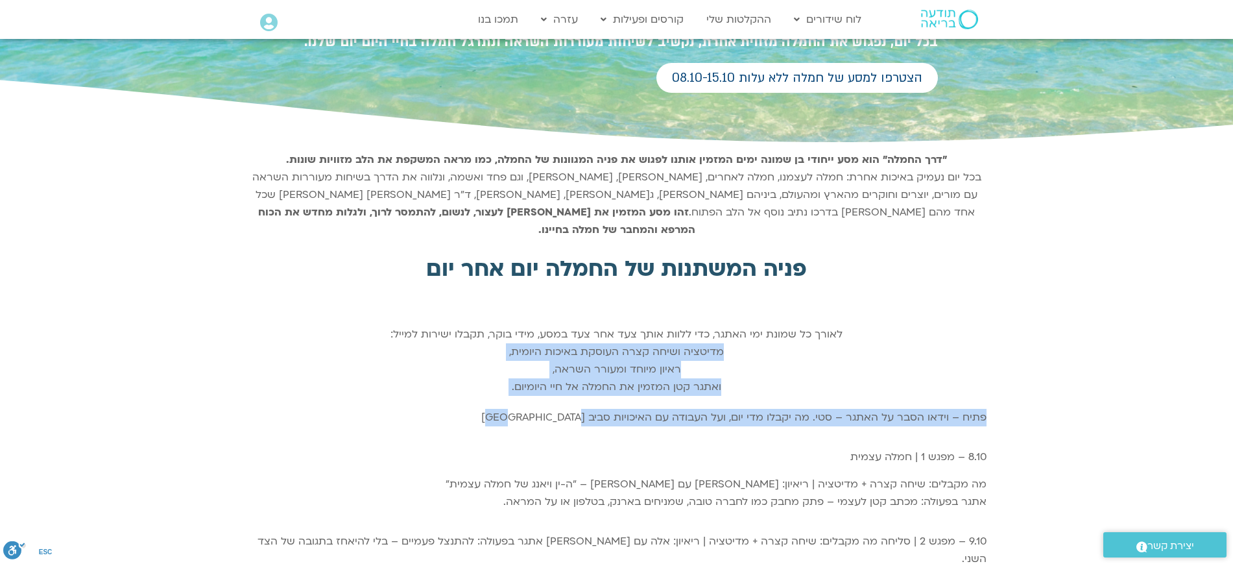
drag, startPoint x: 787, startPoint y: 336, endPoint x: 415, endPoint y: 387, distance: 375.1
click at [445, 372] on div "לאורך כל שמונת ימי האתגר, כדי ללוות אותך צעד אחר צעד במסע, מידי בוקר, תקבלו ישי…" at bounding box center [616, 361] width 739 height 70
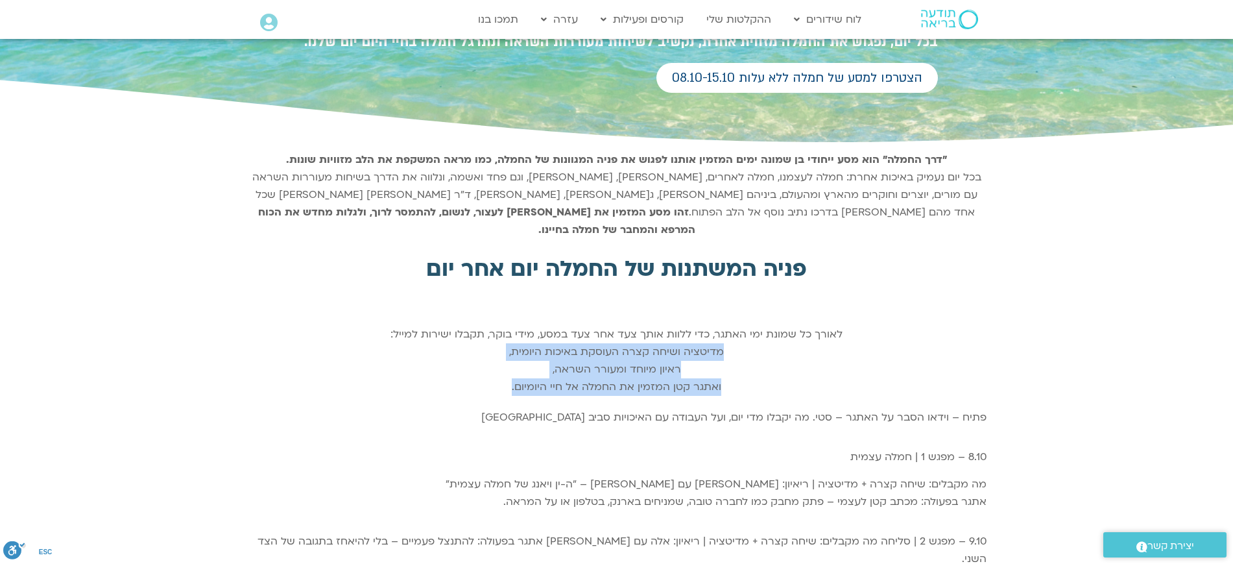
drag, startPoint x: 418, startPoint y: 377, endPoint x: 847, endPoint y: 328, distance: 432.2
click at [847, 328] on div "לאורך כל שמונת ימי האתגר, כדי ללוות אותך צעד אחר צעד במסע, מידי בוקר, תקבלו ישי…" at bounding box center [616, 361] width 739 height 70
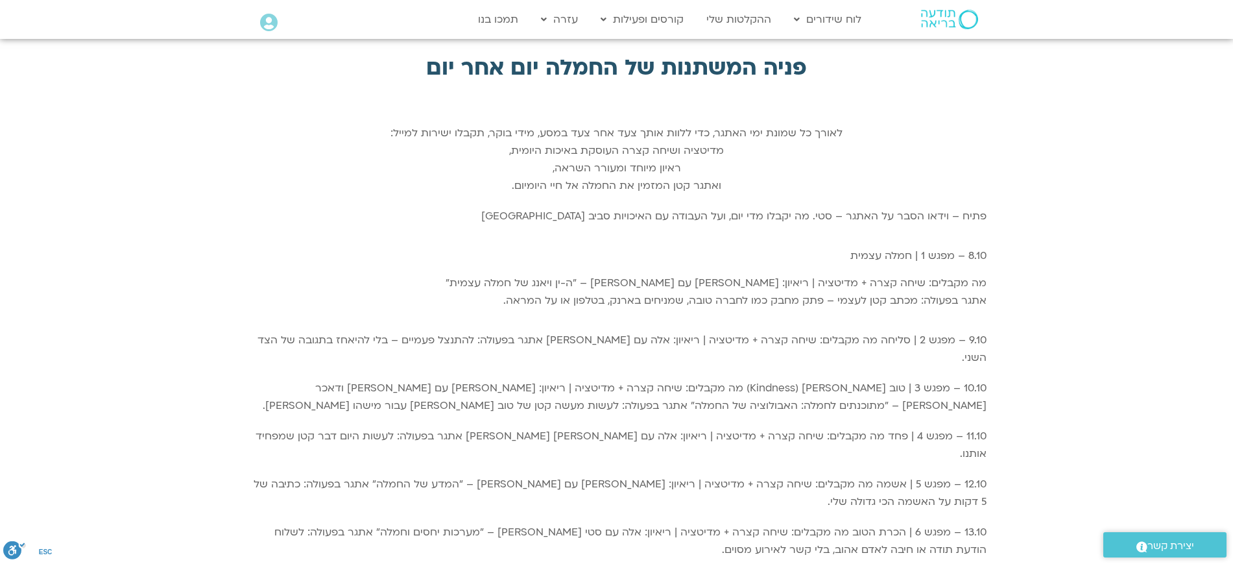
scroll to position [379, 0]
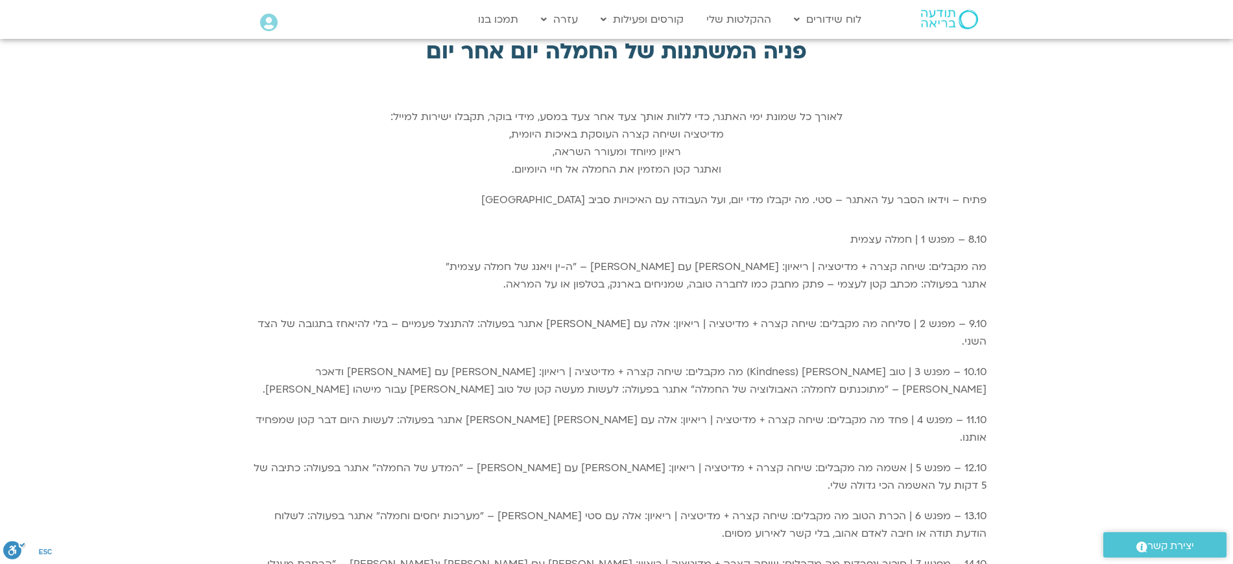
click at [1044, 232] on div "פתיח – וידאו הסבר על האתגר – סטי. מה יקבלו מדי יום, ועל העבודה עם האיכויות סביב…" at bounding box center [616, 415] width 1233 height 460
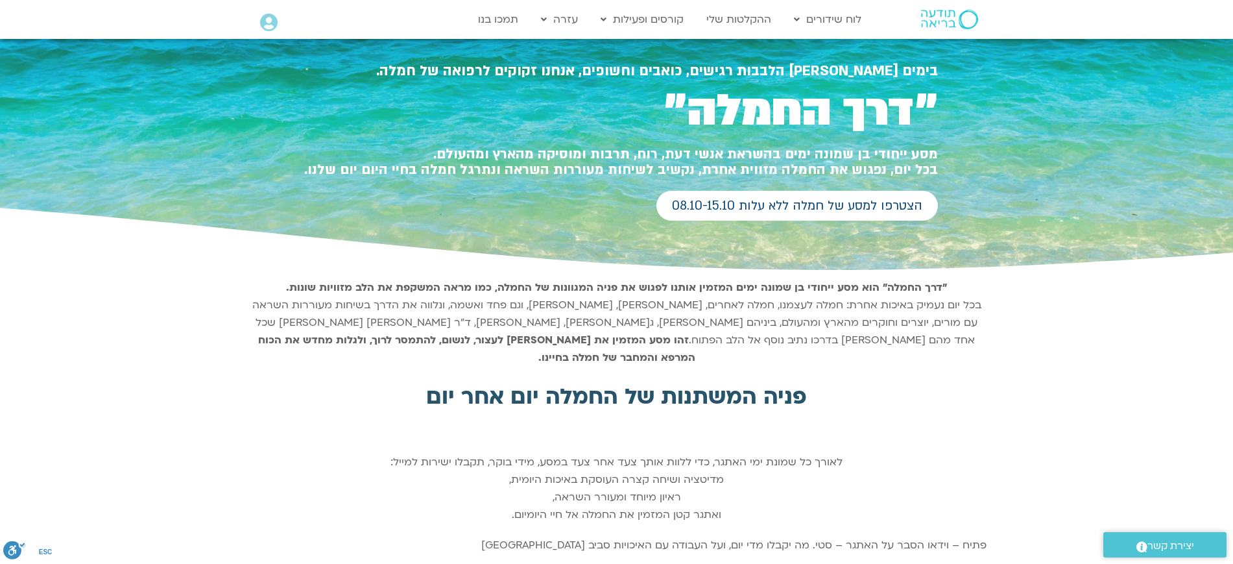
scroll to position [0, 0]
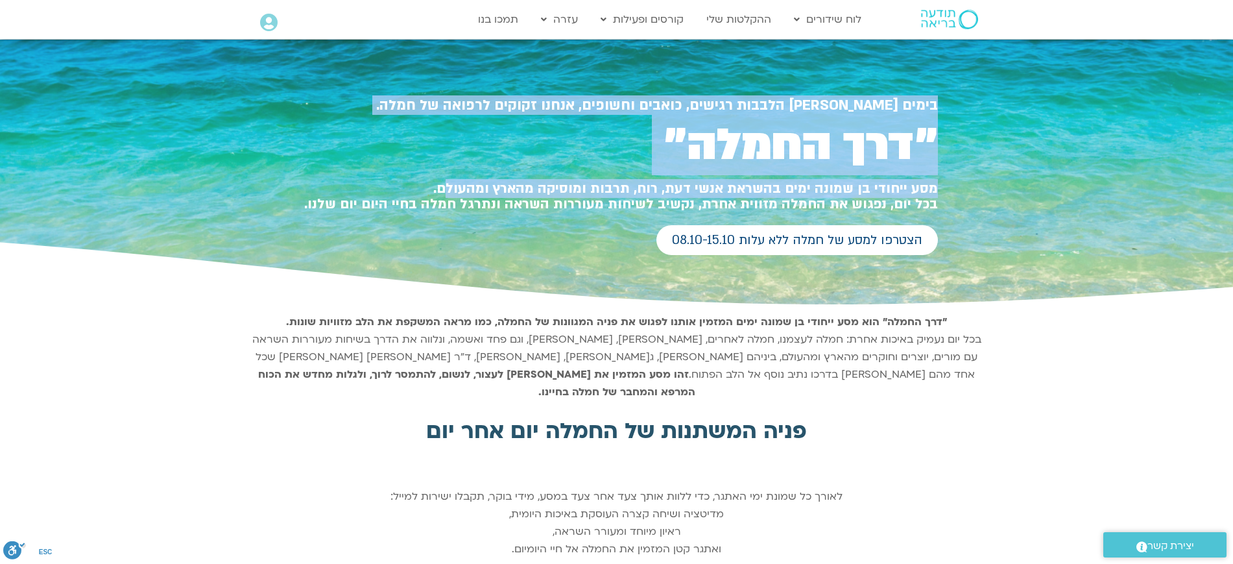
drag, startPoint x: 943, startPoint y: 105, endPoint x: 455, endPoint y: 191, distance: 495.3
click at [455, 191] on section "בימים בהם הלבבות רגישים, כואבים וחשופים, אנחנו זקוקים לרפואה של חמלה. ״דרך החמל…" at bounding box center [616, 174] width 1233 height 269
click at [455, 191] on h1 "מסע ייחודי בן שמונה ימים בהשראת אנשי דעת, רוח, תרבות ומוסיקה מהארץ ומהעולם. בכל…" at bounding box center [617, 196] width 642 height 31
drag, startPoint x: 457, startPoint y: 183, endPoint x: 1028, endPoint y: 95, distance: 578.2
click at [1028, 95] on section "בימים בהם הלבבות רגישים, כואבים וחשופים, אנחנו זקוקים לרפואה של חמלה. ״דרך החמל…" at bounding box center [616, 174] width 1233 height 269
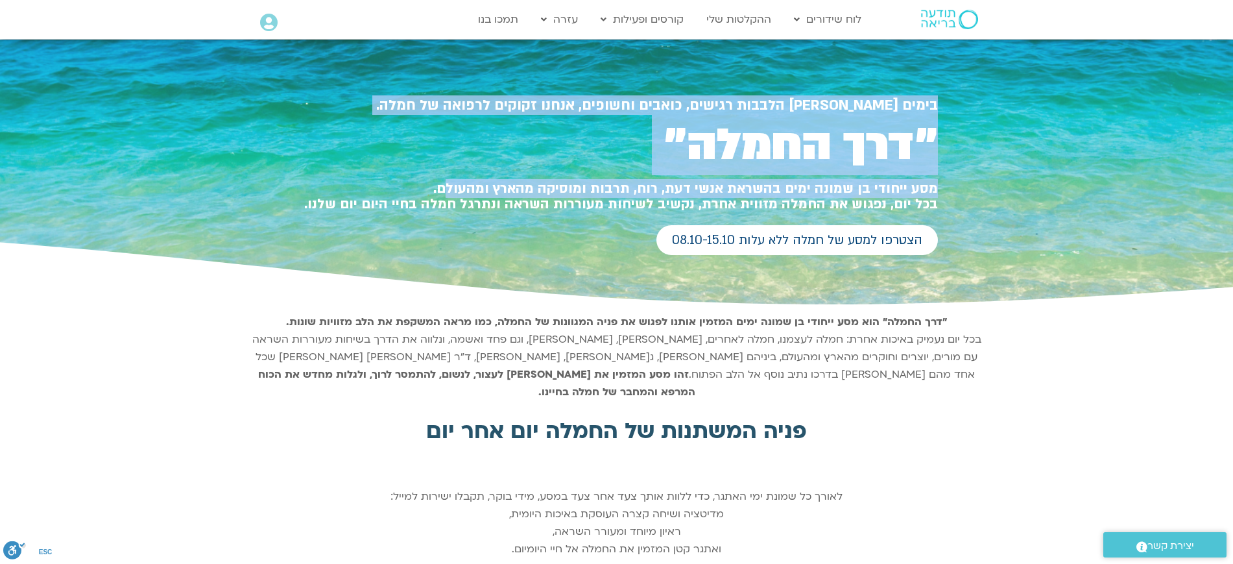
click at [959, 128] on div at bounding box center [616, 174] width 1233 height 269
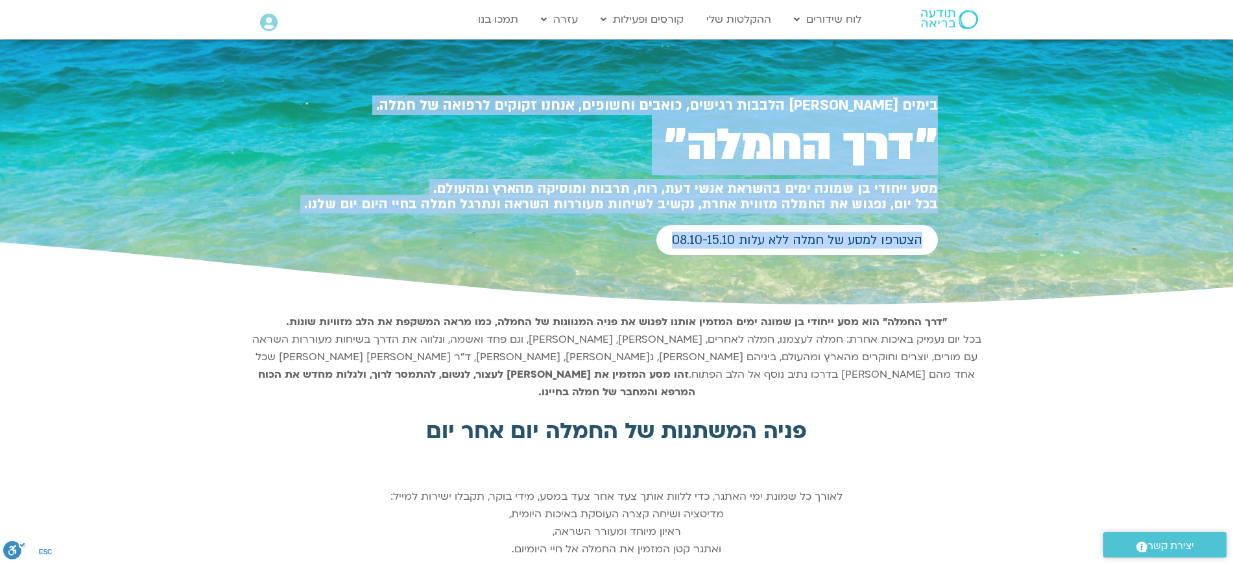
drag, startPoint x: 961, startPoint y: 97, endPoint x: 584, endPoint y: 197, distance: 390.7
click at [536, 230] on section "בימים בהם הלבבות רגישים, כואבים וחשופים, אנחנו זקוקים לרפואה של חמלה. ״דרך החמל…" at bounding box center [616, 174] width 1233 height 269
click at [654, 176] on div "״דרך החמלה״" at bounding box center [617, 152] width 642 height 52
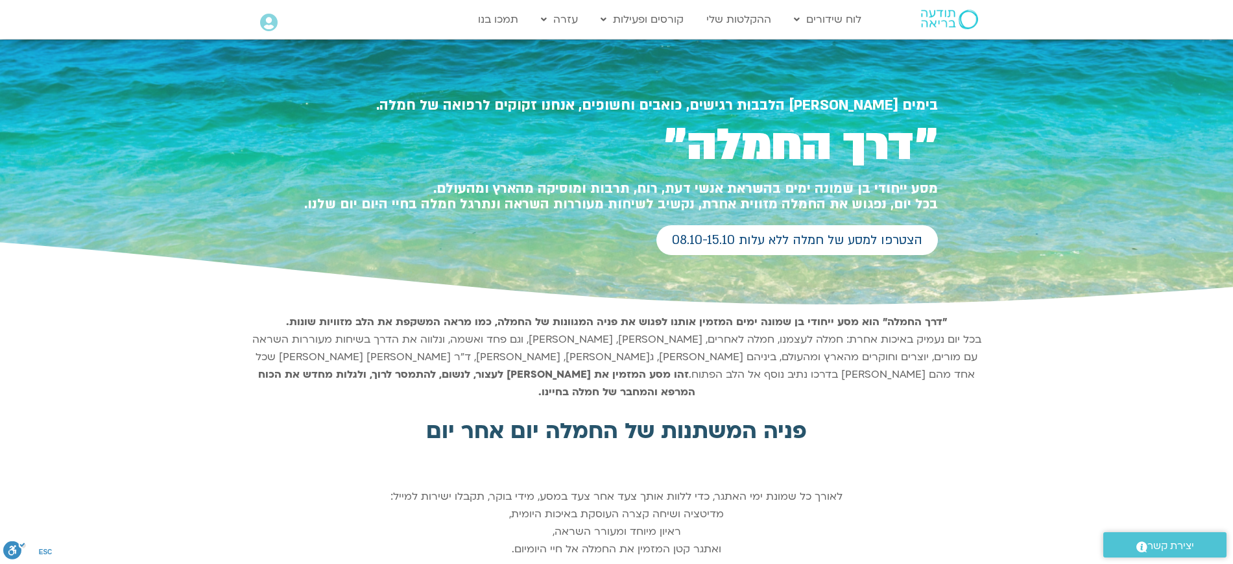
click at [654, 176] on div "״דרך החמלה״" at bounding box center [617, 152] width 642 height 52
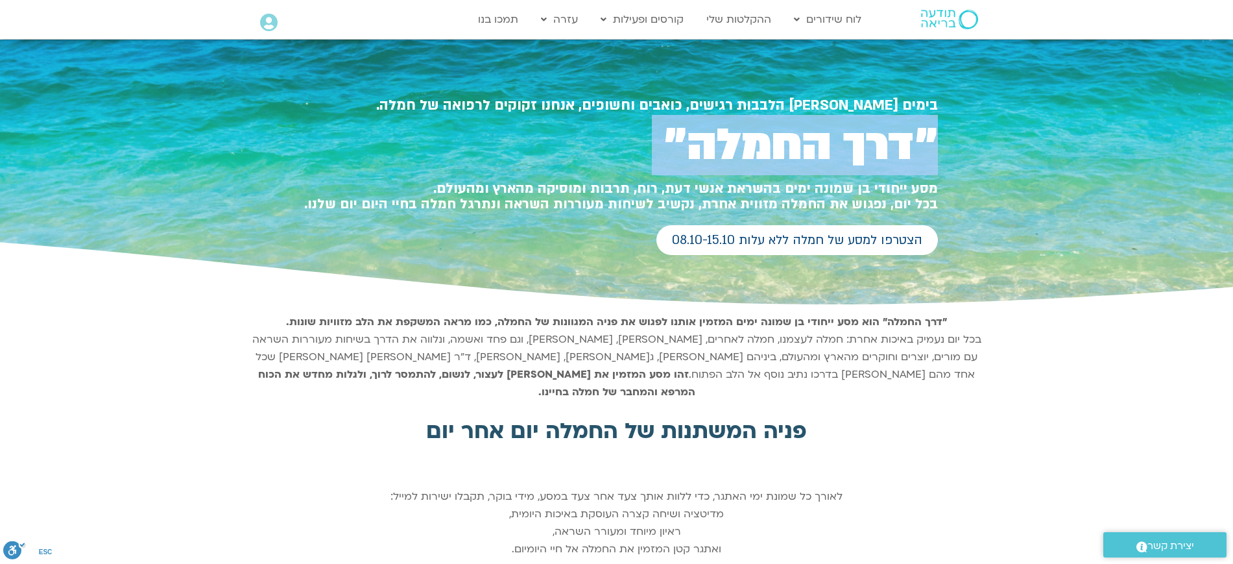
click at [654, 176] on div "״דרך החמלה״" at bounding box center [617, 152] width 642 height 52
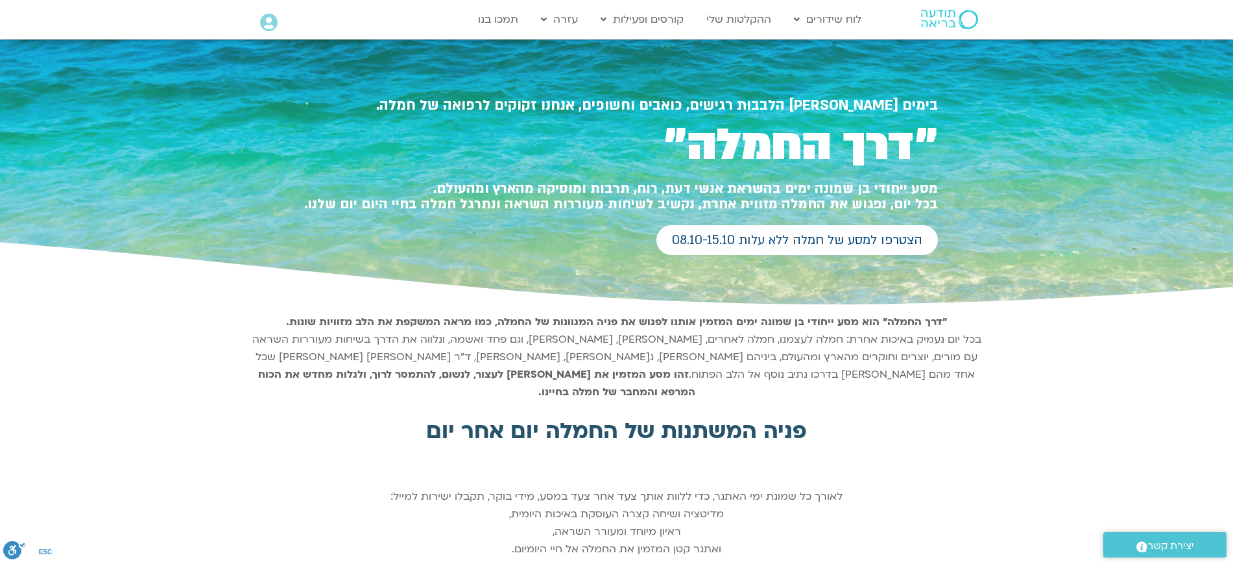
click at [649, 201] on h1 "מסע ייחודי בן שמונה ימים בהשראת אנשי דעת, רוח, תרבות ומוסיקה מהארץ ומהעולם. בכל…" at bounding box center [617, 196] width 642 height 31
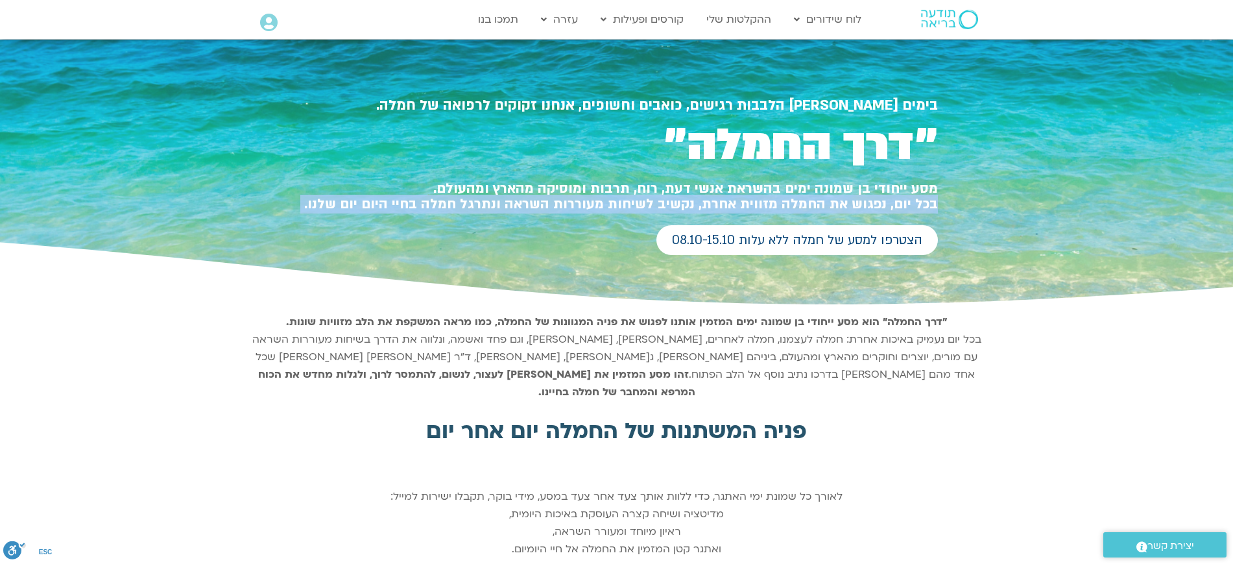
drag, startPoint x: 649, startPoint y: 201, endPoint x: 484, endPoint y: 194, distance: 165.6
click at [643, 200] on h1 "מסע ייחודי בן שמונה ימים בהשראת אנשי דעת, רוח, תרבות ומוסיקה מהארץ ומהעולם. בכל…" at bounding box center [617, 196] width 642 height 31
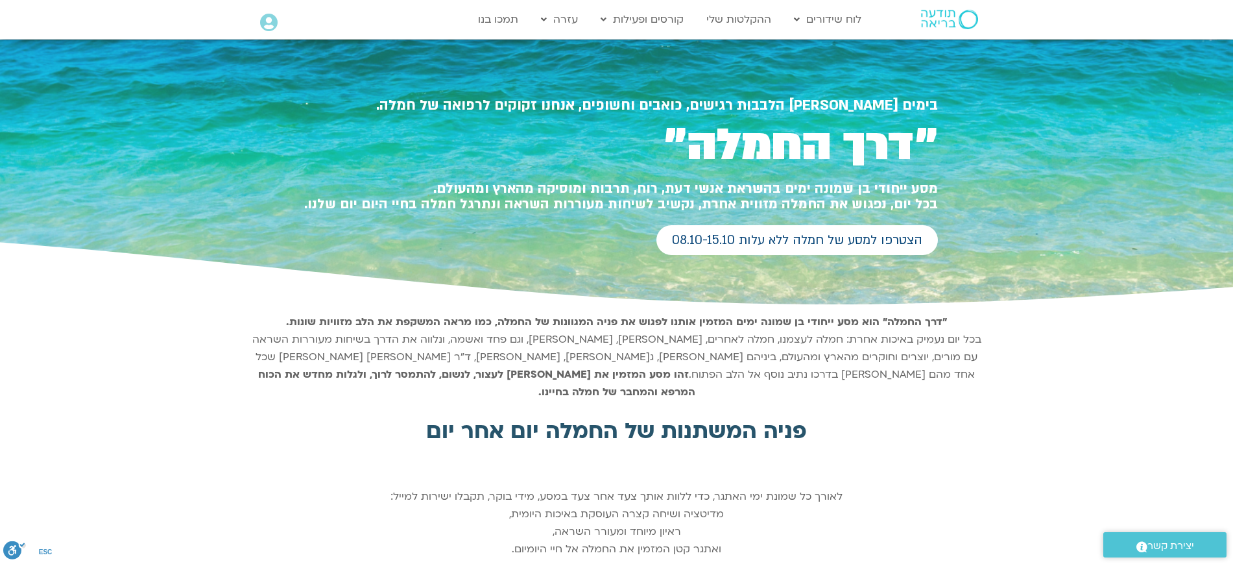
click at [483, 194] on h1 "מסע ייחודי בן שמונה ימים בהשראת אנשי דעת, רוח, תרבות ומוסיקה מהארץ ומהעולם. בכל…" at bounding box center [617, 196] width 642 height 31
drag, startPoint x: 956, startPoint y: 96, endPoint x: 1062, endPoint y: 276, distance: 208.8
click at [958, 281] on section "בימים בהם הלבבות רגישים, כואבים וחשופים, אנחנו זקוקים לרפואה של חמלה. ״דרך החמל…" at bounding box center [616, 174] width 1233 height 269
click at [1164, 263] on icon at bounding box center [616, 263] width 3700 height 92
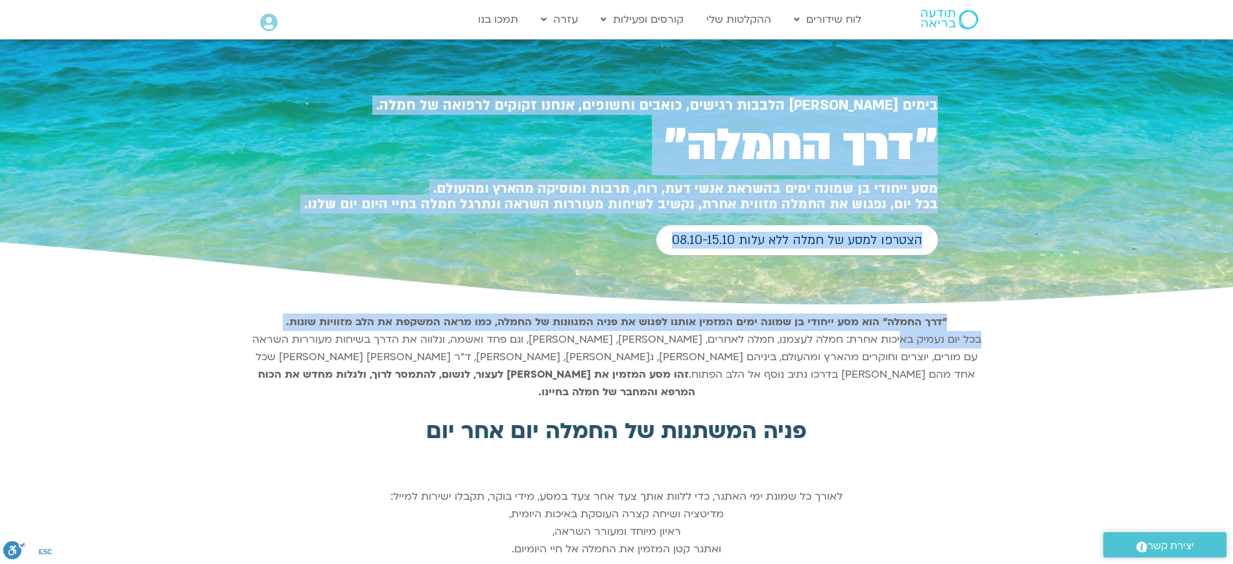
drag, startPoint x: 948, startPoint y: 106, endPoint x: 942, endPoint y: 321, distance: 214.8
click at [1042, 254] on icon at bounding box center [616, 263] width 3700 height 92
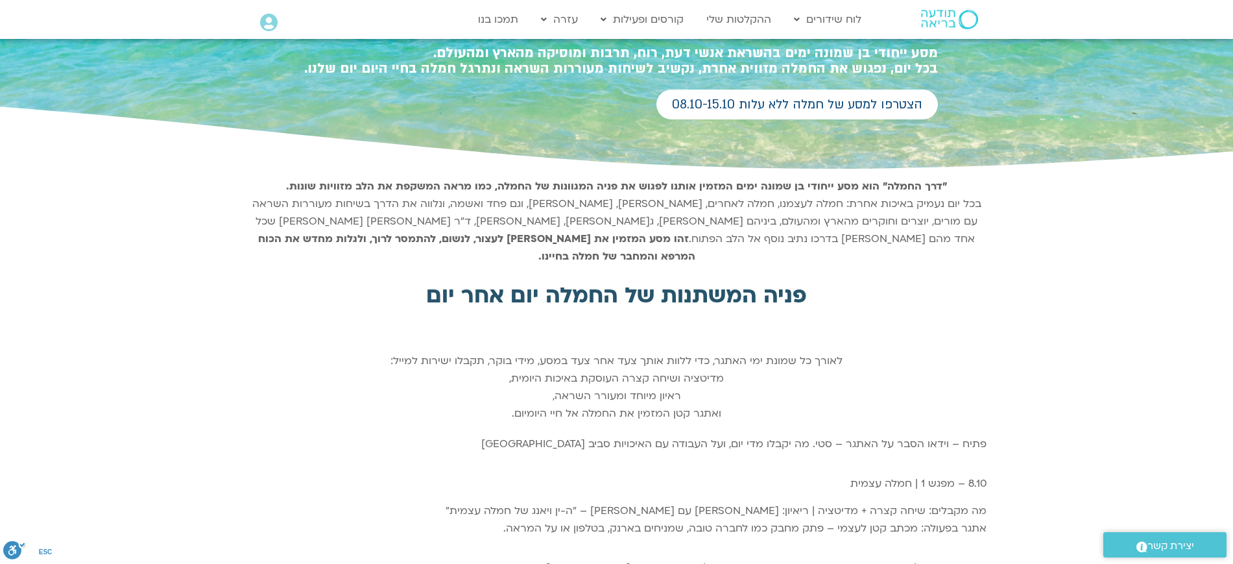
scroll to position [162, 0]
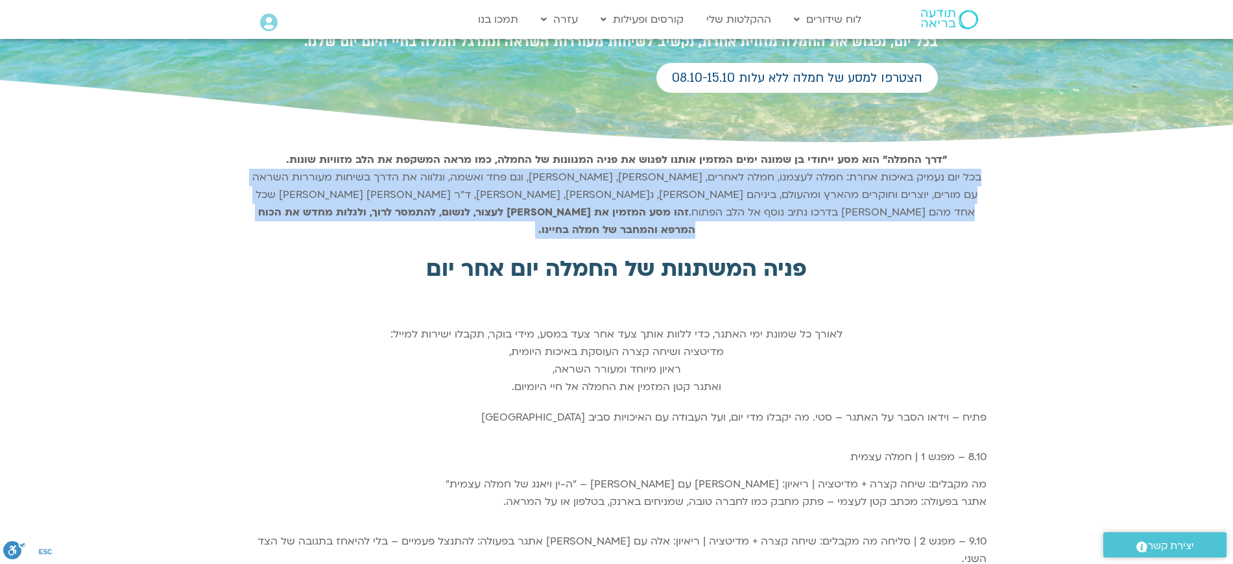
drag, startPoint x: 1017, startPoint y: 182, endPoint x: 1012, endPoint y: 229, distance: 46.9
click at [1012, 195] on div ""דרך החמלה" הוא מסע ייחודי בן שמונה ימים המזמין אותנו לפגוש את פניה המגוונות של…" at bounding box center [616, 195] width 1233 height 101
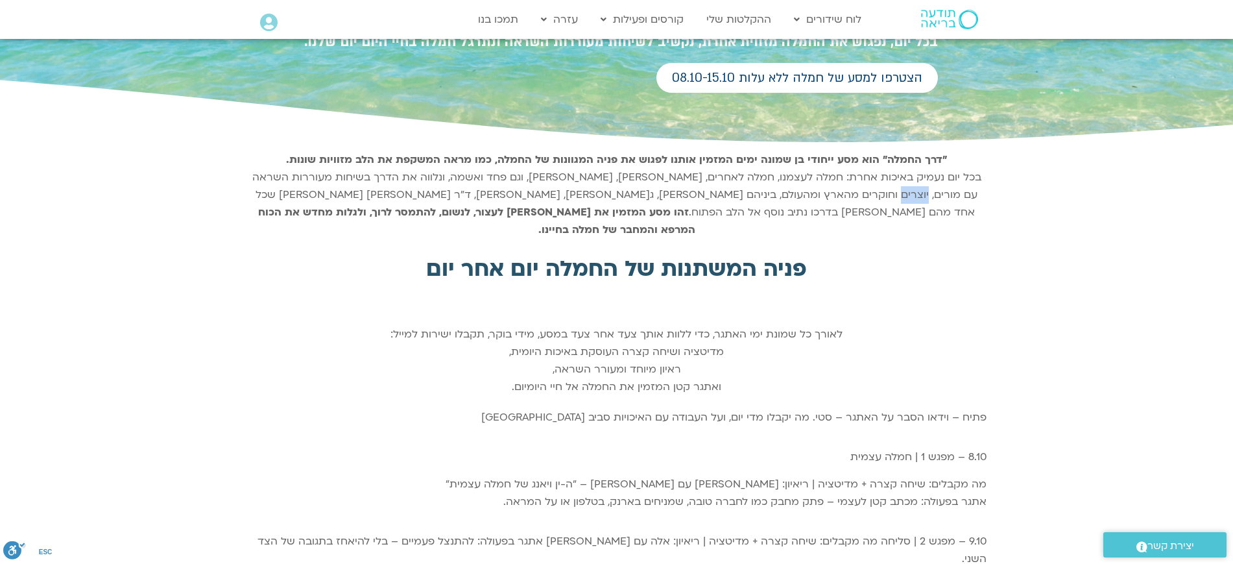
click at [1012, 195] on div ""דרך החמלה" הוא מסע ייחודי בן שמונה ימים המזמין אותנו לפגוש את פניה המגוונות של…" at bounding box center [616, 195] width 1233 height 101
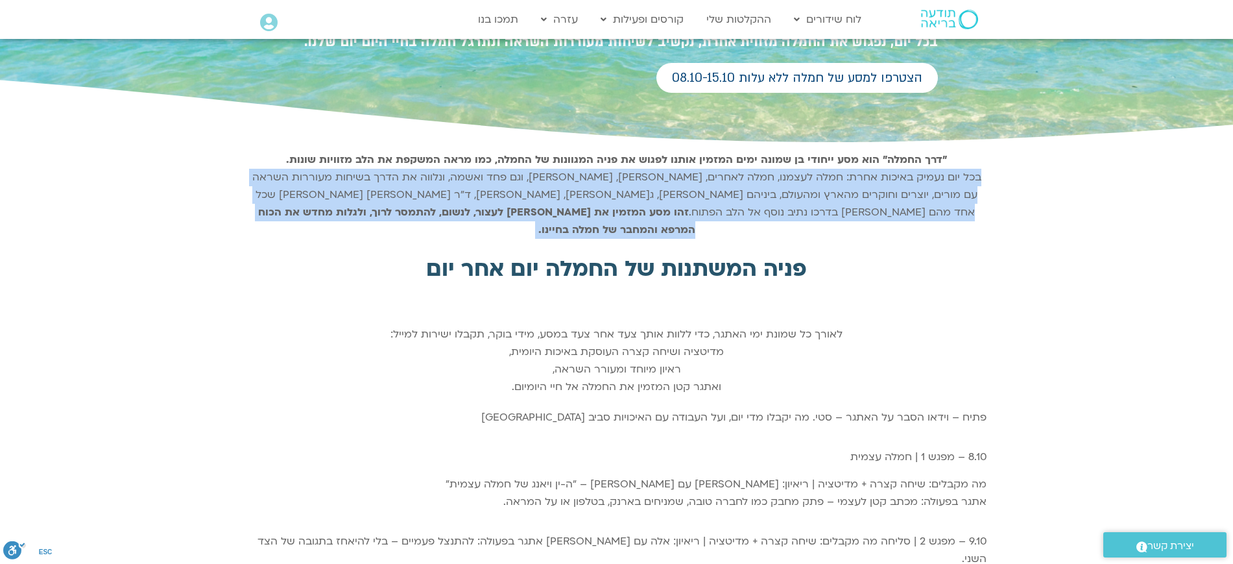
click at [1012, 195] on div ""דרך החמלה" הוא מסע ייחודי בן שמונה ימים המזמין אותנו לפגוש את פניה המגוונות של…" at bounding box center [616, 195] width 1233 height 101
click at [990, 197] on div ""דרך החמלה" הוא מסע ייחודי בן שמונה ימים המזמין אותנו לפגוש את פניה המגוונות של…" at bounding box center [616, 195] width 1233 height 101
drag, startPoint x: 1035, startPoint y: 180, endPoint x: 1042, endPoint y: 230, distance: 50.5
click at [1042, 220] on div ""דרך החמלה" הוא מסע ייחודי בן שמונה ימים המזמין אותנו לפגוש את פניה המגוונות של…" at bounding box center [616, 195] width 1233 height 101
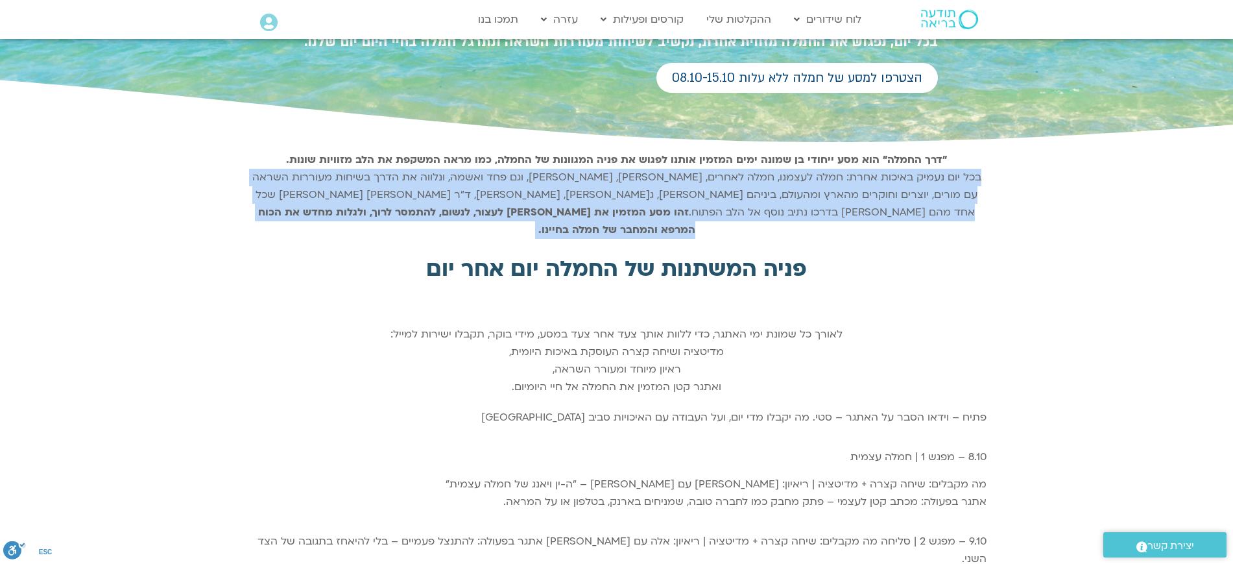
drag, startPoint x: 1046, startPoint y: 176, endPoint x: 1040, endPoint y: 236, distance: 60.0
click at [1040, 245] on div "פניה המשתנות של החמלה יום אחר יום לאורך כל שמונת ימי האתגר, כדי ללוות אותך צעד …" at bounding box center [616, 323] width 1233 height 157
drag, startPoint x: 1024, startPoint y: 236, endPoint x: 1050, endPoint y: 177, distance: 64.7
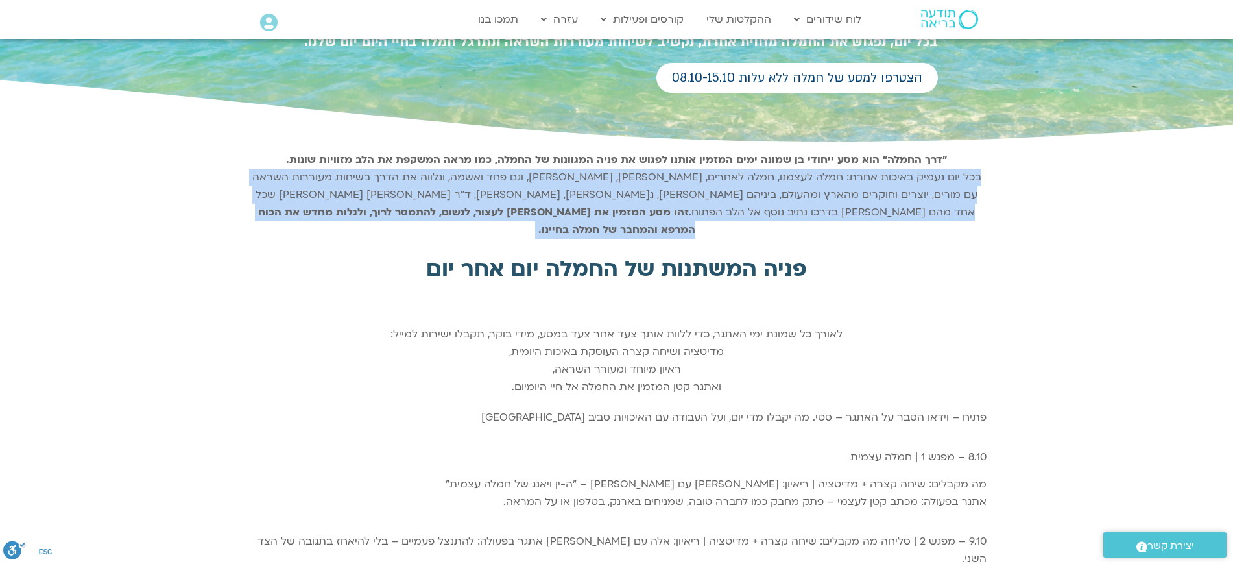
click at [1045, 210] on div ""דרך החמלה" הוא מסע ייחודי בן שמונה ימים המזמין אותנו לפגוש את פניה המגוונות של…" at bounding box center [616, 195] width 1233 height 101
drag, startPoint x: 1066, startPoint y: 169, endPoint x: 1055, endPoint y: 237, distance: 69.1
click at [1055, 245] on div "פניה המשתנות של החמלה יום אחר יום לאורך כל שמונת ימי האתגר, כדי ללוות אותך צעד …" at bounding box center [616, 323] width 1233 height 157
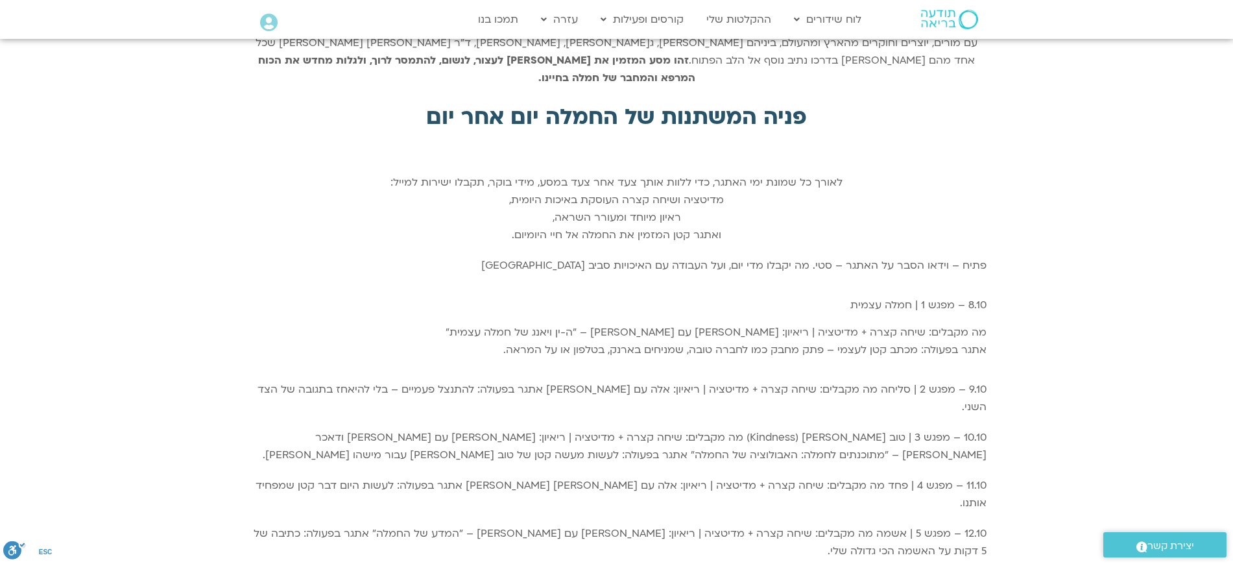
scroll to position [324, 0]
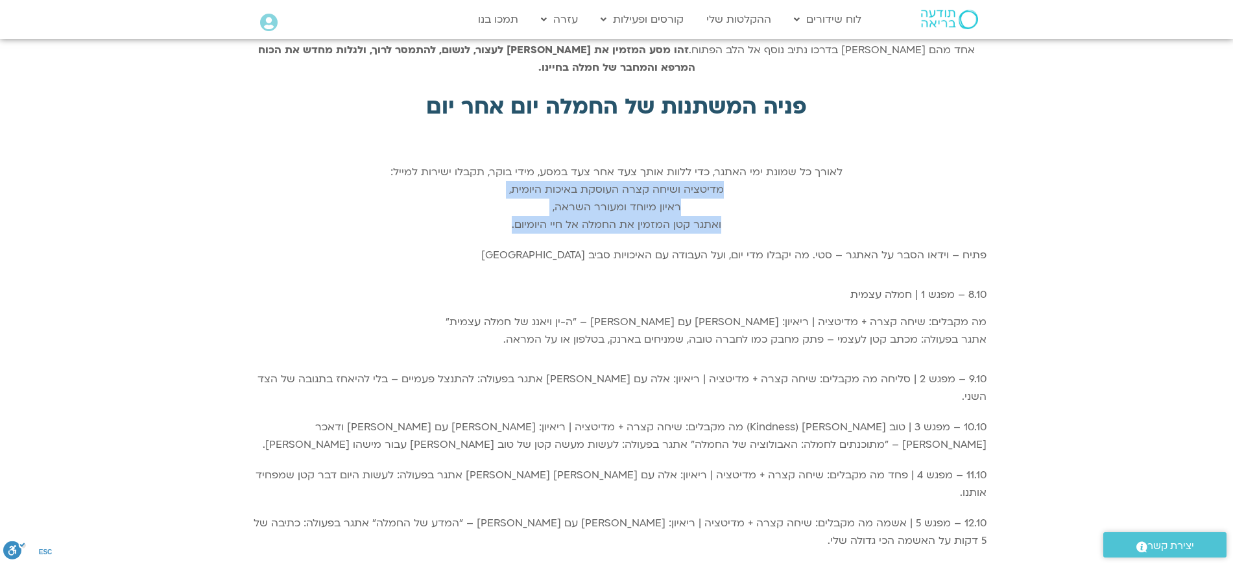
drag, startPoint x: 834, startPoint y: 169, endPoint x: 445, endPoint y: 211, distance: 391.4
click at [444, 212] on div "לאורך כל שמונת ימי האתגר, כדי ללוות אותך צעד אחר צעד במסע, מידי בוקר, תקבלו ישי…" at bounding box center [616, 198] width 739 height 70
click at [456, 200] on div "לאורך כל שמונת ימי האתגר, כדי ללוות אותך צעד אחר צעד במסע, מידי בוקר, תקבלו ישי…" at bounding box center [616, 198] width 739 height 70
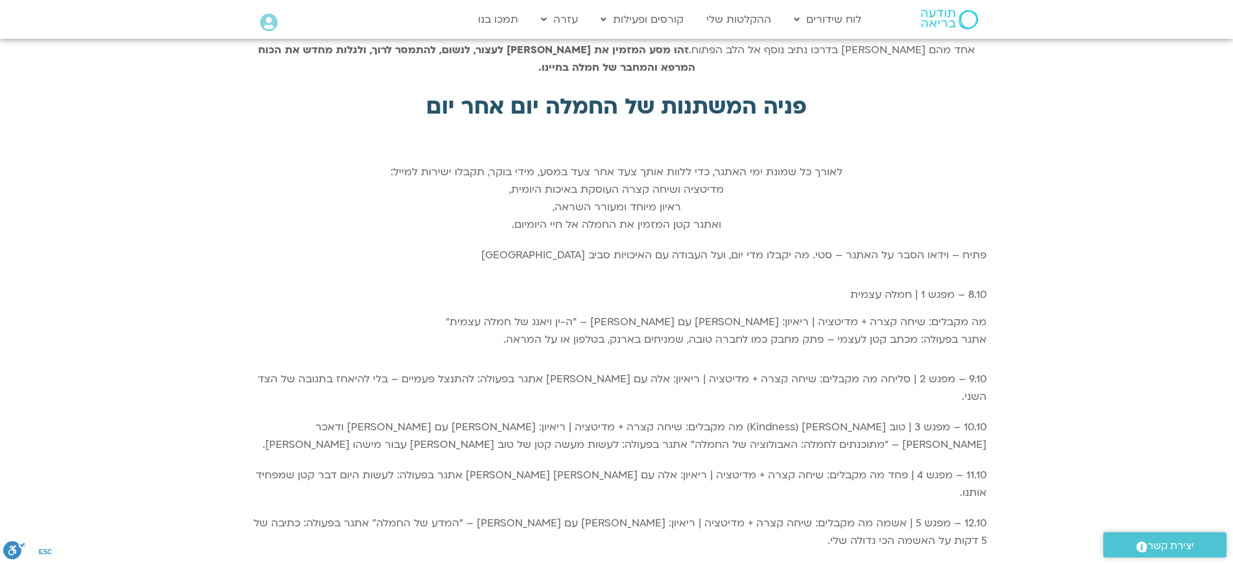
click at [403, 163] on div "לאורך כל שמונת ימי האתגר, כדי ללוות אותך צעד אחר צעד במסע, מידי בוקר, תקבלו ישי…" at bounding box center [616, 198] width 739 height 70
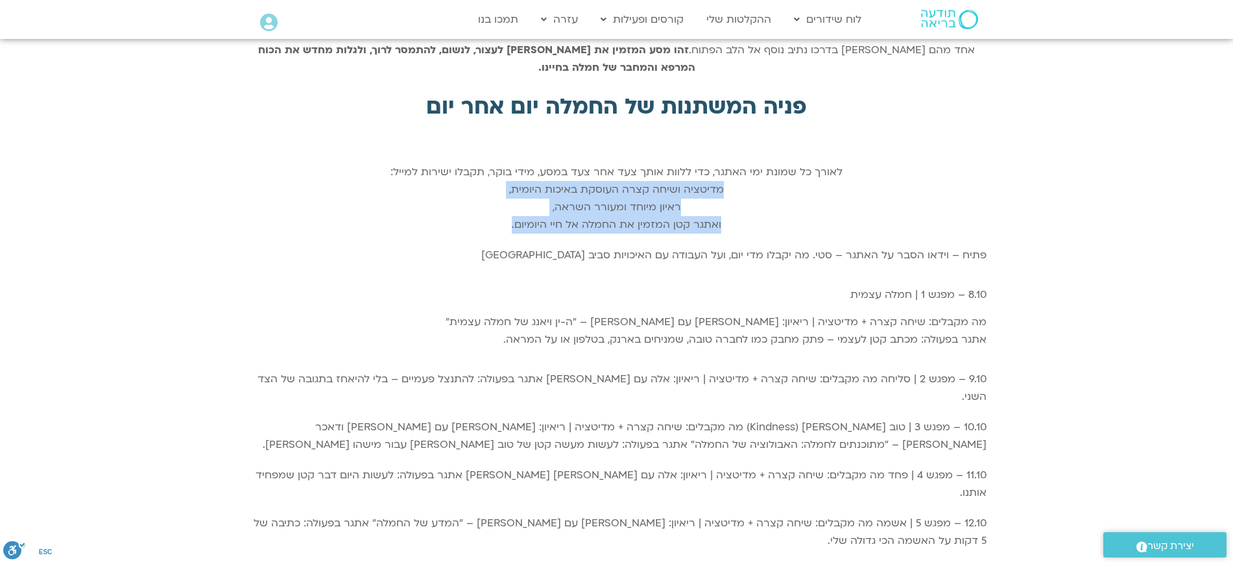
drag, startPoint x: 793, startPoint y: 169, endPoint x: 452, endPoint y: 219, distance: 344.2
click at [452, 219] on div "פניה המשתנות של החמלה יום אחר יום לאורך כל שמונת ימי האתגר, כדי ללוות אותך צעד …" at bounding box center [616, 161] width 739 height 157
click at [459, 210] on div "לאורך כל שמונת ימי האתגר, כדי ללוות אותך צעד אחר צעד במסע, מידי בוקר, תקבלו ישי…" at bounding box center [616, 198] width 739 height 70
drag, startPoint x: 446, startPoint y: 207, endPoint x: 825, endPoint y: 178, distance: 379.9
click at [825, 178] on div "לאורך כל שמונת ימי האתגר, כדי ללוות אותך צעד אחר צעד במסע, מידי בוקר, תקבלו ישי…" at bounding box center [616, 198] width 739 height 70
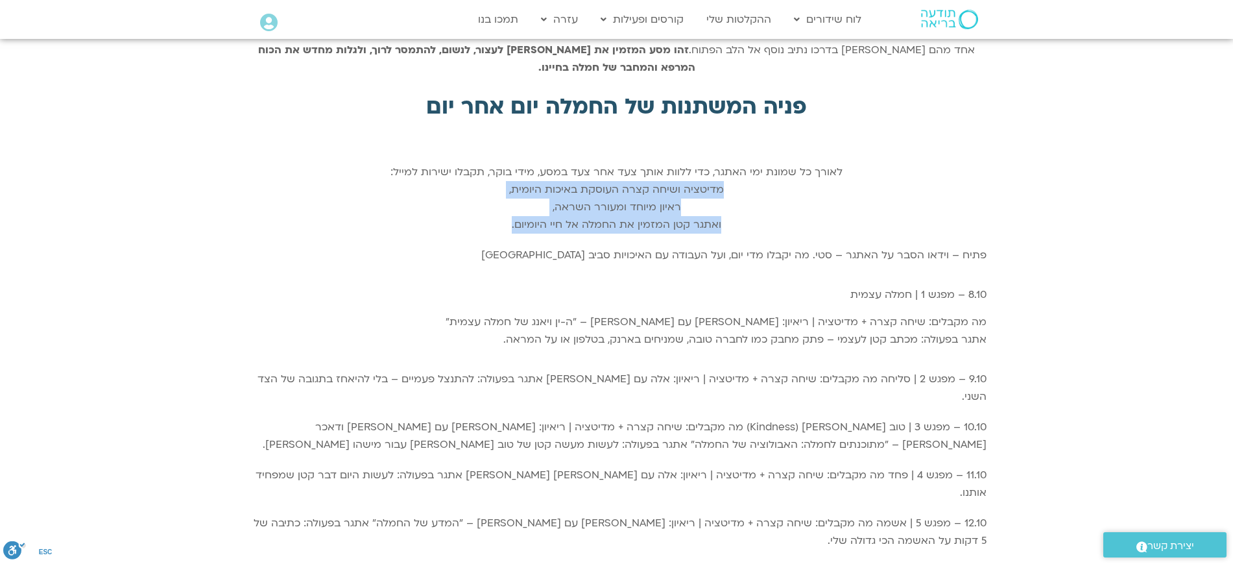
click at [825, 178] on div "לאורך כל שמונת ימי האתגר, כדי ללוות אותך צעד אחר צעד במסע, מידי בוקר, תקבלו ישי…" at bounding box center [616, 198] width 739 height 70
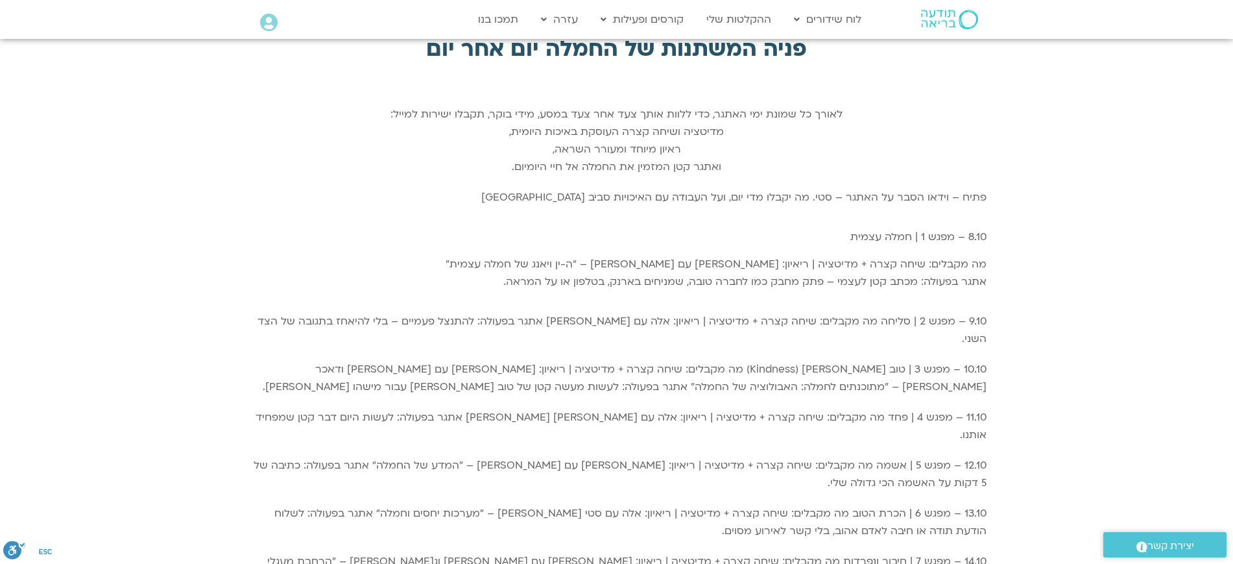
scroll to position [385, 0]
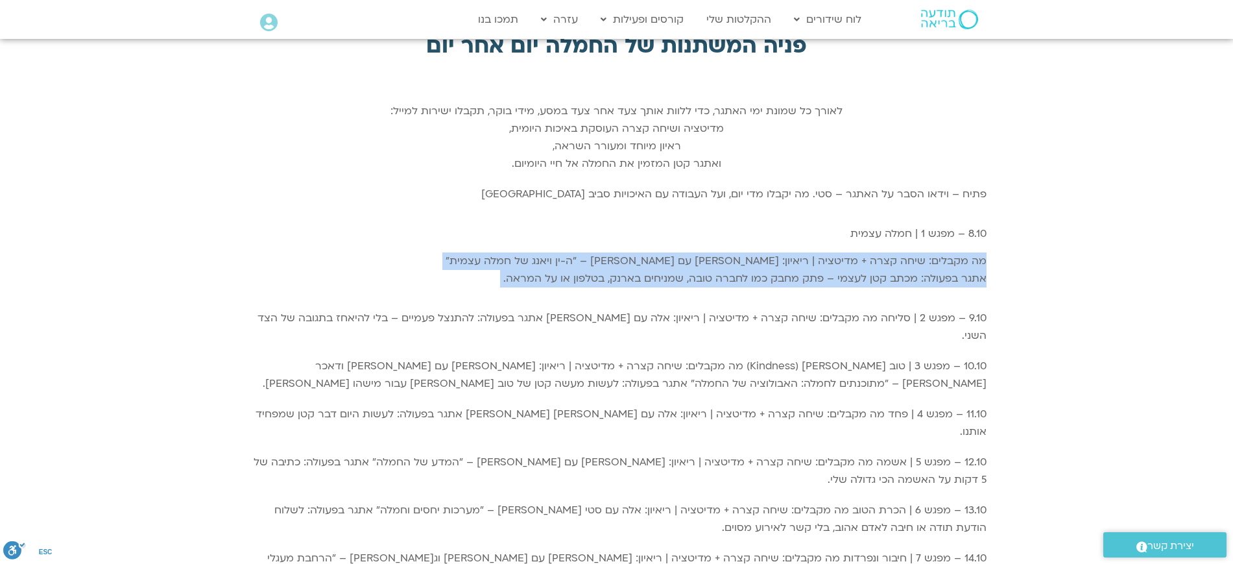
drag, startPoint x: 1022, startPoint y: 243, endPoint x: 1023, endPoint y: 283, distance: 40.2
click at [1025, 291] on div "פתיח – וידאו הסבר על האתגר – סטי. מה יקבלו מדי יום, ועל העבודה עם האיכויות סביב…" at bounding box center [616, 409] width 1233 height 460
click at [1023, 273] on div "פתיח – וידאו הסבר על האתגר – סטי. מה יקבלו מדי יום, ועל העבודה עם האיכויות סביב…" at bounding box center [616, 409] width 1233 height 460
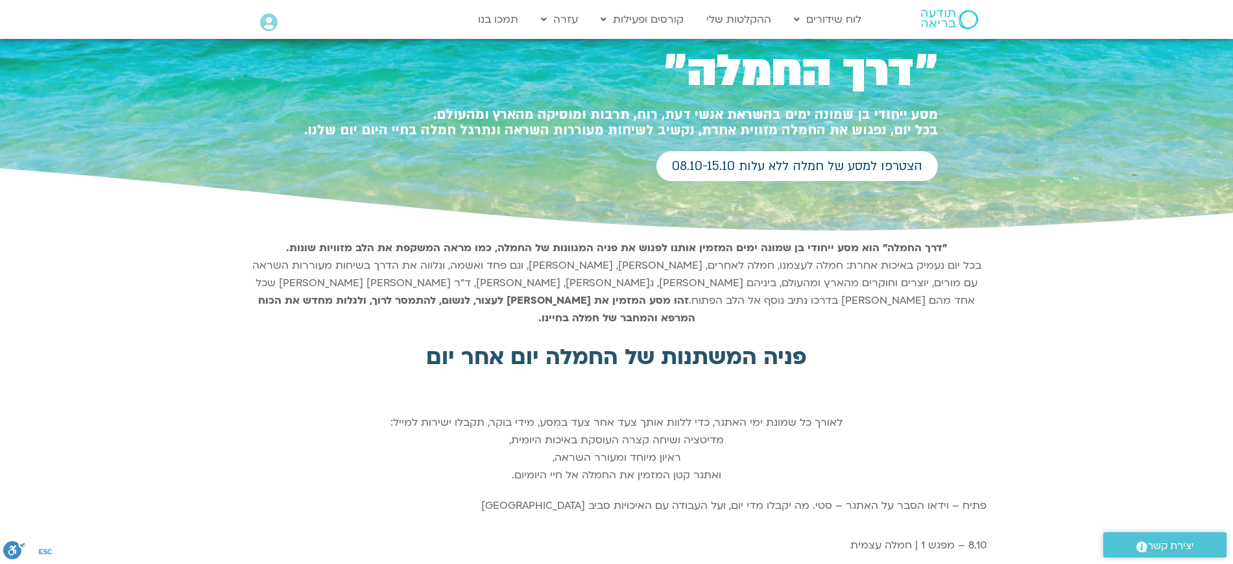
scroll to position [0, 0]
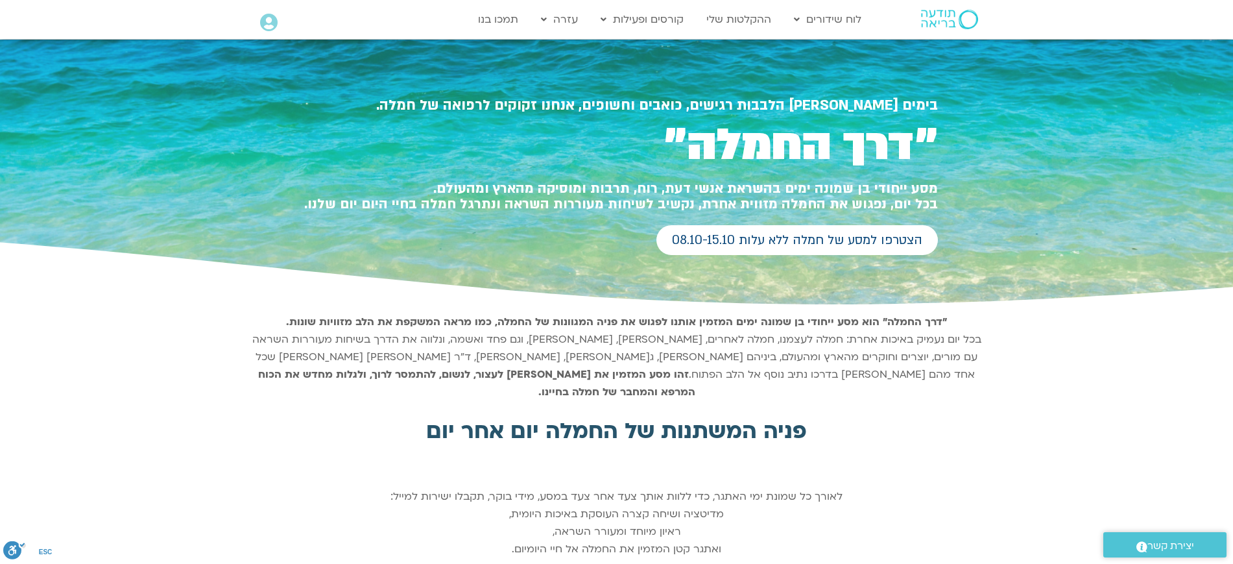
click at [1127, 320] on div ""דרך החמלה" הוא מסע ייחודי בן שמונה ימים המזמין אותנו לפגוש את פניה המגוונות של…" at bounding box center [616, 357] width 1233 height 101
click at [1082, 146] on div at bounding box center [616, 174] width 1233 height 269
click at [905, 149] on h1 "״דרך החמלה״" at bounding box center [617, 145] width 642 height 40
click at [922, 144] on h1 "״דרך החמלה״" at bounding box center [617, 145] width 642 height 40
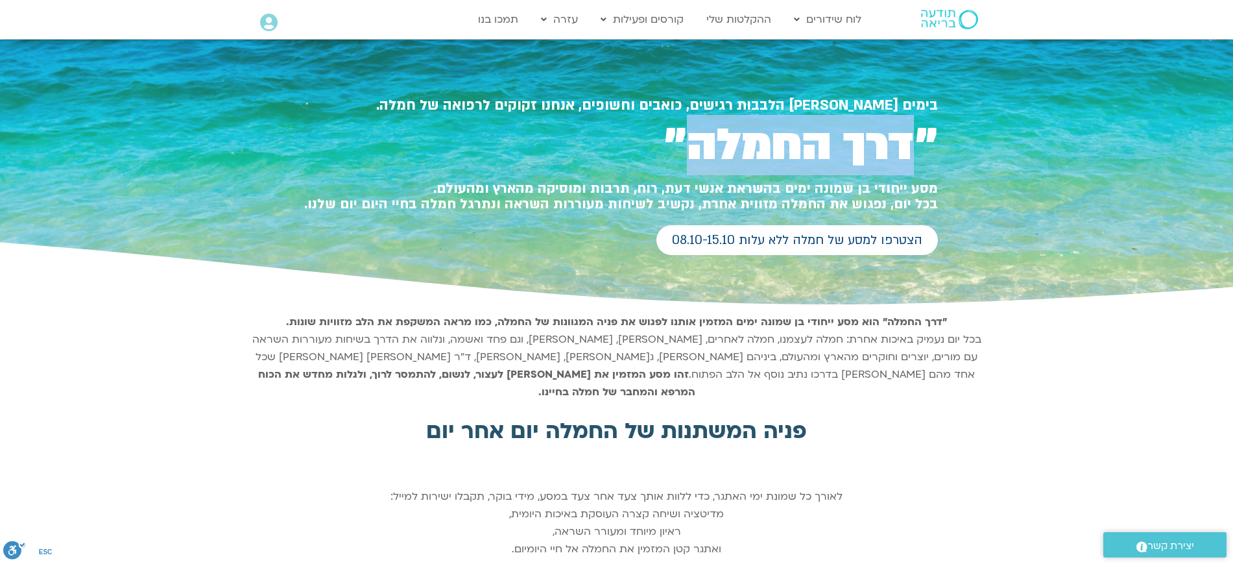
drag, startPoint x: 911, startPoint y: 144, endPoint x: 688, endPoint y: 161, distance: 223.8
click at [688, 161] on h1 "״דרך החמלה״" at bounding box center [617, 145] width 642 height 40
copy h1 "דרך החמלה"
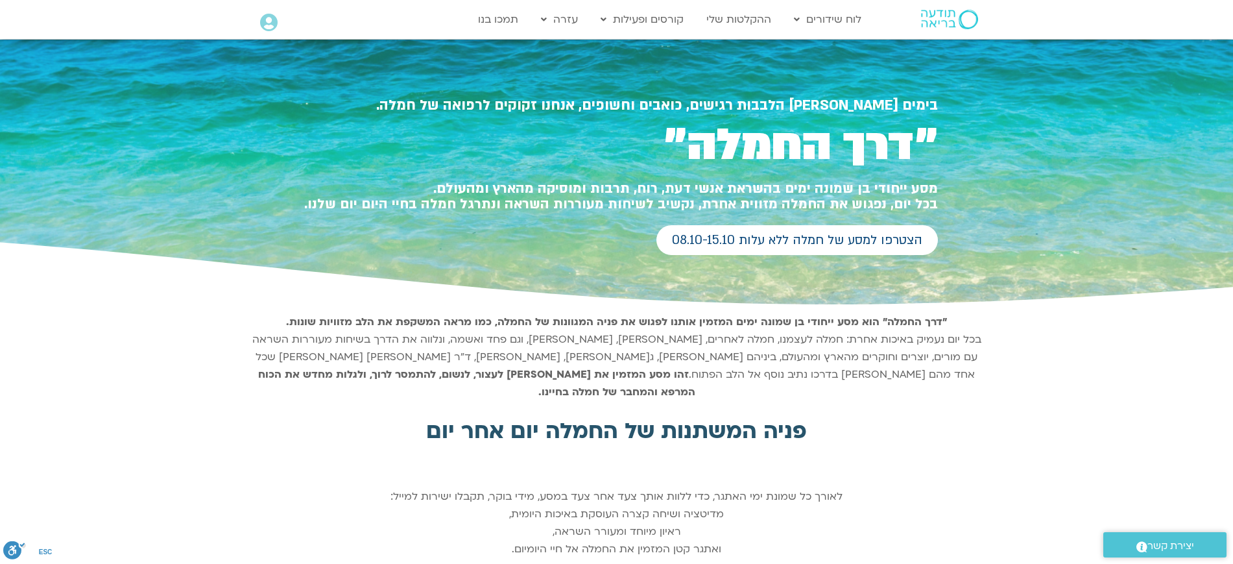
click at [1107, 337] on div ""דרך החמלה" הוא מסע ייחודי בן שמונה ימים המזמין אותנו לפגוש את פניה המגוונות של…" at bounding box center [616, 357] width 1233 height 101
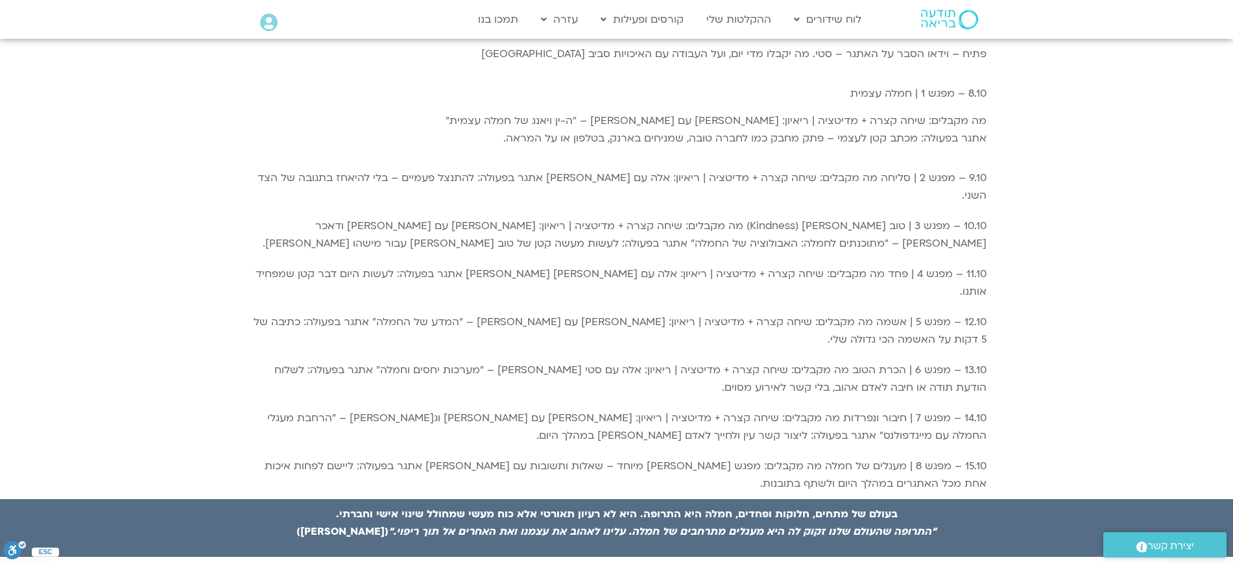
scroll to position [481, 0]
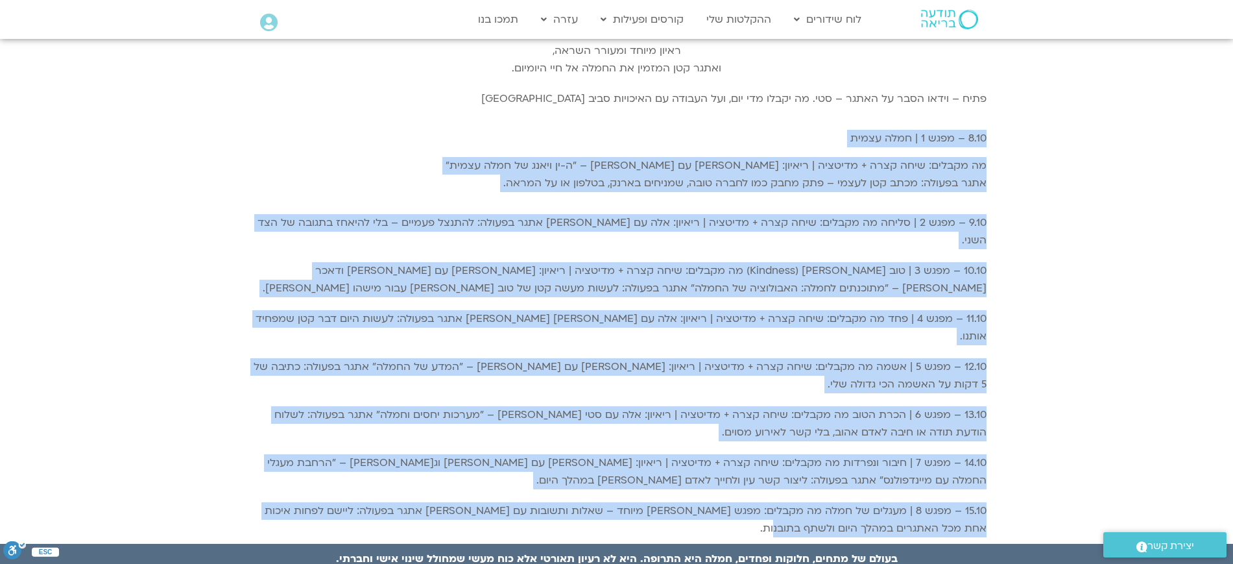
drag, startPoint x: 835, startPoint y: 475, endPoint x: 1027, endPoint y: 120, distance: 404.0
click at [1027, 120] on div "פתיח – וידאו הסבר על האתגר – סטי. מה יקבלו מדי יום, ועל העבודה עם האיכויות סביב…" at bounding box center [616, 314] width 1233 height 460
copy div "8.10 – מפגש 1 | חמלה עצמית מה מקבלים: שיחה קצרה + מדיטציה | ריאיון: סנדיה עם טא…"
drag, startPoint x: 1072, startPoint y: 176, endPoint x: 1066, endPoint y: 187, distance: 12.8
click at [1072, 176] on div "פתיח – וידאו הסבר על האתגר – סטי. מה יקבלו מדי יום, ועל העבודה עם האיכויות סביב…" at bounding box center [616, 314] width 1233 height 460
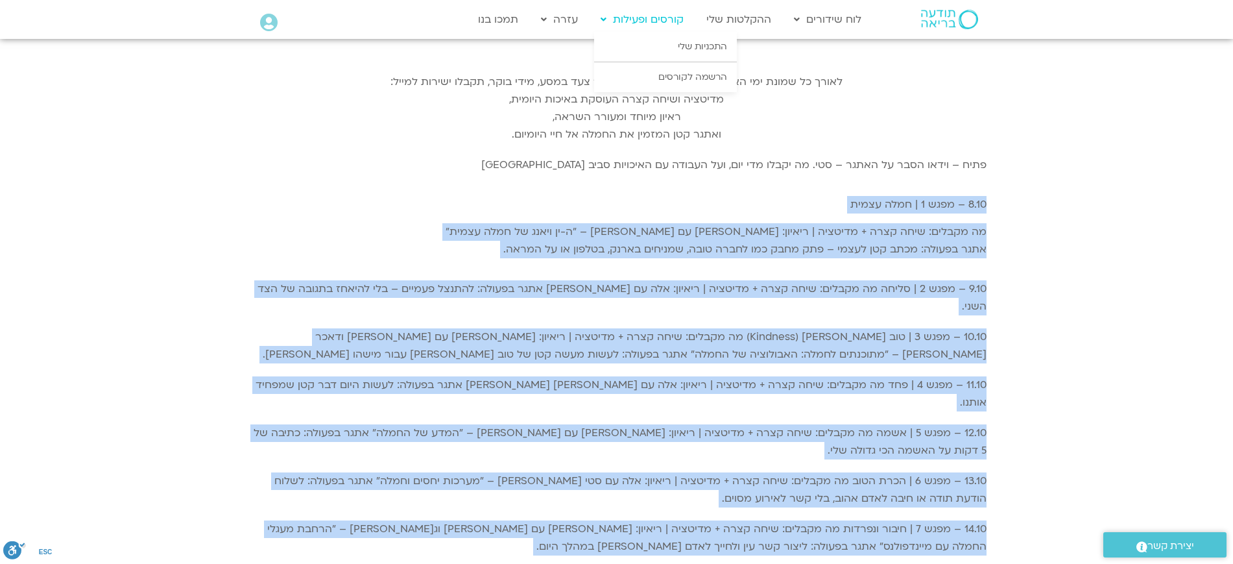
scroll to position [0, 0]
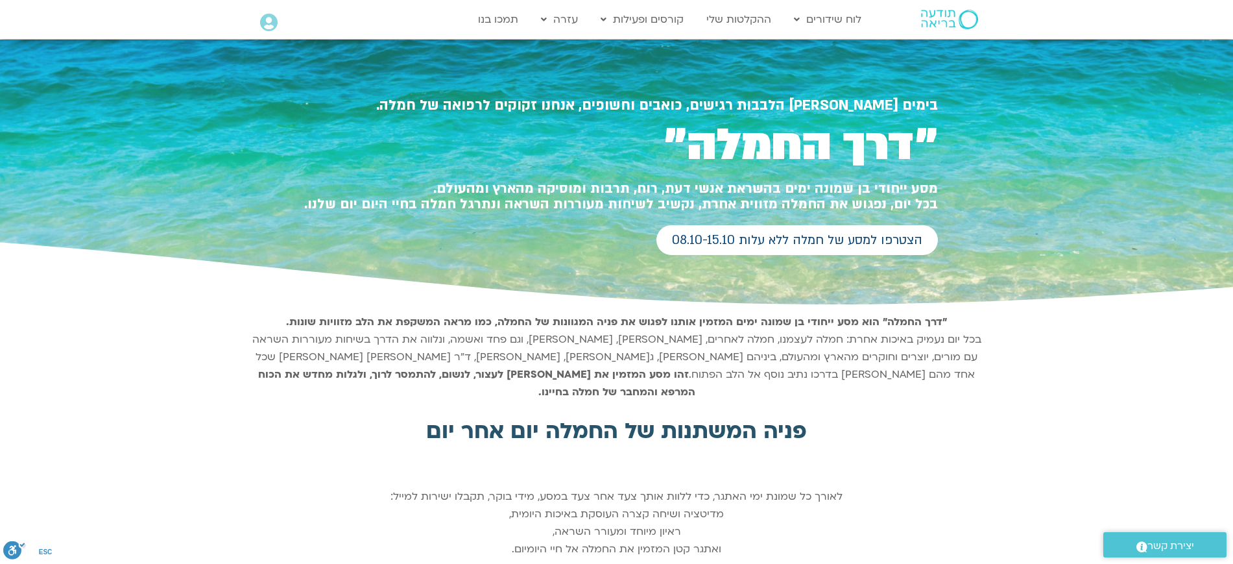
click at [984, 369] on div ""דרך החמלה" הוא מסע ייחודי בן שמונה ימים המזמין אותנו לפגוש את פניה המגוונות של…" at bounding box center [616, 357] width 739 height 88
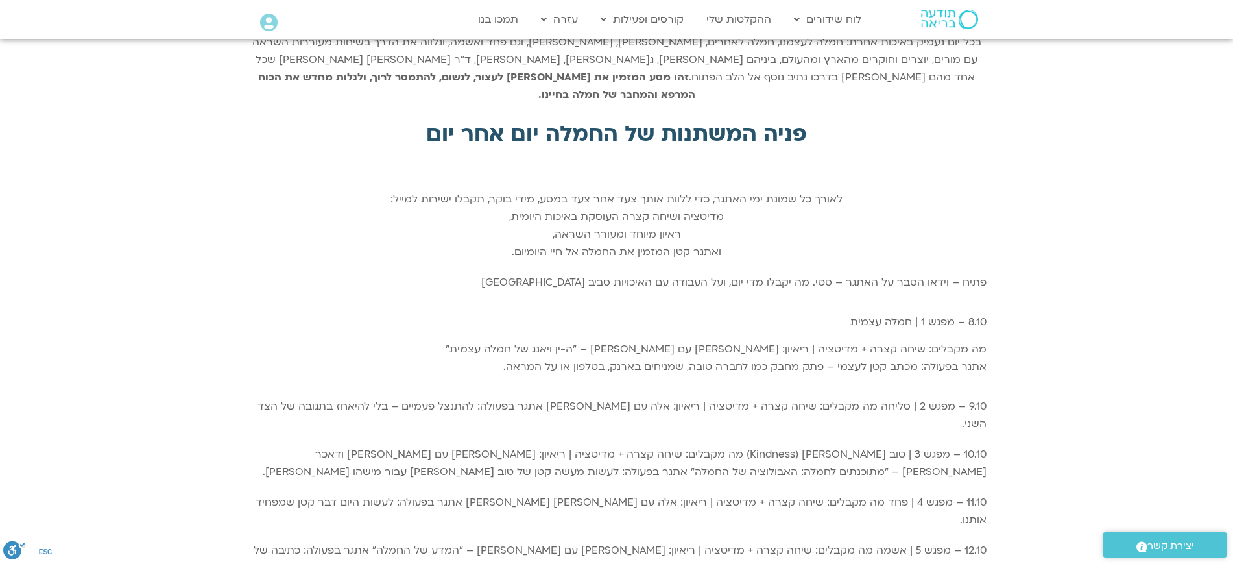
scroll to position [324, 0]
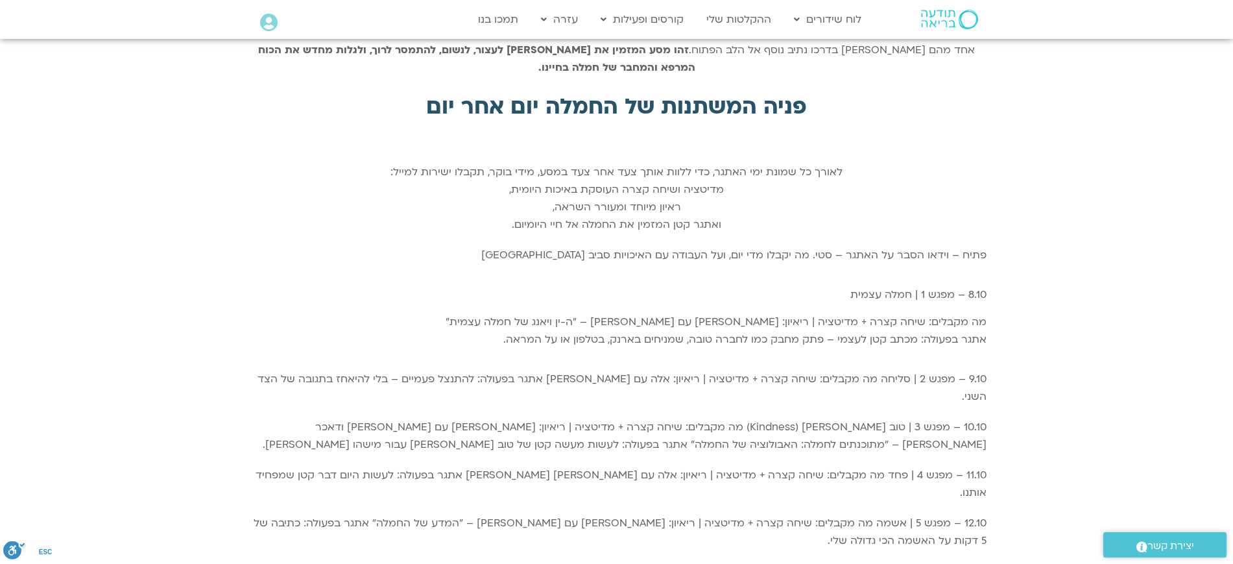
click at [993, 240] on div "פתיח – וידאו הסבר על האתגר – סטי. מה יקבלו מדי יום, ועל העבודה עם האיכויות סביב…" at bounding box center [616, 470] width 1233 height 460
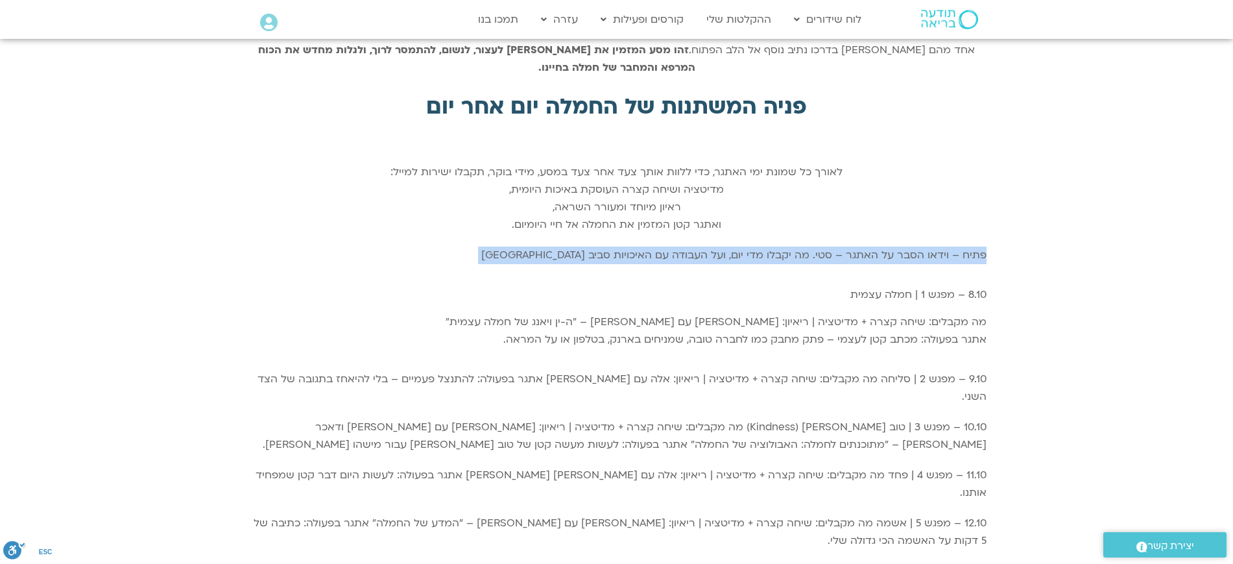
click at [993, 240] on div "פתיח – וידאו הסבר על האתגר – סטי. מה יקבלו מדי יום, ועל העבודה עם האיכויות סביב…" at bounding box center [616, 470] width 1233 height 460
copy div "פתיח – וידאו הסבר על האתגר – סטי. מה יקבלו מדי יום, ועל העבודה עם האיכויות סביב…"
click at [1055, 275] on div "פתיח – וידאו הסבר על האתגר – סטי. מה יקבלו מדי יום, ועל העבודה עם האיכויות סביב…" at bounding box center [616, 470] width 1233 height 460
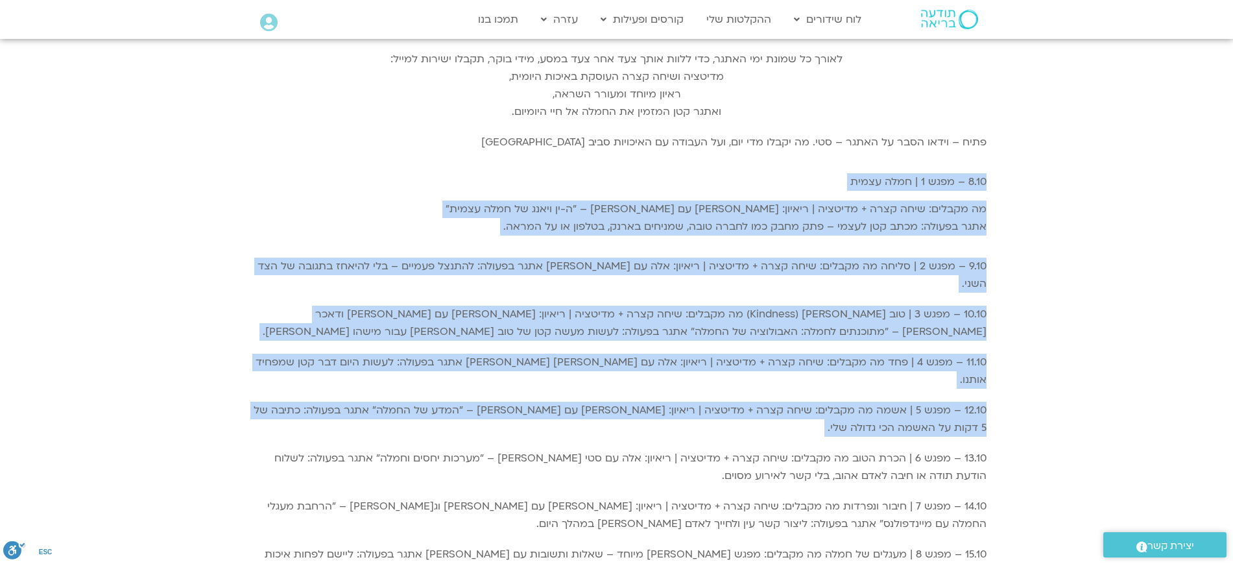
scroll to position [486, 0]
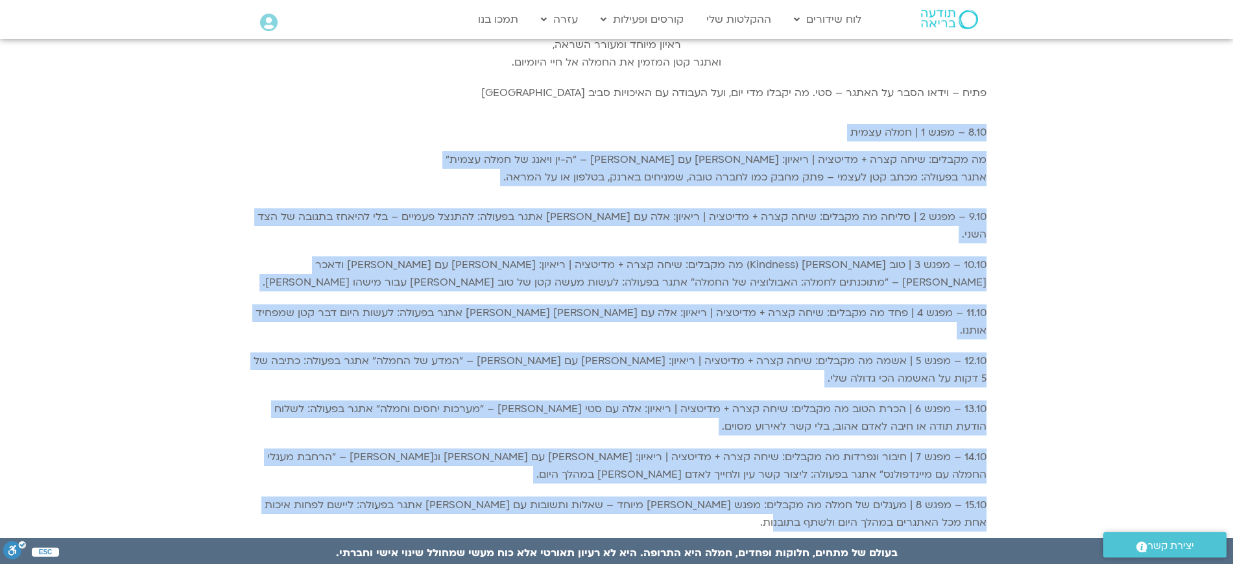
drag, startPoint x: 1011, startPoint y: 287, endPoint x: 831, endPoint y: 469, distance: 255.5
click at [831, 469] on div "פתיח – וידאו הסבר על האתגר – סטי. מה יקבלו מדי יום, ועל העבודה עם האיכויות סביב…" at bounding box center [616, 308] width 1233 height 460
copy div "8.10 – מפגש 1 | חמלה עצמית מה מקבלים: שיחה קצרה + מדיטציה | ריאיון: סנדיה עם טא…"
click at [885, 256] on div "10.10 – מפגש 3 | טוב לב (Kindness) מה מקבלים: שיחה קצרה + מדיטציה | ריאיון: סנד…" at bounding box center [616, 273] width 739 height 35
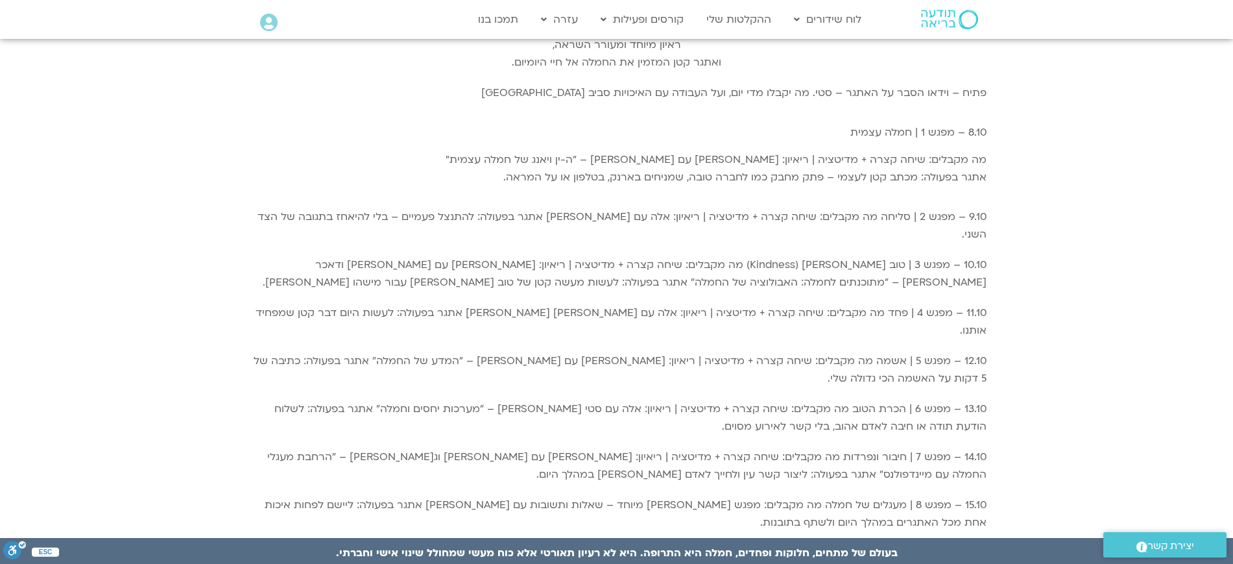
click at [1047, 269] on div "פתיח – וידאו הסבר על האתגר – סטי. מה יקבלו מדי יום, ועל העבודה עם האיכויות סביב…" at bounding box center [616, 308] width 1233 height 460
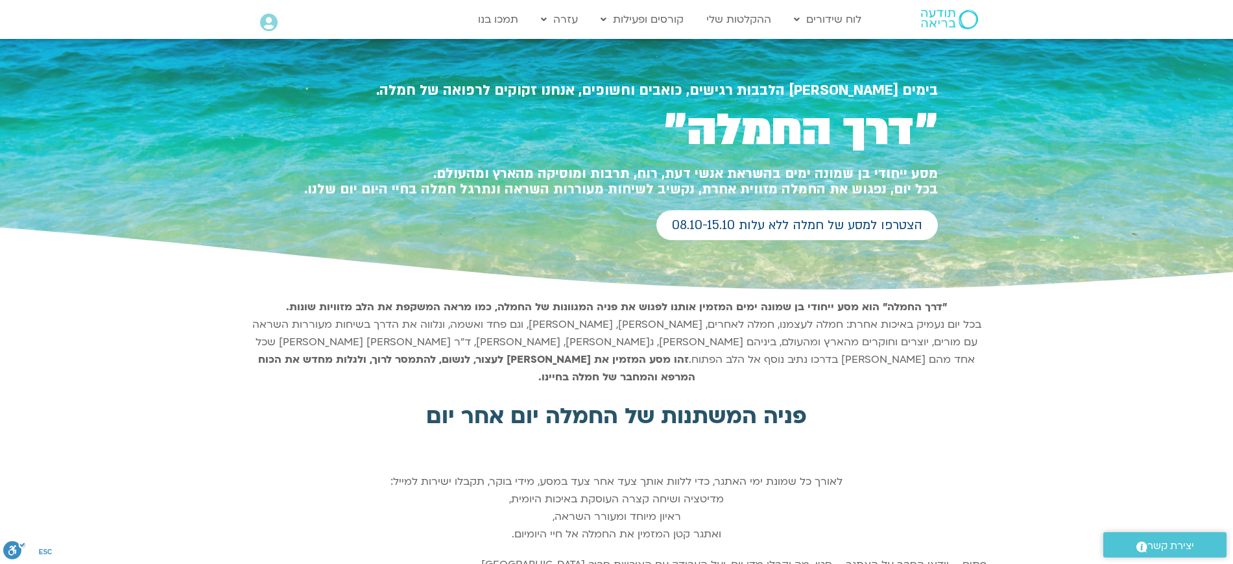
scroll to position [0, 0]
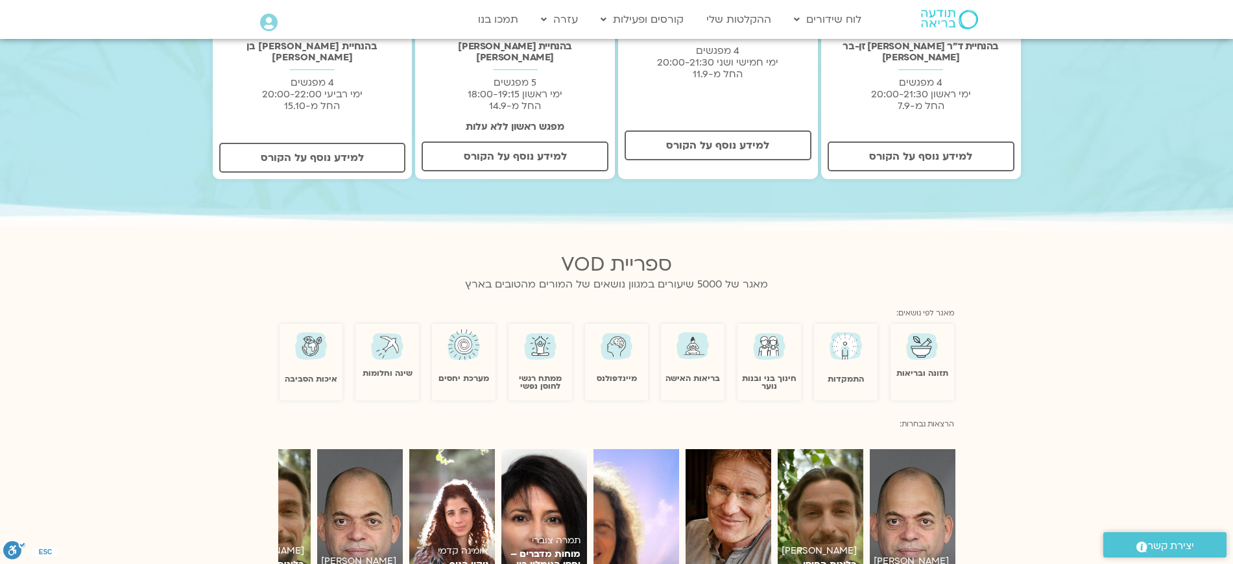
click at [1043, 300] on section "ספריית VOD מאגר של 5000 שיעורים במגוון נושאים של המורים מהטובים בארץ מאגר לפי נ…" at bounding box center [616, 282] width 1233 height 90
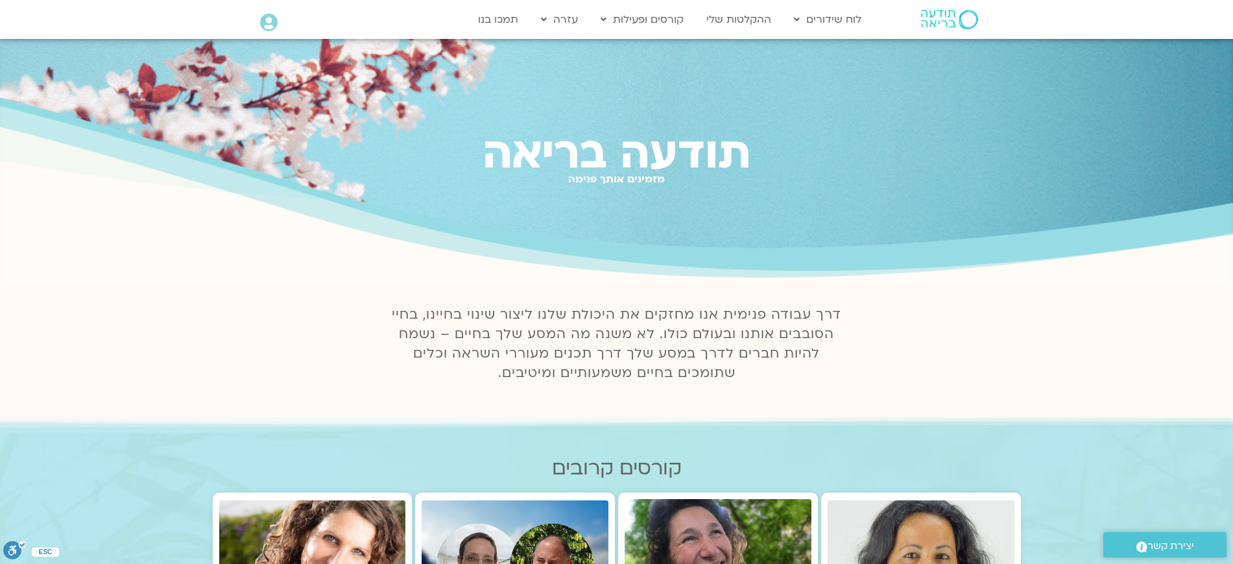
click at [1033, 307] on section "דרך עבודה פנימית אנו מחזקים את היכולת שלנו ליצור שינוי בחיינו, בחיי הסובבים אות…" at bounding box center [616, 348] width 1233 height 100
click at [269, 19] on icon at bounding box center [269, 23] width 18 height 18
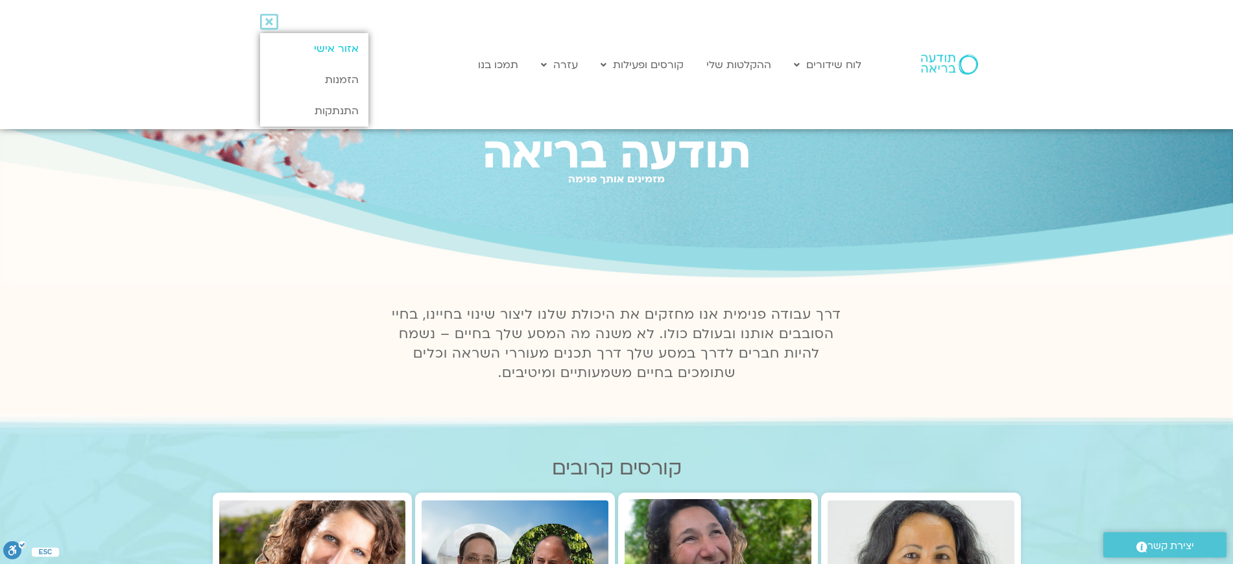
click at [343, 51] on link "אזור אישי" at bounding box center [314, 48] width 108 height 31
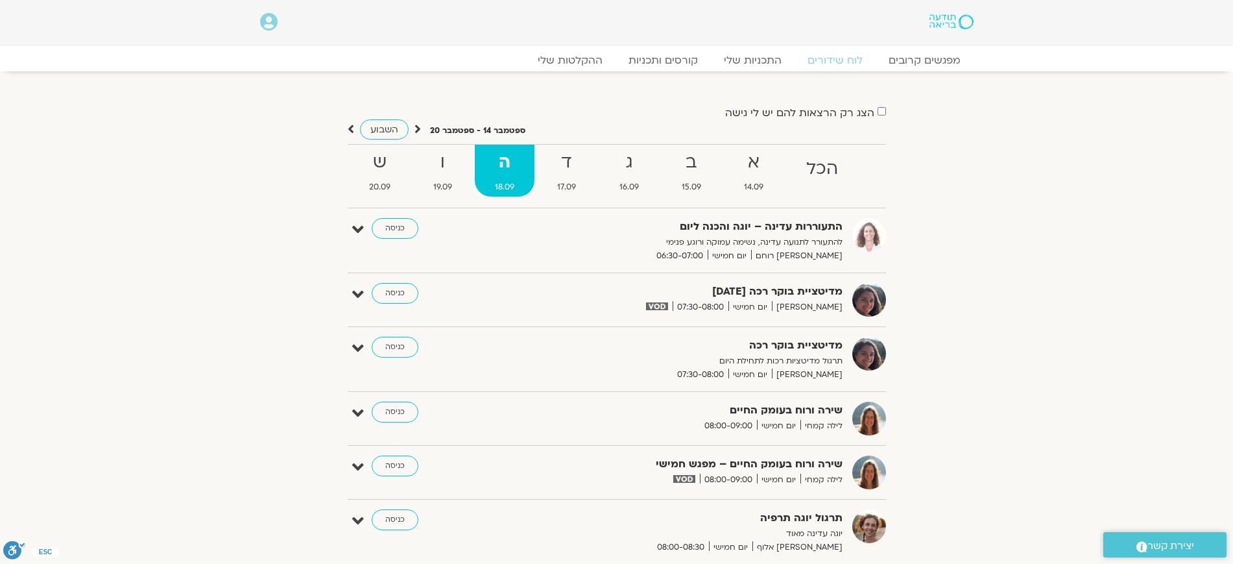
click at [578, 65] on link "ההקלטות שלי" at bounding box center [570, 61] width 109 height 16
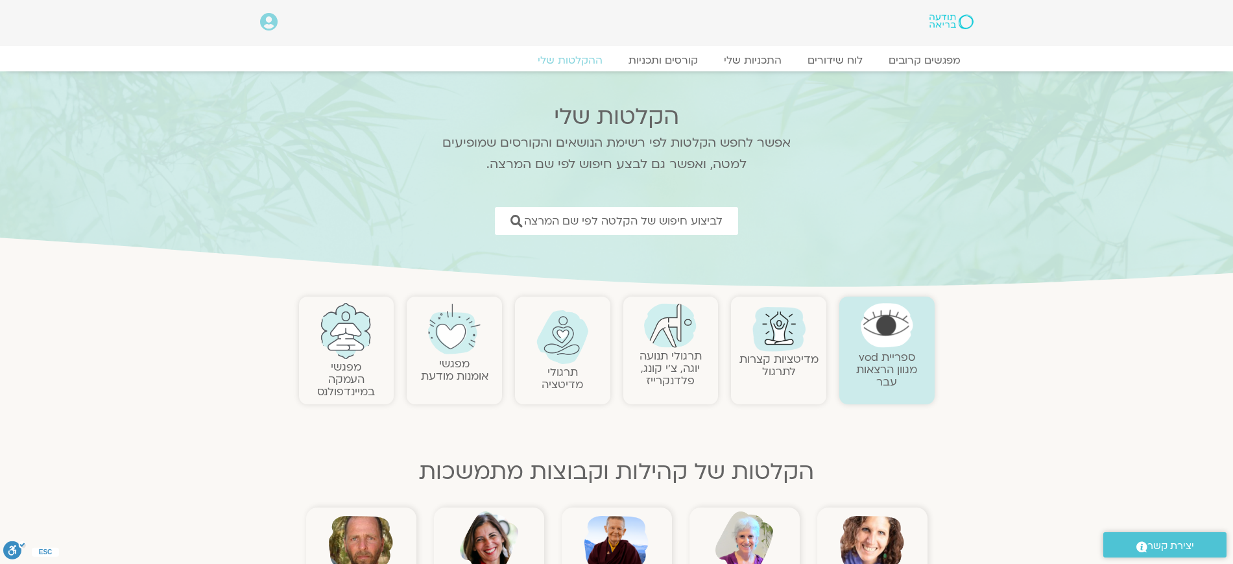
click at [1033, 285] on icon at bounding box center [616, 255] width 3700 height 72
click at [995, 331] on section "ספריית vod מגוון הרצאות עבר מדיטציות קצרות לתרגול תרגולי תנועה יוגה, צ׳י קונג, …" at bounding box center [616, 507] width 1233 height 435
click at [995, 332] on section "ספריית vod מגוון הרצאות עבר מדיטציות קצרות לתרגול תרגולי תנועה יוגה, צ׳י קונג, …" at bounding box center [616, 507] width 1233 height 435
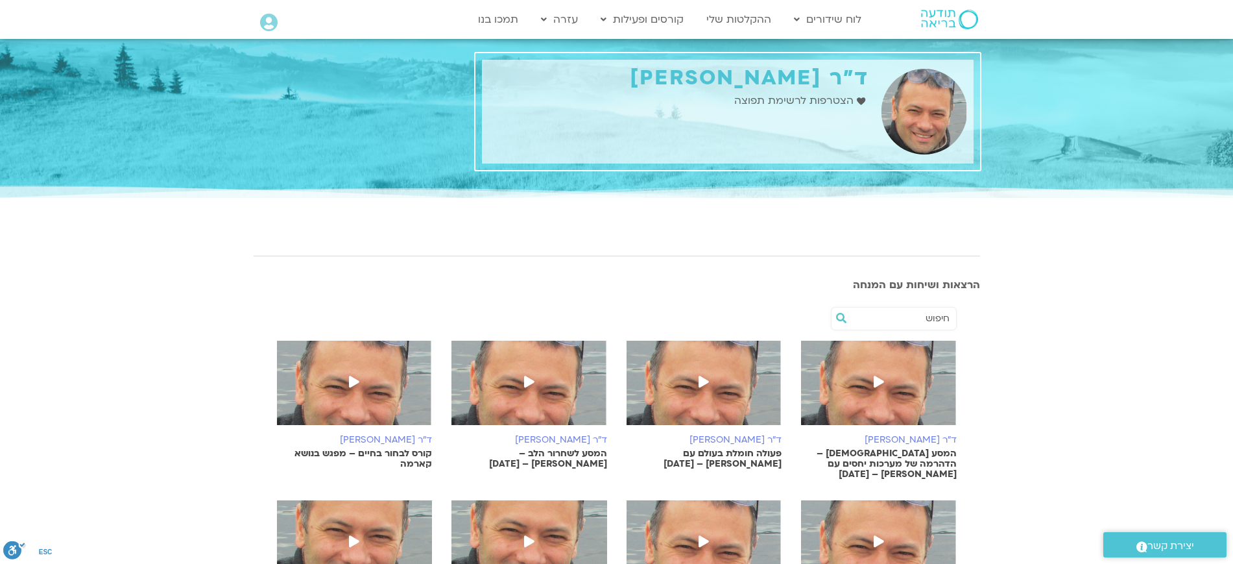
click at [808, 80] on h1 "ד"ר [PERSON_NAME]" at bounding box center [678, 78] width 380 height 24
click at [941, 437] on h6 "ד"ר [PERSON_NAME]" at bounding box center [879, 440] width 156 height 10
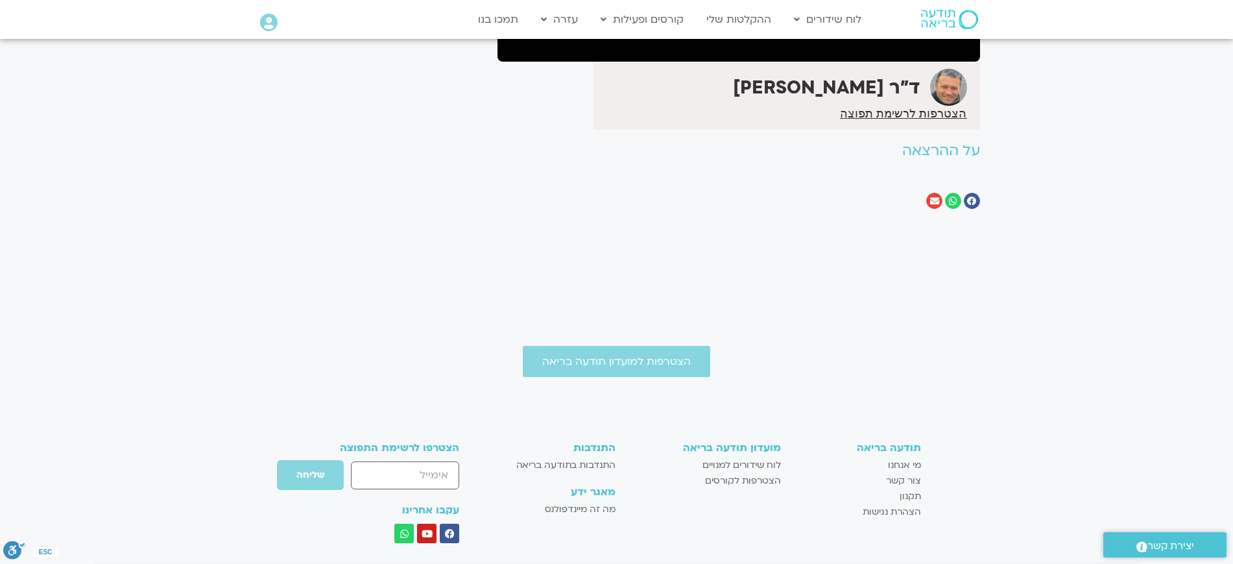
scroll to position [195, 0]
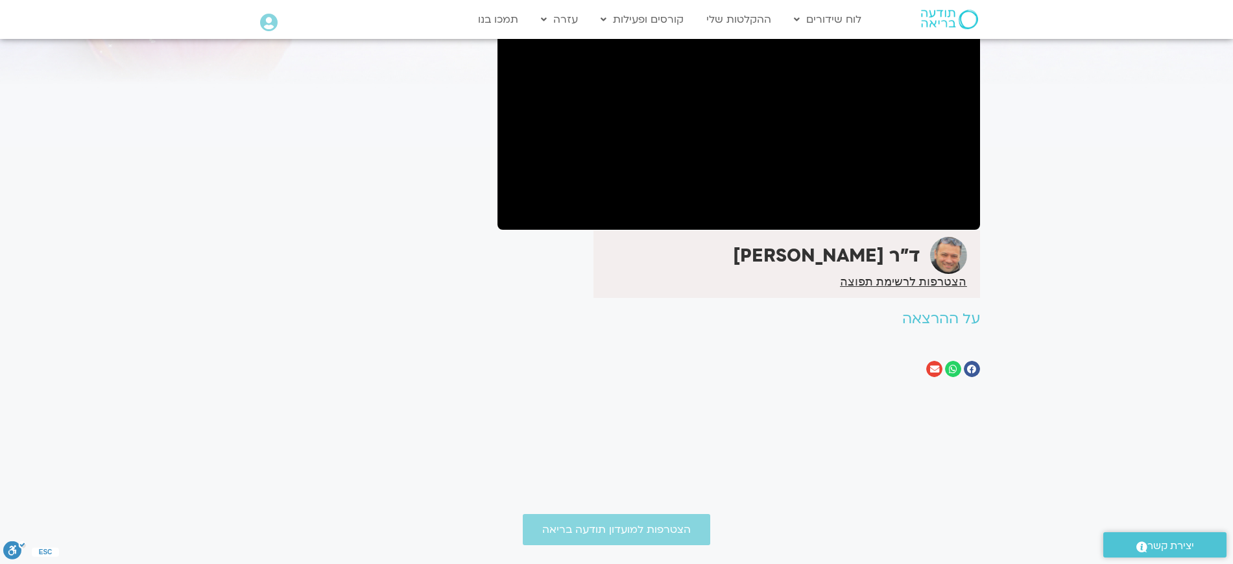
click at [863, 254] on strong "ד"ר [PERSON_NAME]" at bounding box center [826, 255] width 187 height 25
click at [955, 257] on img at bounding box center [948, 255] width 37 height 37
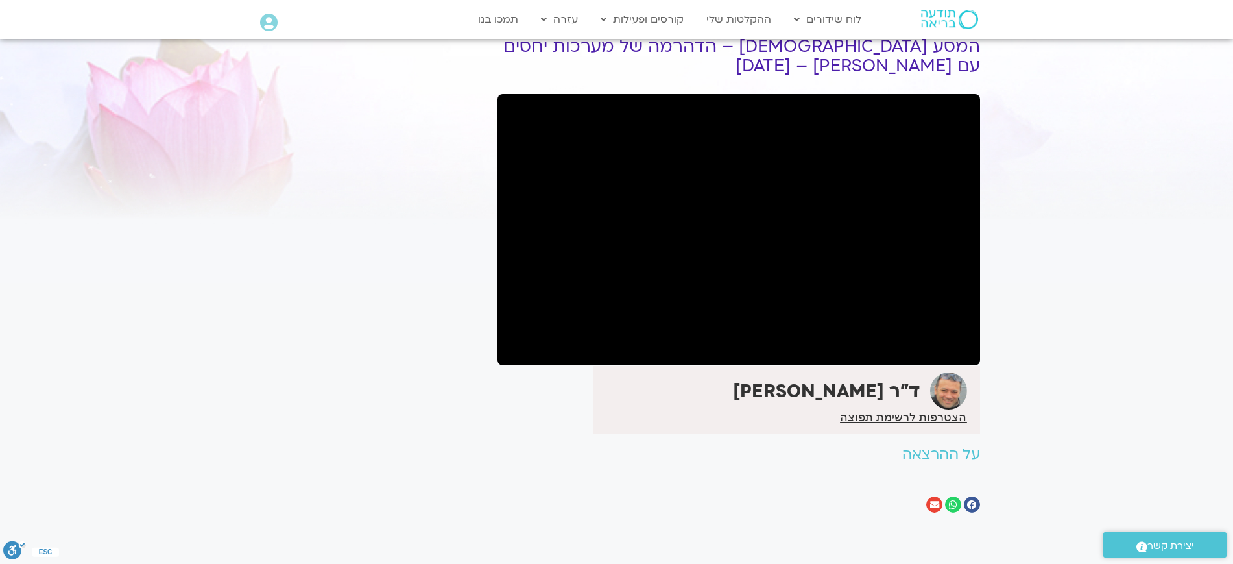
scroll to position [0, 0]
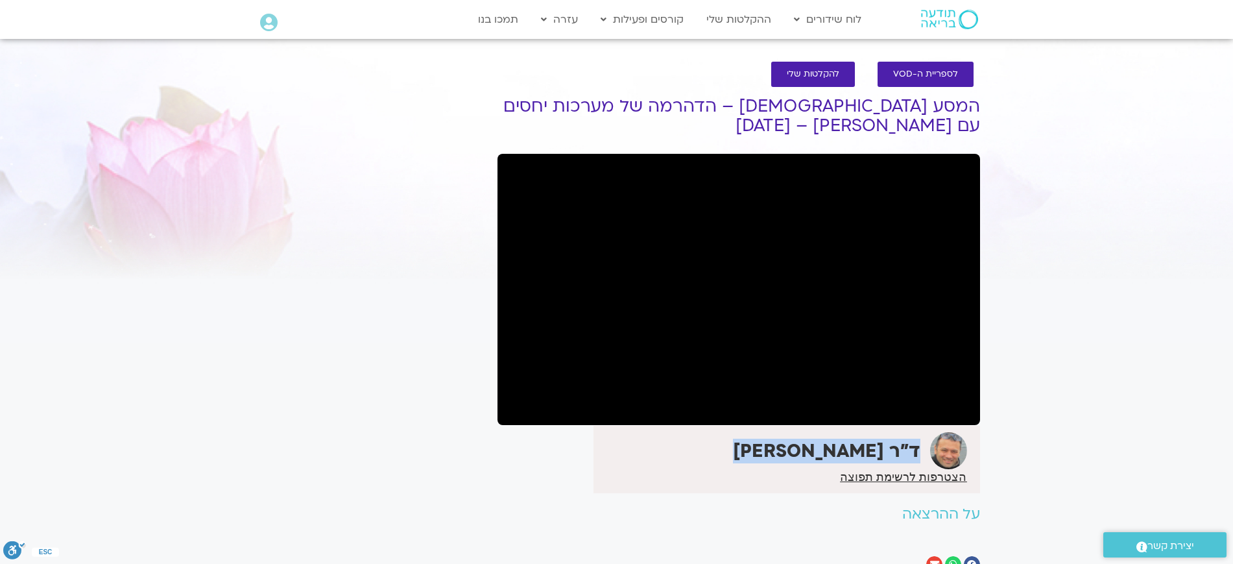
drag, startPoint x: 760, startPoint y: 448, endPoint x: 920, endPoint y: 439, distance: 159.8
click at [920, 439] on strong "ד"ר [PERSON_NAME]" at bounding box center [826, 450] width 187 height 25
copy strong "ד"ר [PERSON_NAME]"
click at [1168, 235] on section "לספריית ה-VOD להקלטות שלי המסע הבודהיסטי – הדהרמה של מערכות יחסים עם אסף סטי – …" at bounding box center [616, 320] width 1233 height 543
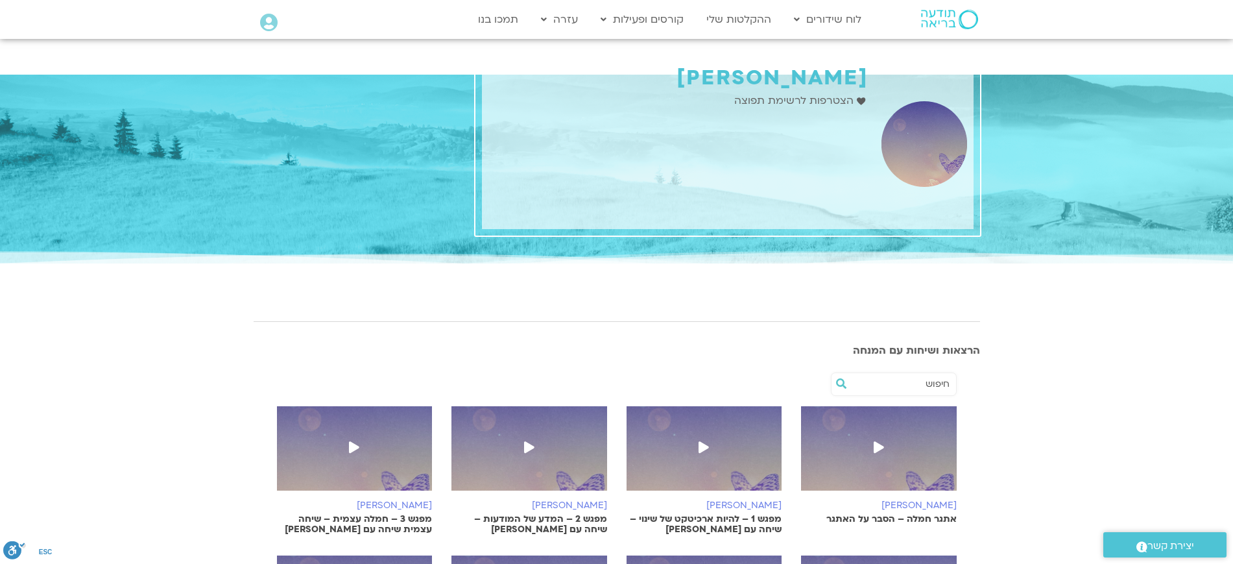
click at [827, 78] on h1 "[PERSON_NAME]" at bounding box center [678, 78] width 380 height 24
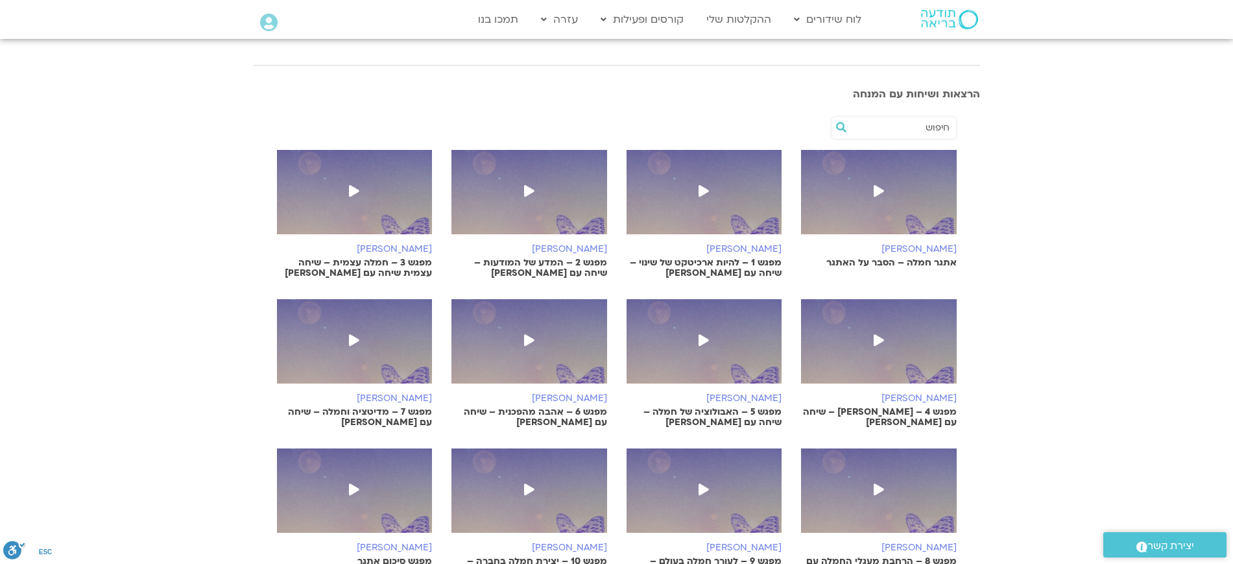
scroll to position [324, 0]
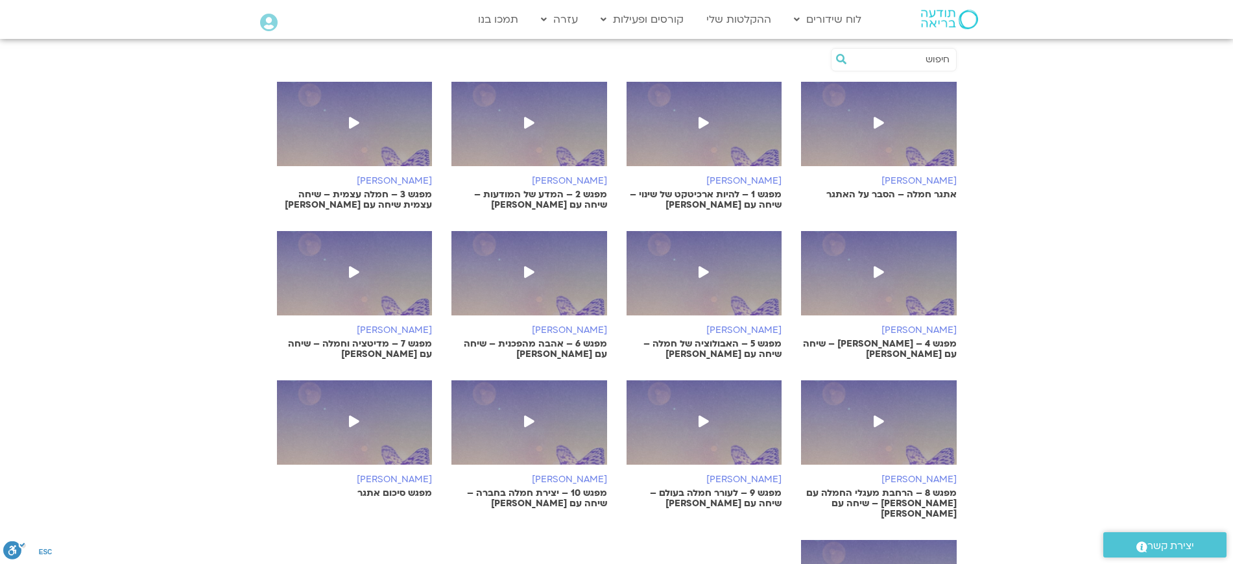
click at [944, 179] on h6 "[PERSON_NAME]" at bounding box center [879, 181] width 156 height 10
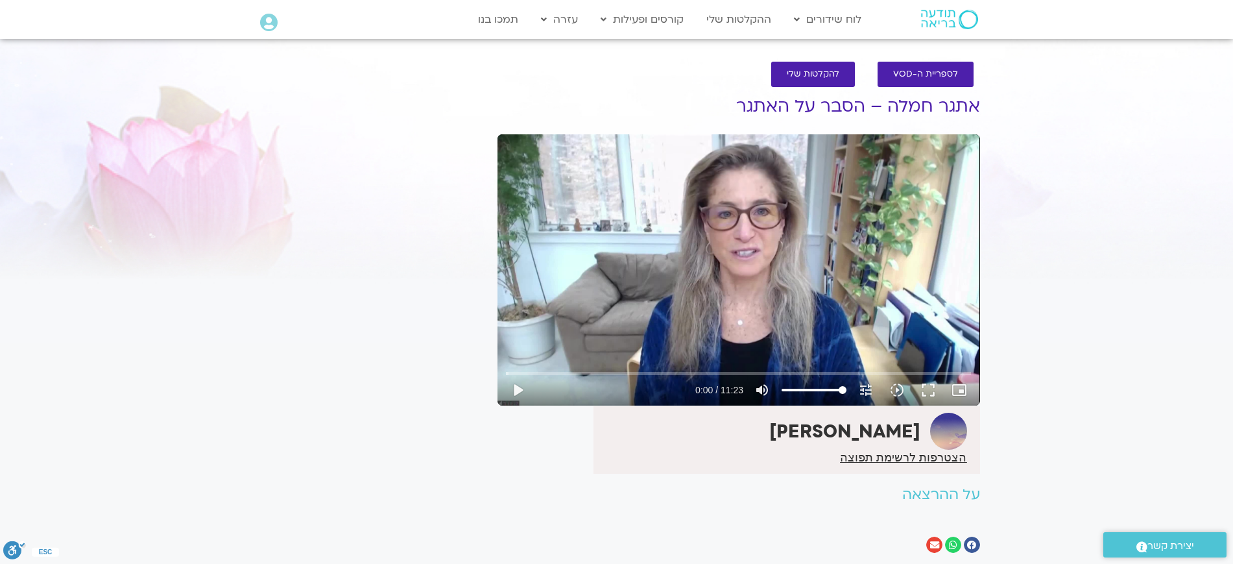
click at [893, 423] on strong "[PERSON_NAME]" at bounding box center [844, 431] width 151 height 25
click at [926, 456] on span "הצטרפות לרשימת תפוצה" at bounding box center [903, 457] width 126 height 12
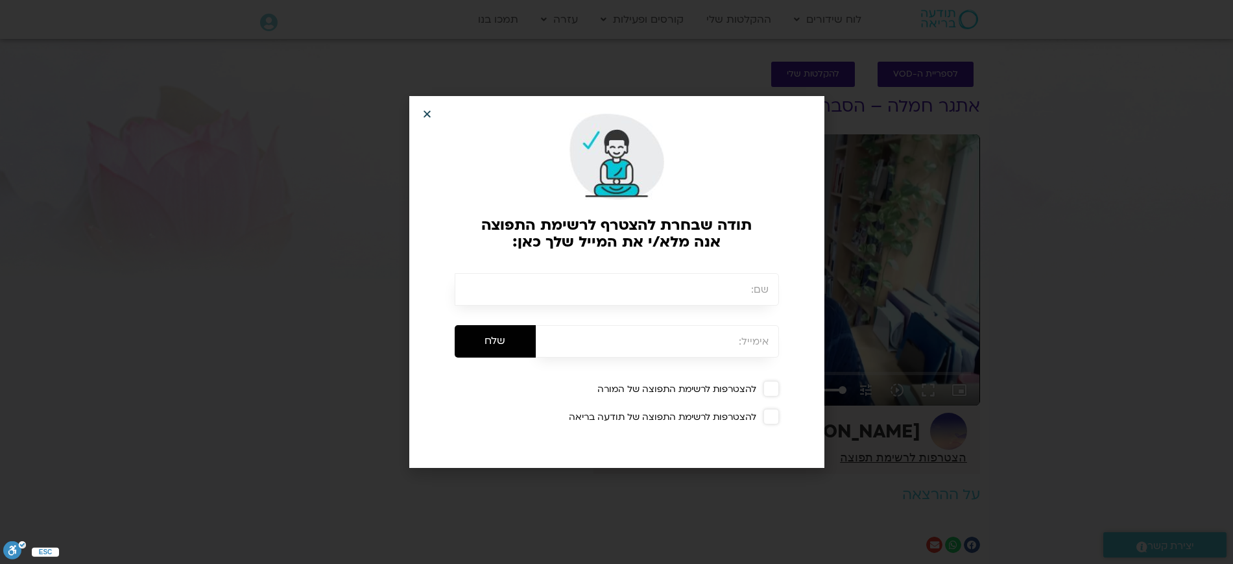
click at [423, 110] on icon "Close" at bounding box center [427, 114] width 10 height 10
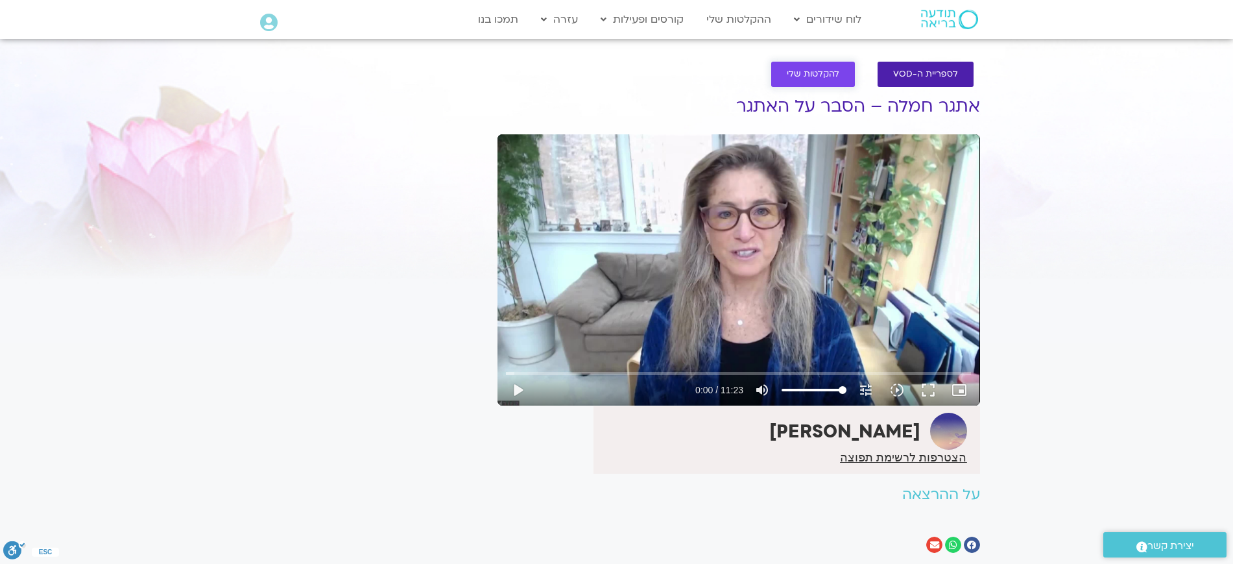
click at [834, 79] on span "להקלטות שלי" at bounding box center [813, 74] width 53 height 10
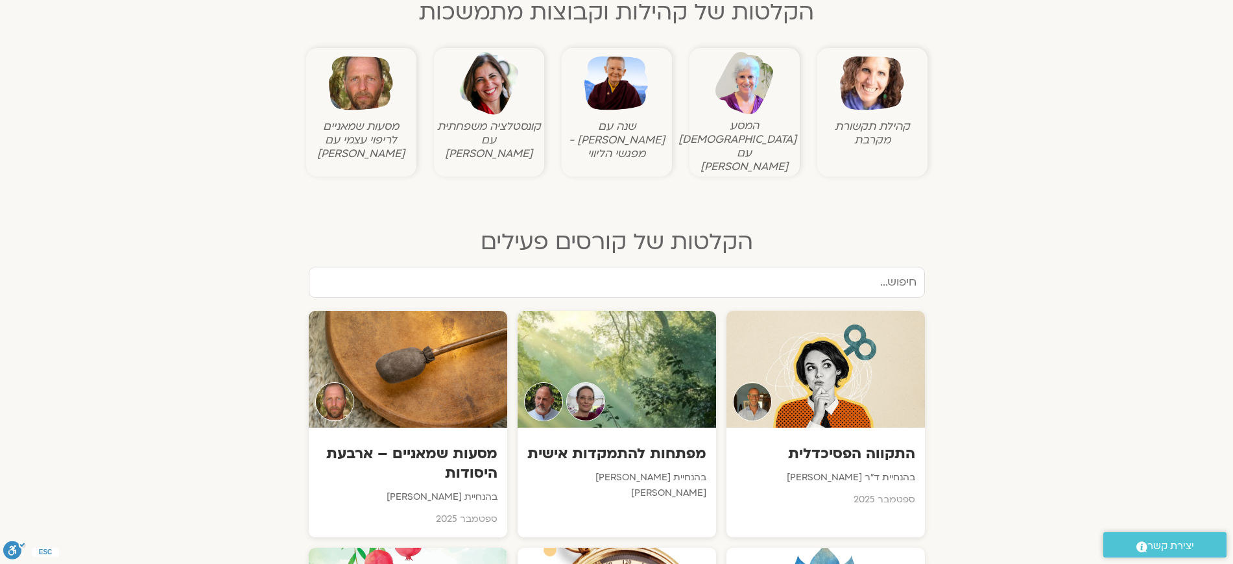
scroll to position [486, 0]
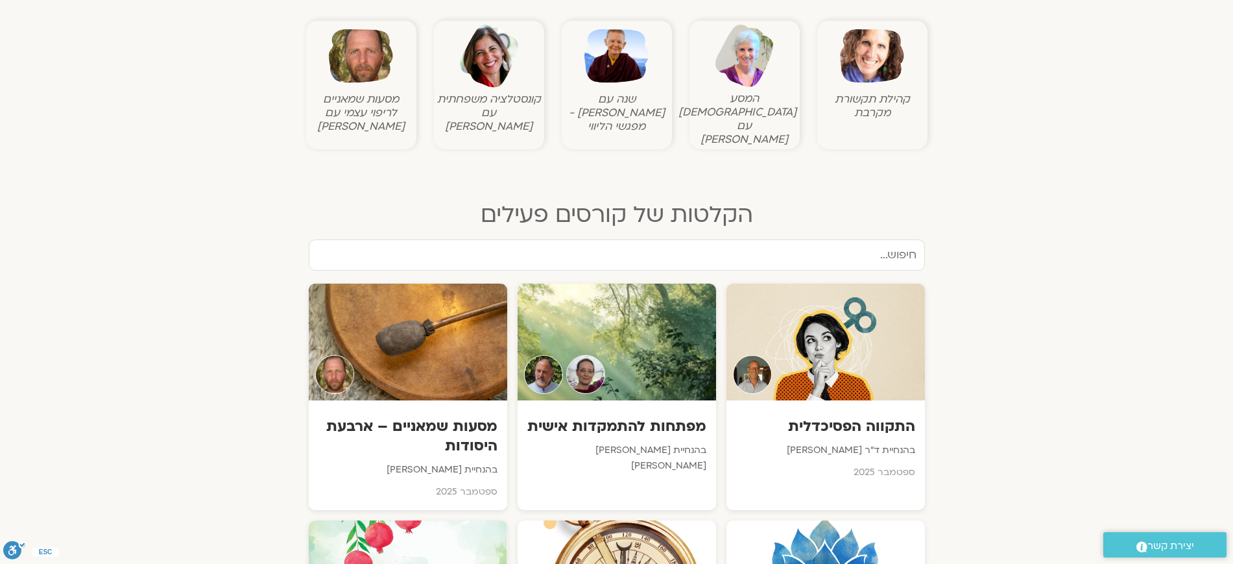
click at [874, 241] on input "text" at bounding box center [617, 254] width 616 height 31
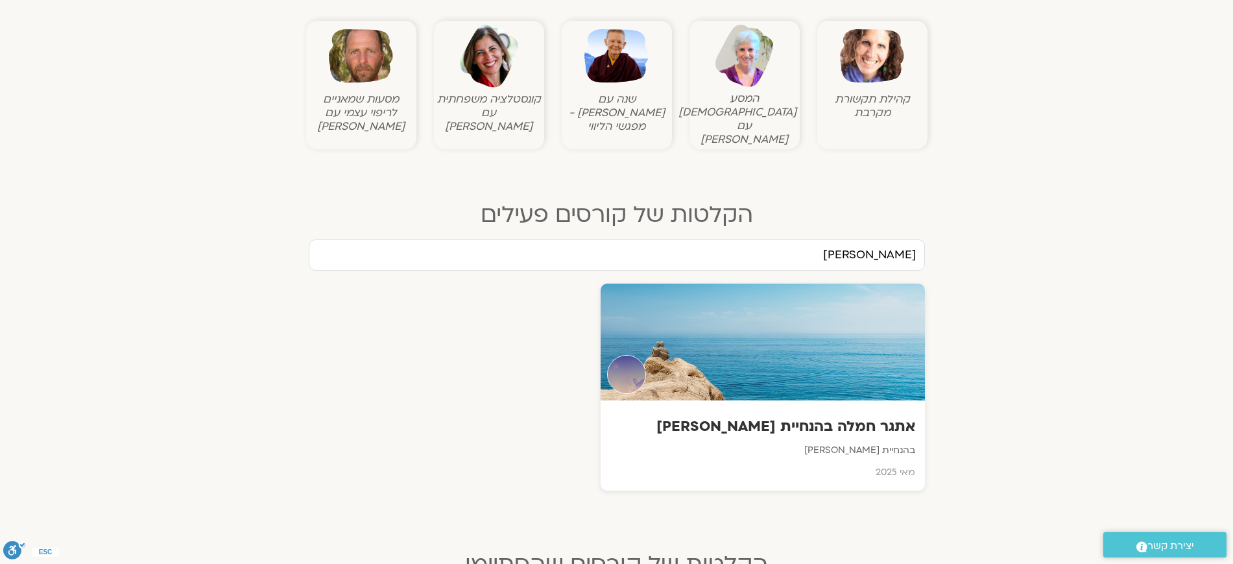
scroll to position [649, 0]
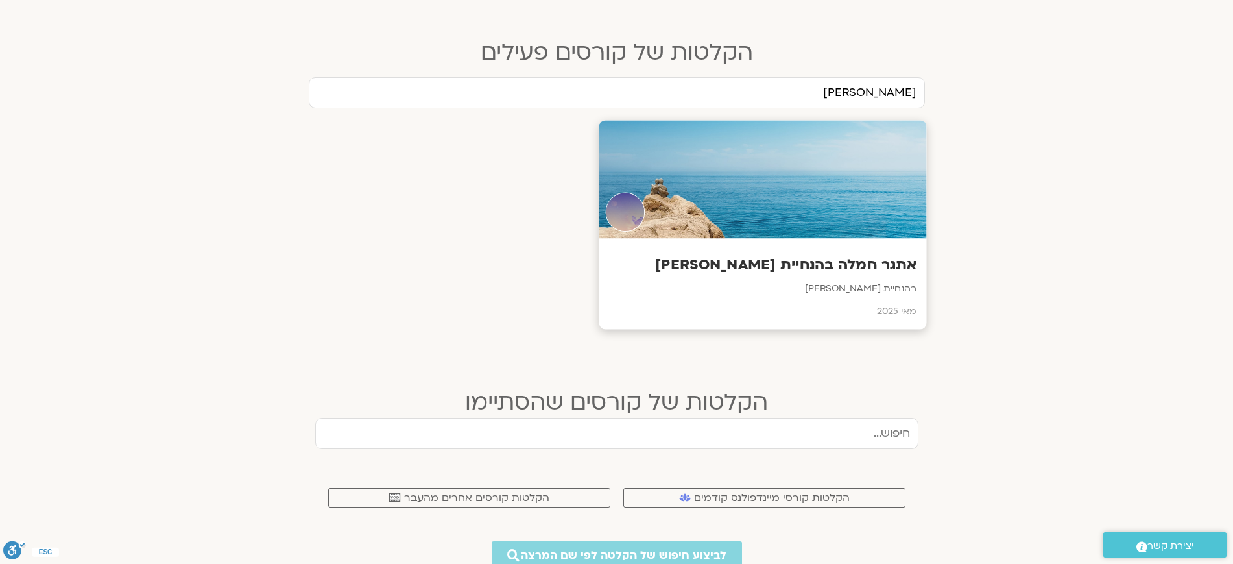
type input "טארה"
click at [893, 255] on h3 "אתגר חמלה בהנחיית טארה בראך" at bounding box center [762, 264] width 308 height 20
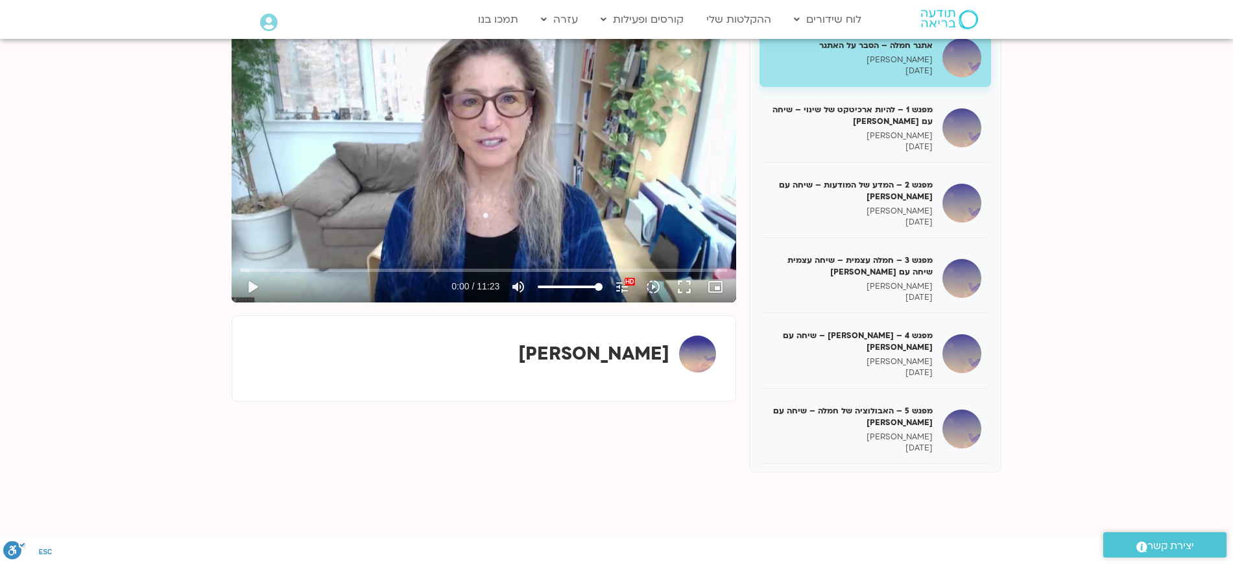
scroll to position [162, 0]
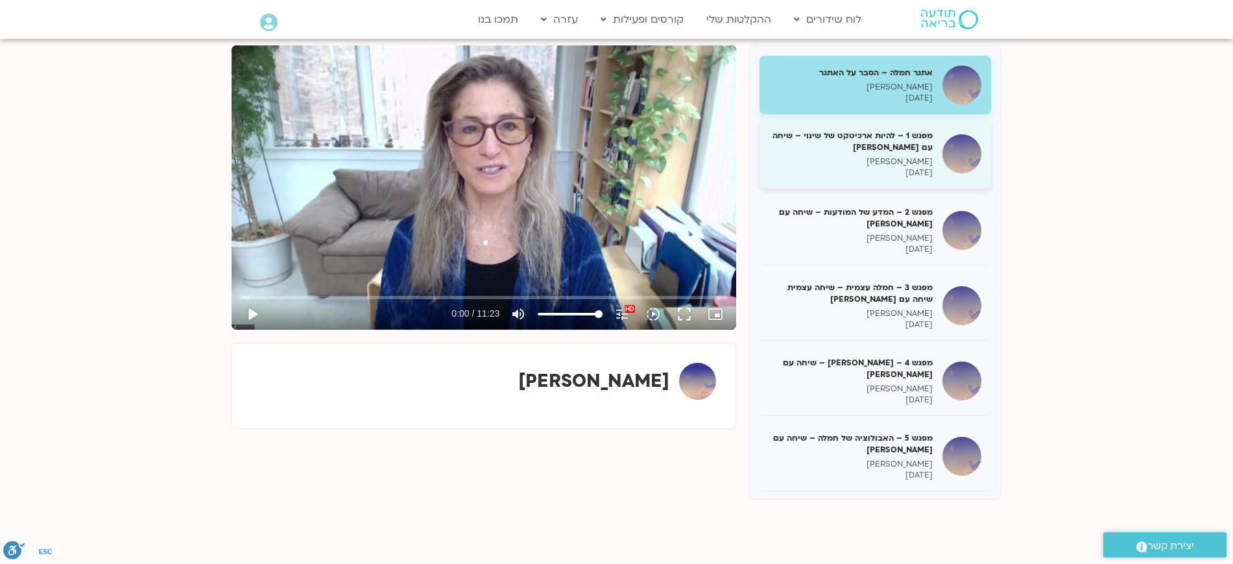
click at [892, 154] on div "מפגש 1 – להיות ארכיטקט של שינוי – שיחה עם מריה שרייבר טארה בראך 02/05/2025" at bounding box center [850, 154] width 163 height 49
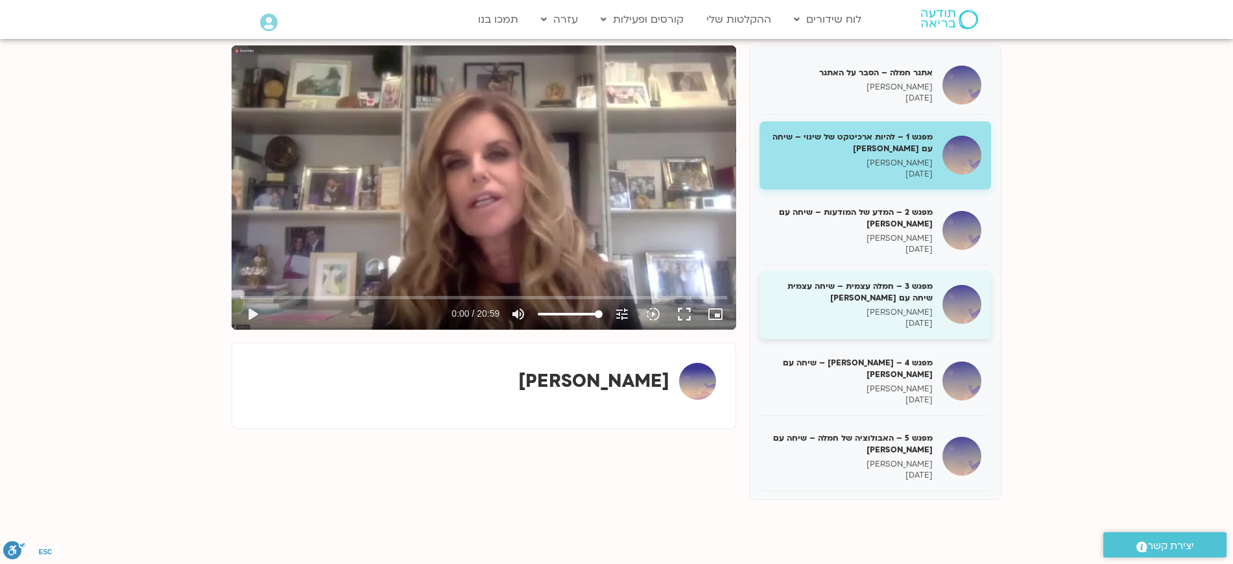
click at [836, 287] on h5 "מפגש 3 – חמלה עצמית – שיחה עצמית שיחה עם כריסטין נף" at bounding box center [850, 291] width 163 height 23
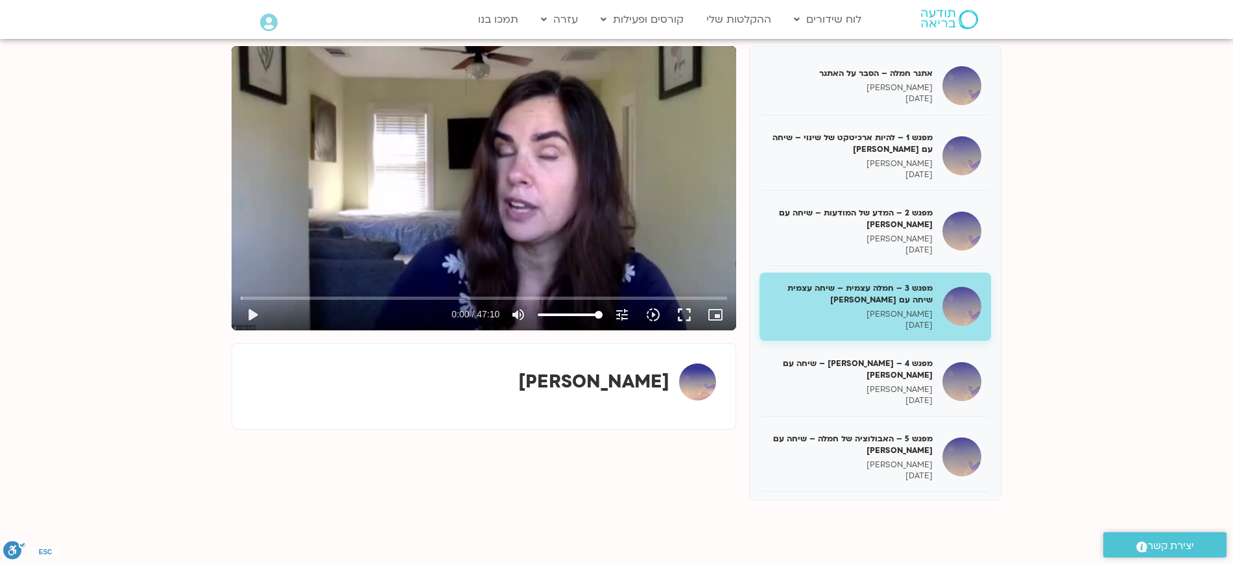
scroll to position [162, 0]
